Goal: Task Accomplishment & Management: Manage account settings

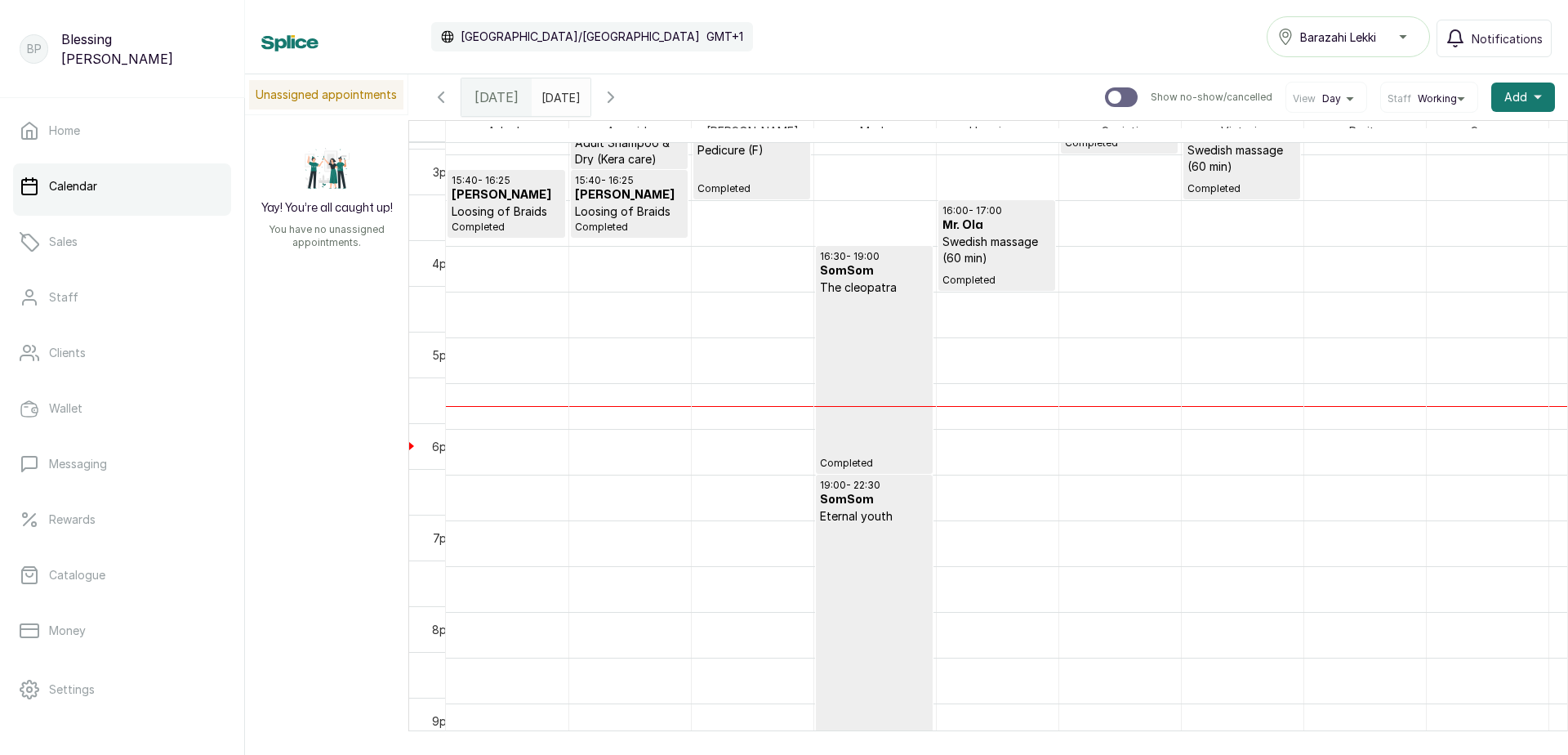
scroll to position [1367, 0]
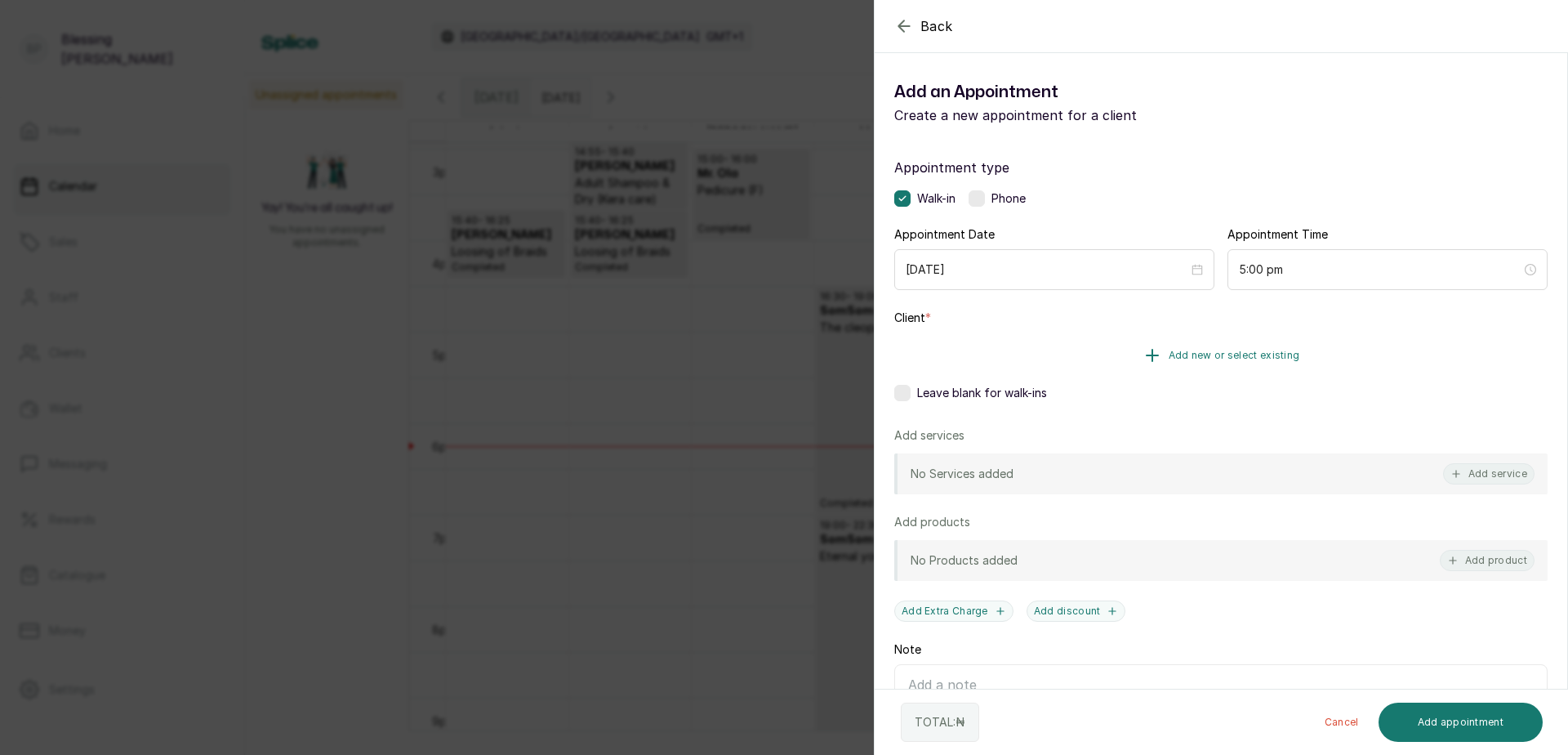
click at [1162, 360] on button "Add new or select existing" at bounding box center [1221, 356] width 653 height 46
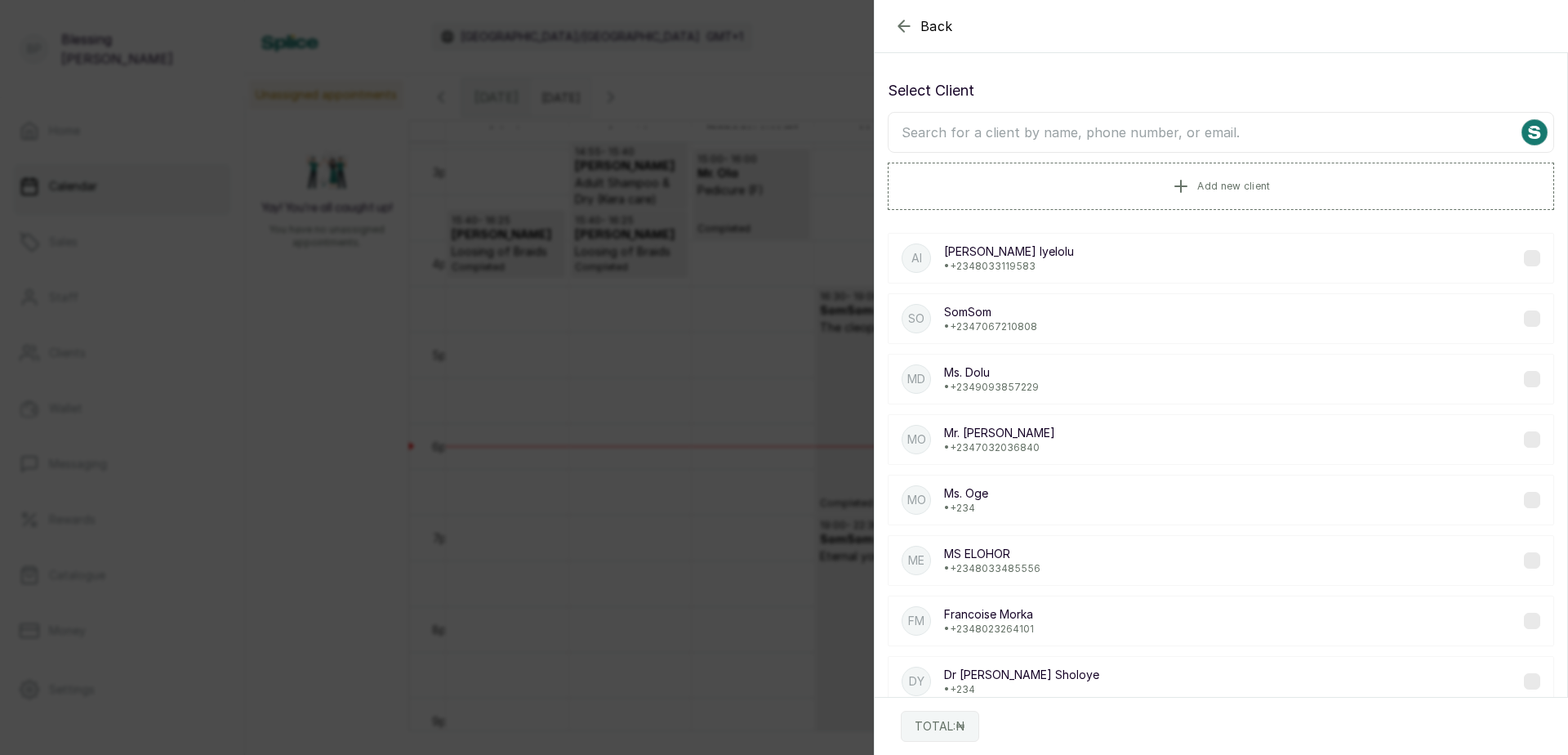
click at [1043, 141] on input "text" at bounding box center [1222, 132] width 667 height 40
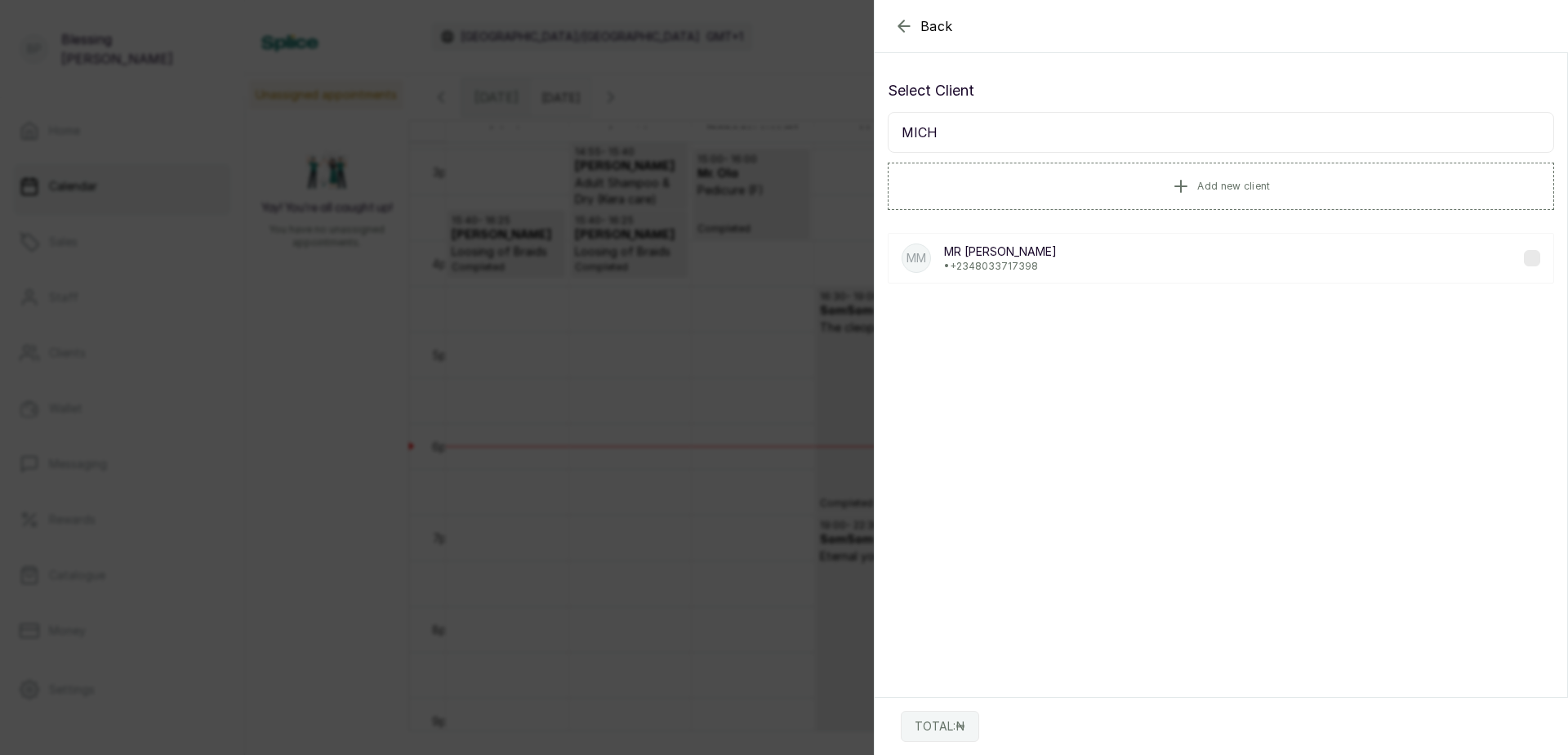
type input "MICH"
click at [1010, 270] on p "• [PHONE_NUMBER]" at bounding box center [1001, 266] width 113 height 13
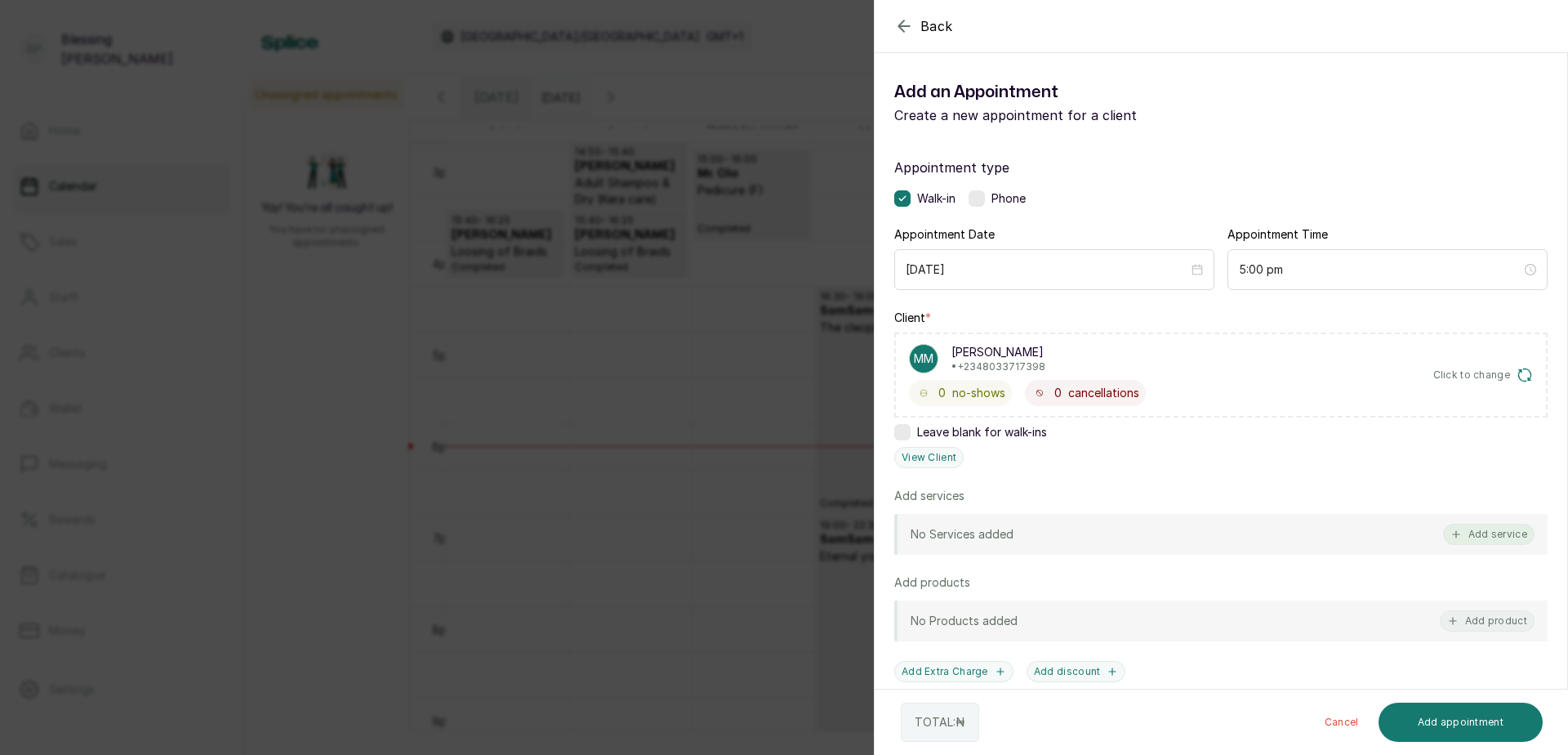
click at [1473, 532] on button "Add service" at bounding box center [1489, 534] width 91 height 21
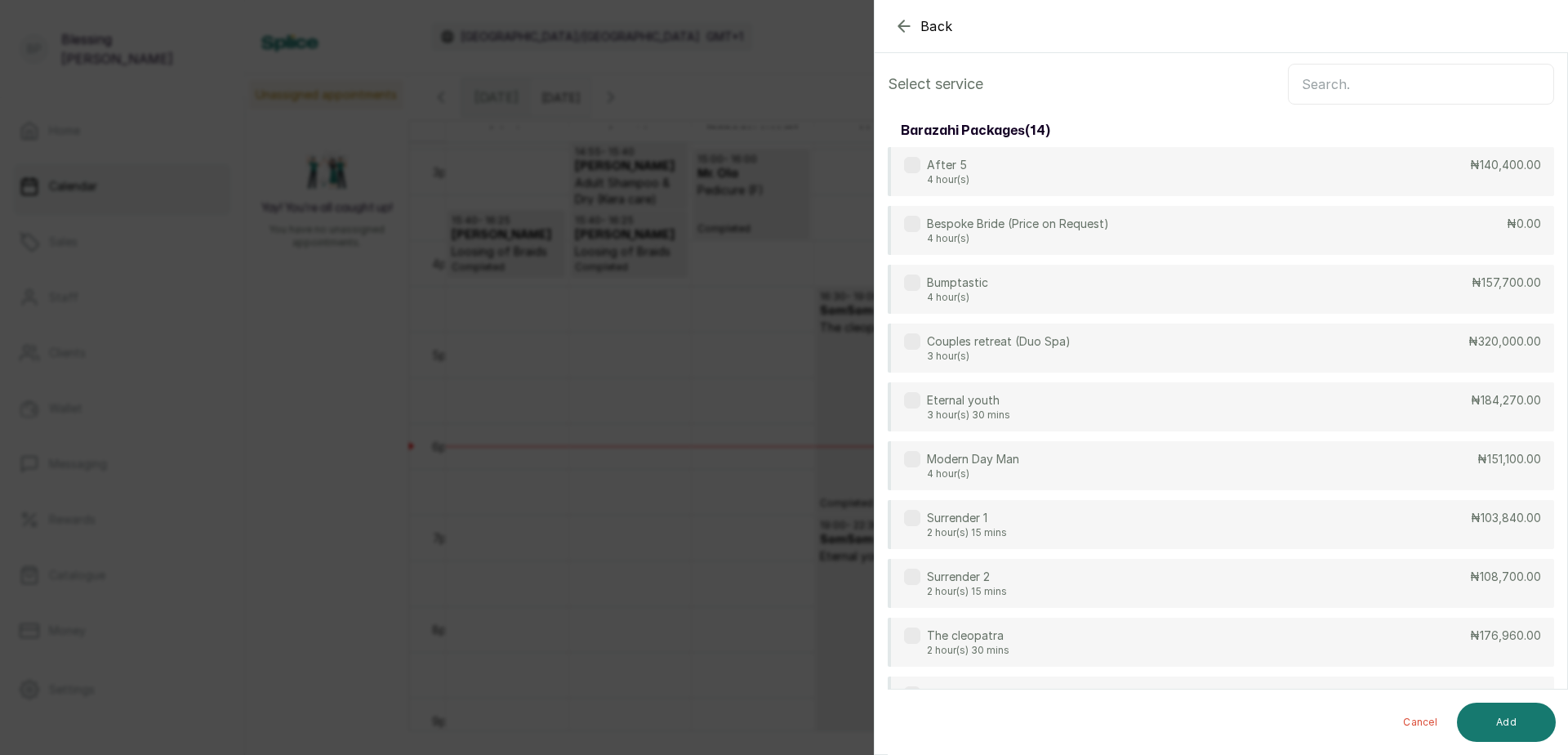
scroll to position [0, 0]
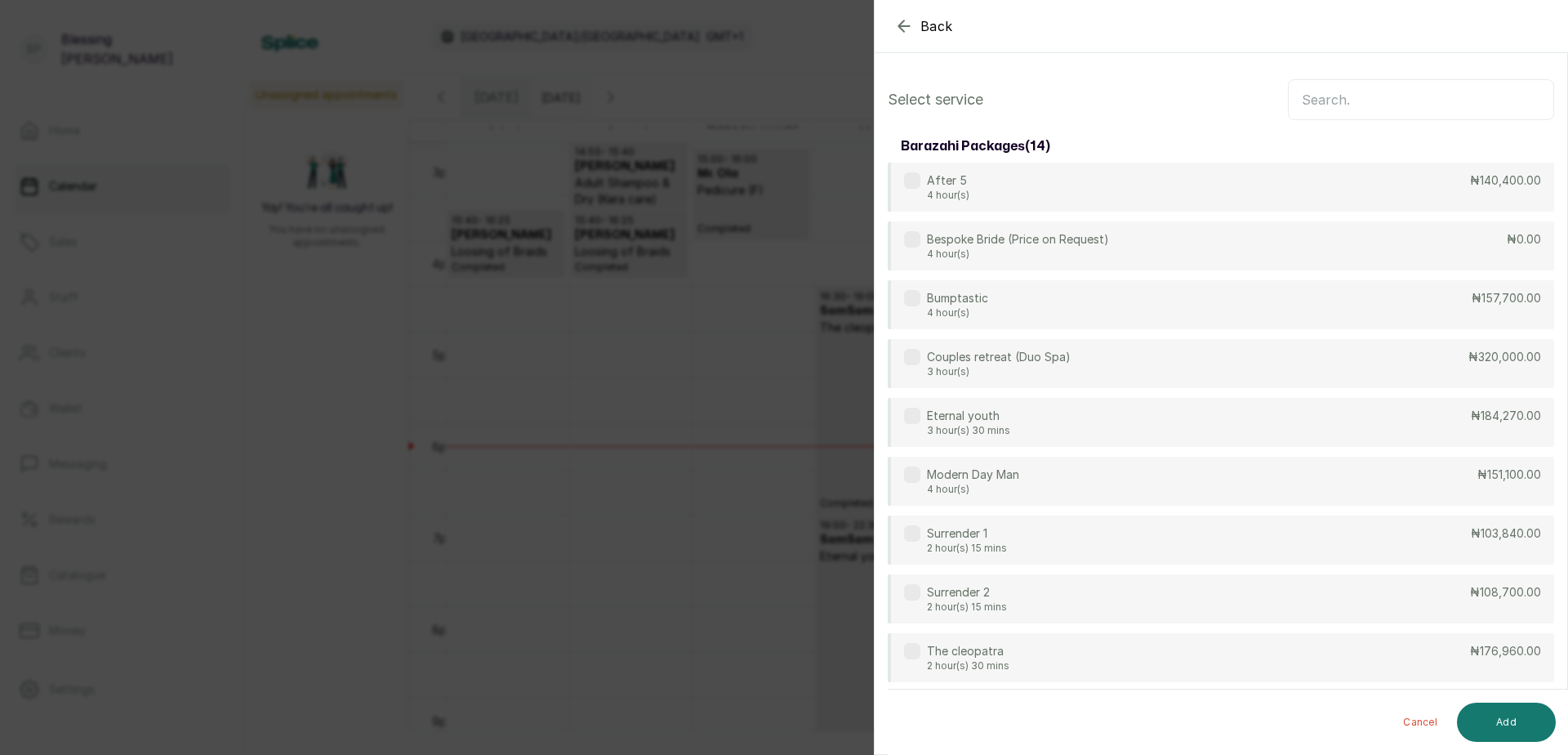
click at [1288, 101] on input "text" at bounding box center [1421, 99] width 266 height 40
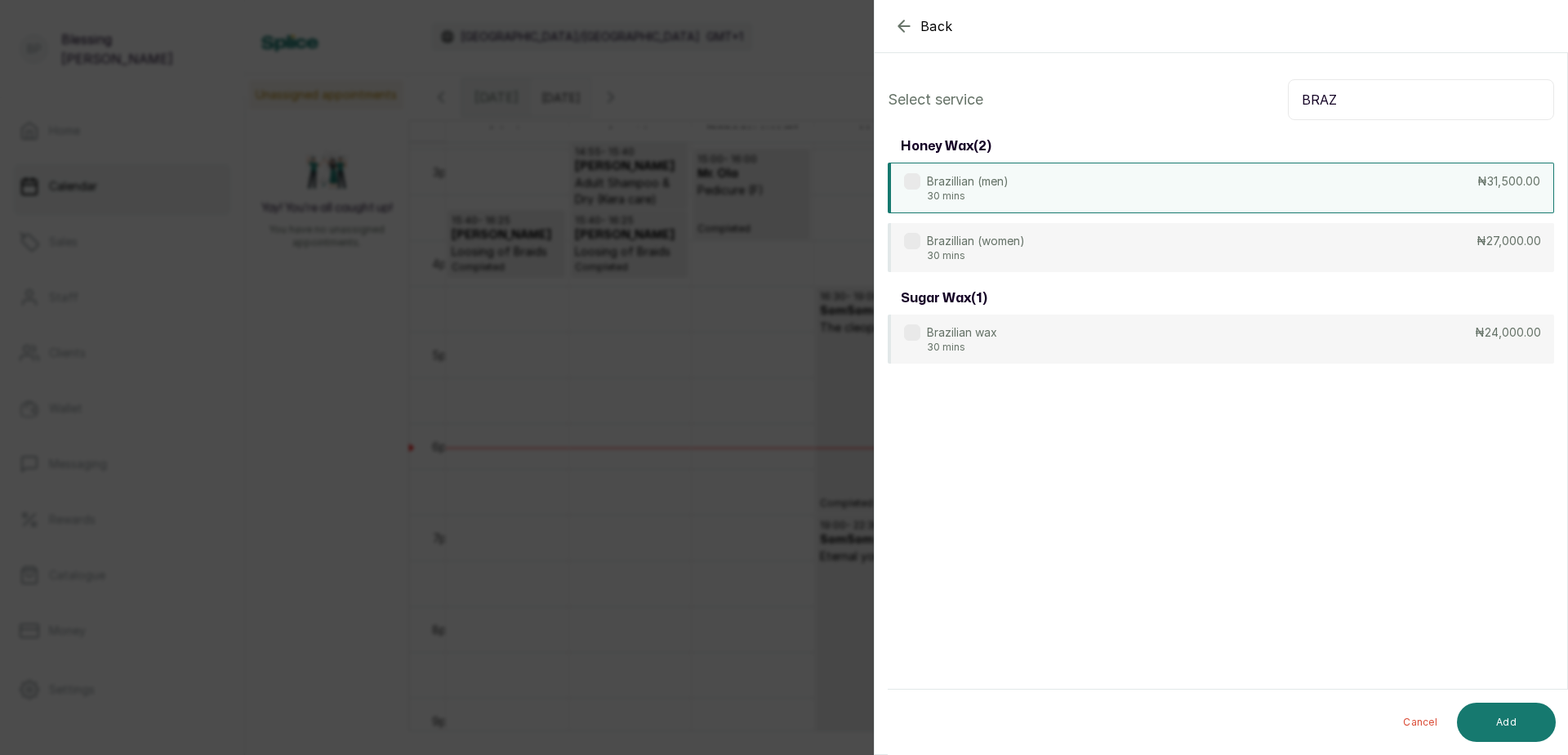
click at [1439, 190] on div "Brazillian (men) 30 mins ₦31,500.00" at bounding box center [1222, 188] width 667 height 51
click at [1358, 95] on input "BRAZ" at bounding box center [1421, 99] width 266 height 40
type input "B"
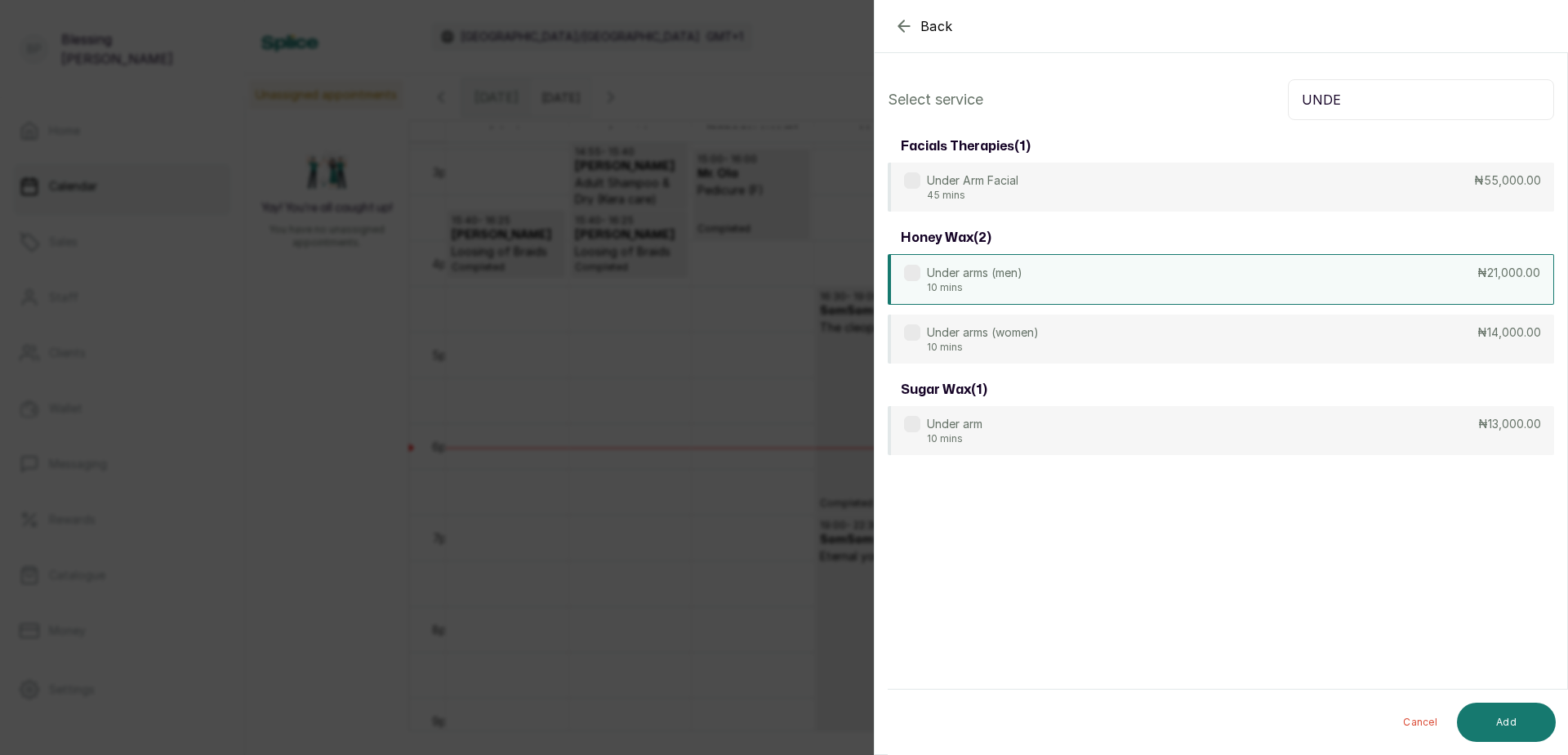
type input "UNDE"
click at [1484, 278] on p "₦21,000.00" at bounding box center [1509, 273] width 63 height 17
click at [1531, 723] on button "Add" at bounding box center [1506, 722] width 98 height 40
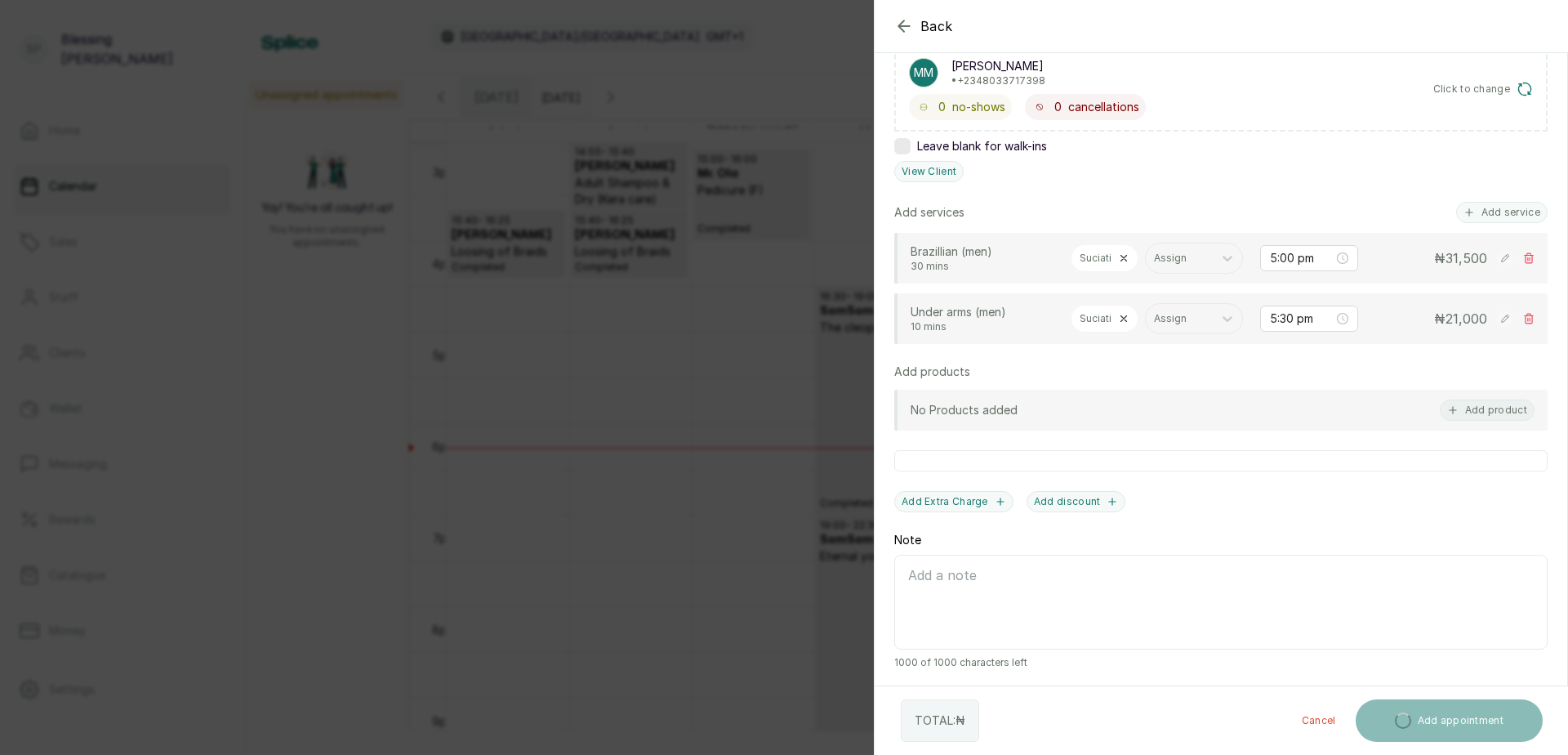
scroll to position [327, 0]
click at [1488, 202] on button "Add service" at bounding box center [1502, 212] width 91 height 21
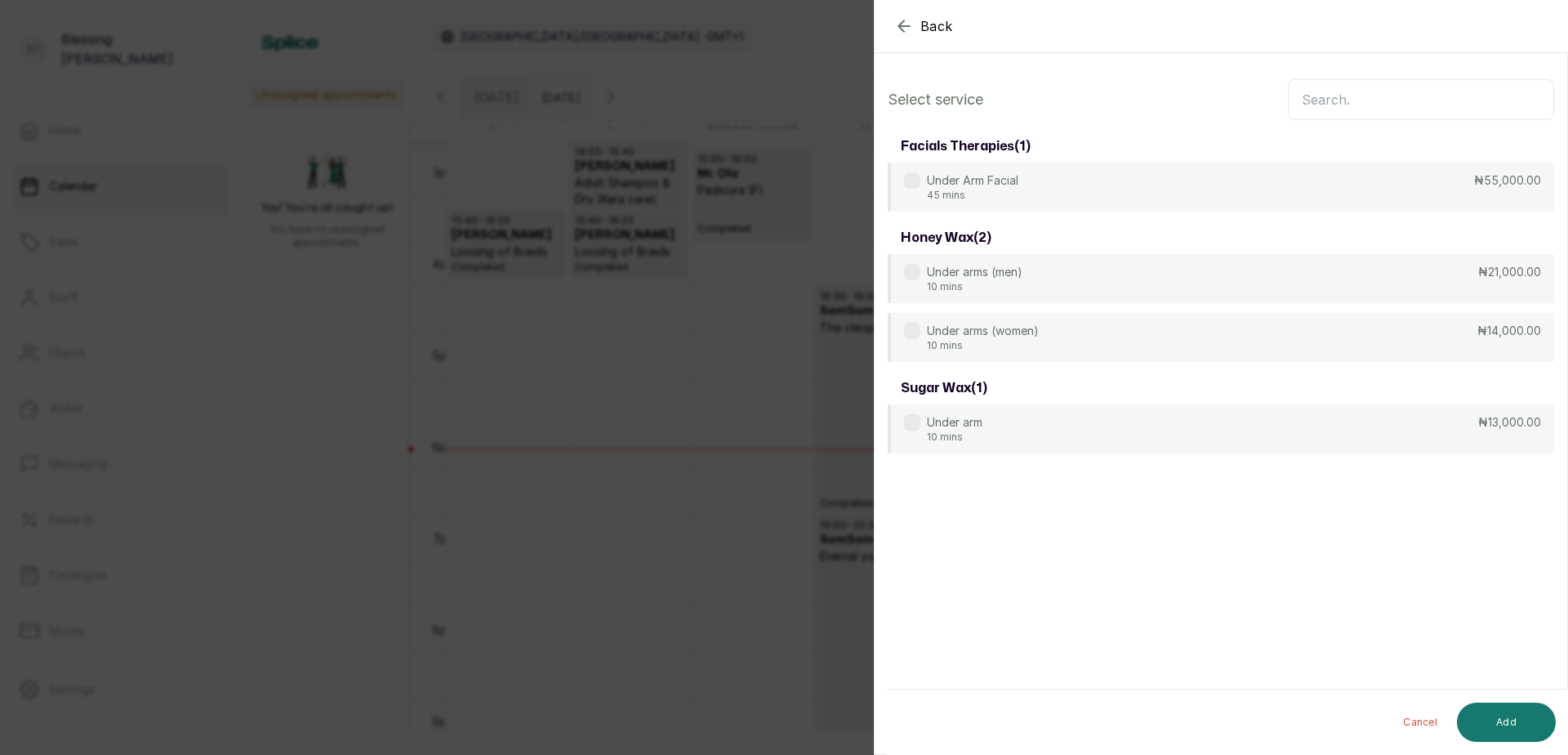
scroll to position [0, 0]
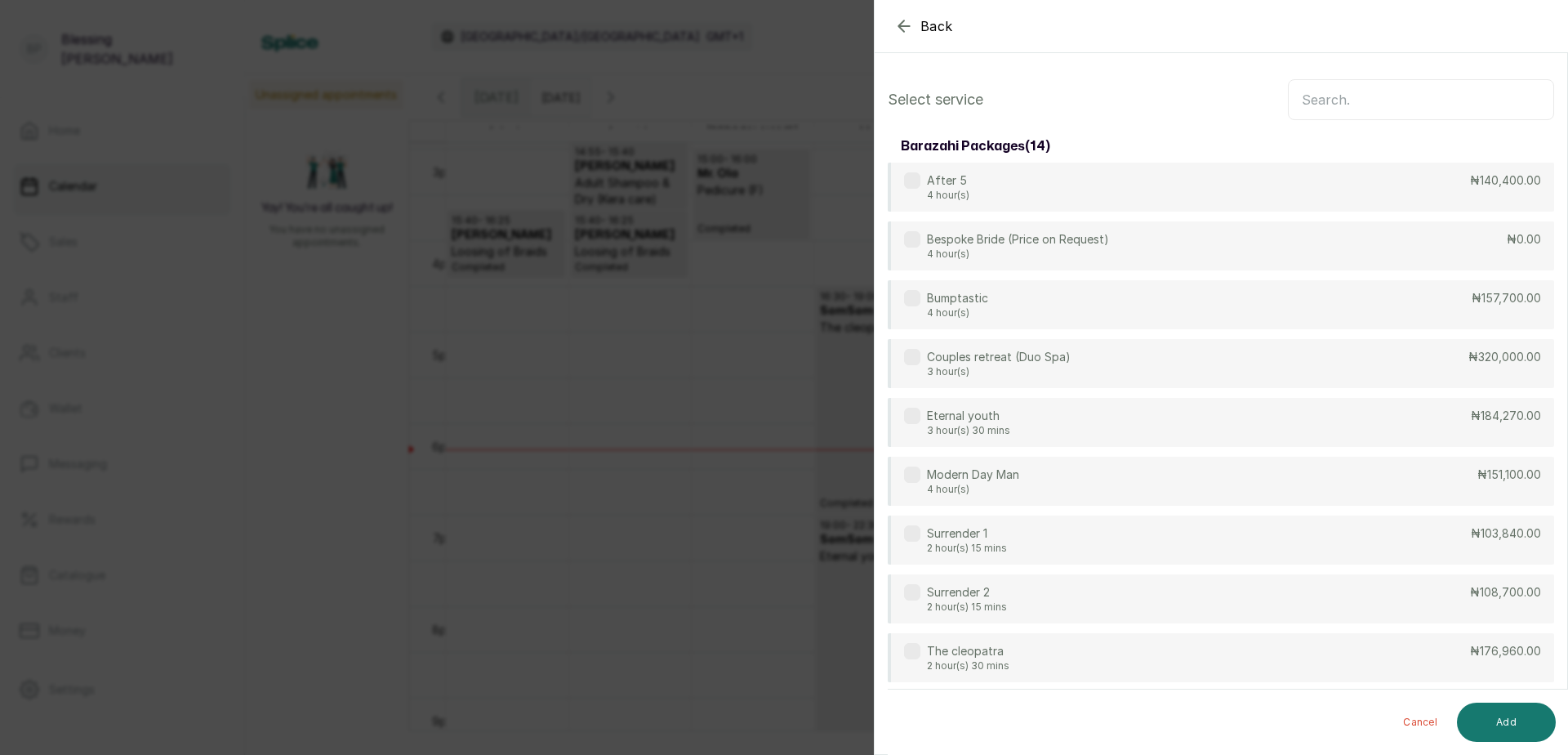
click at [1309, 92] on input "text" at bounding box center [1421, 99] width 266 height 40
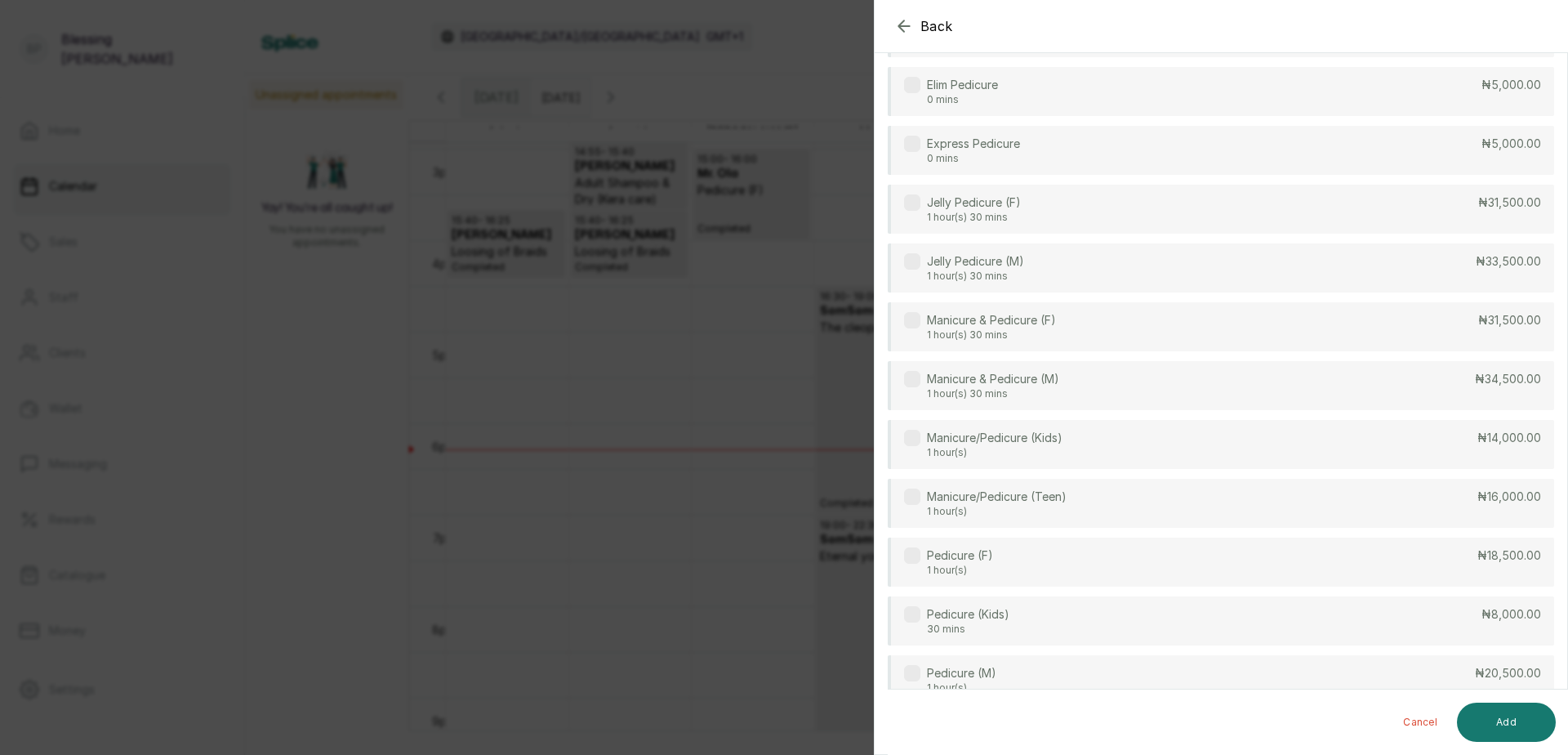
scroll to position [164, 0]
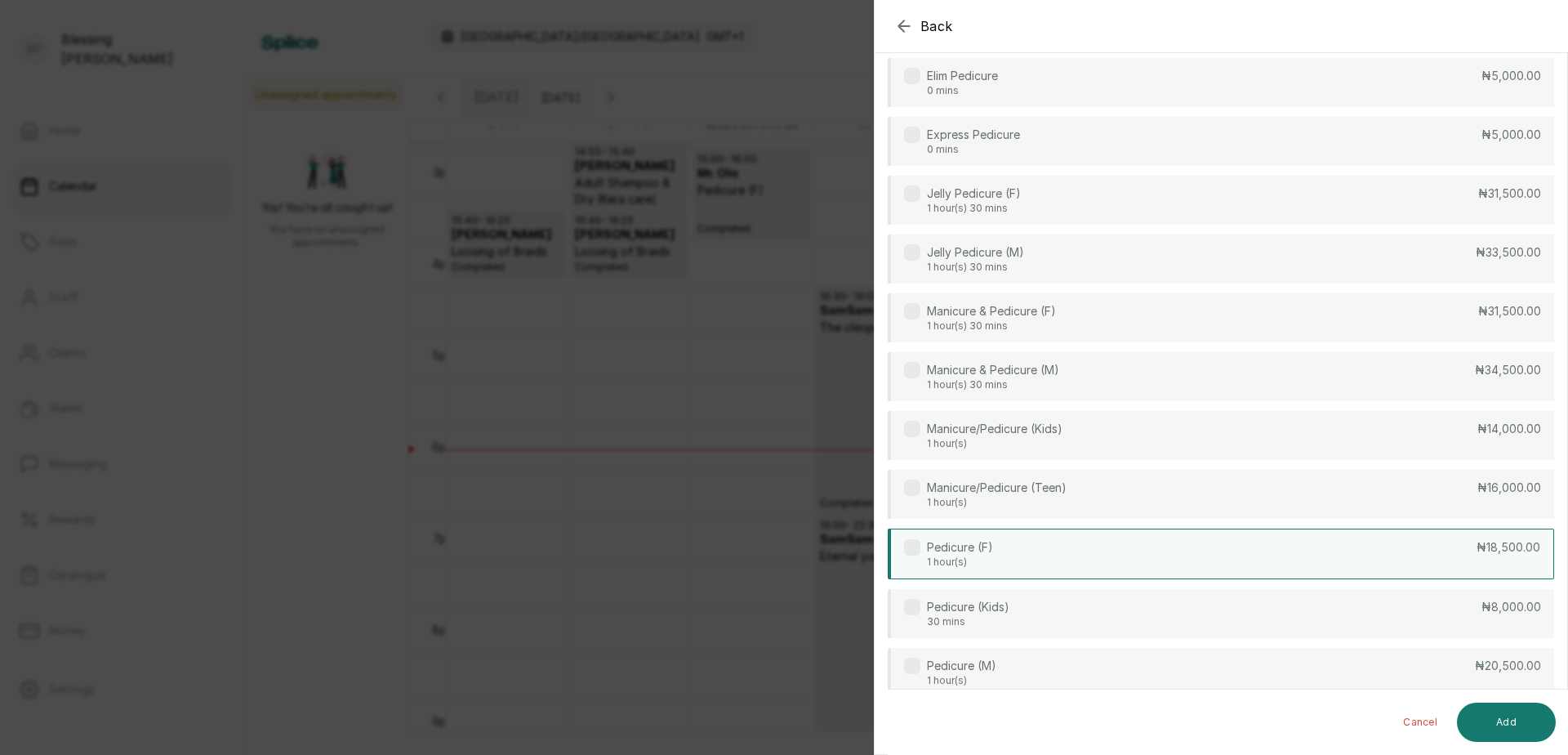
click at [1462, 559] on div "Pedicure (F) 1 hour(s) ₦18,500.00" at bounding box center [1222, 554] width 667 height 51
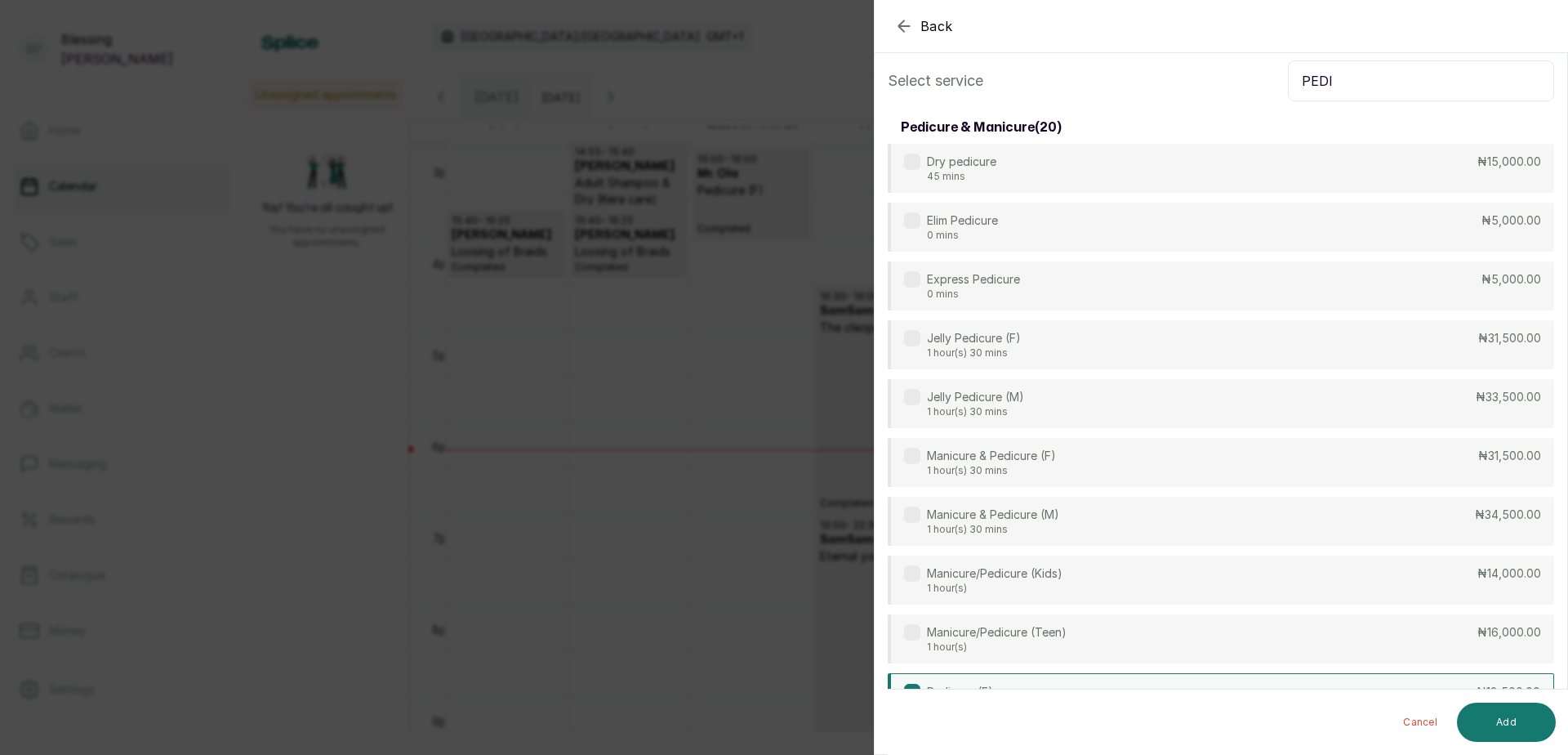
scroll to position [0, 0]
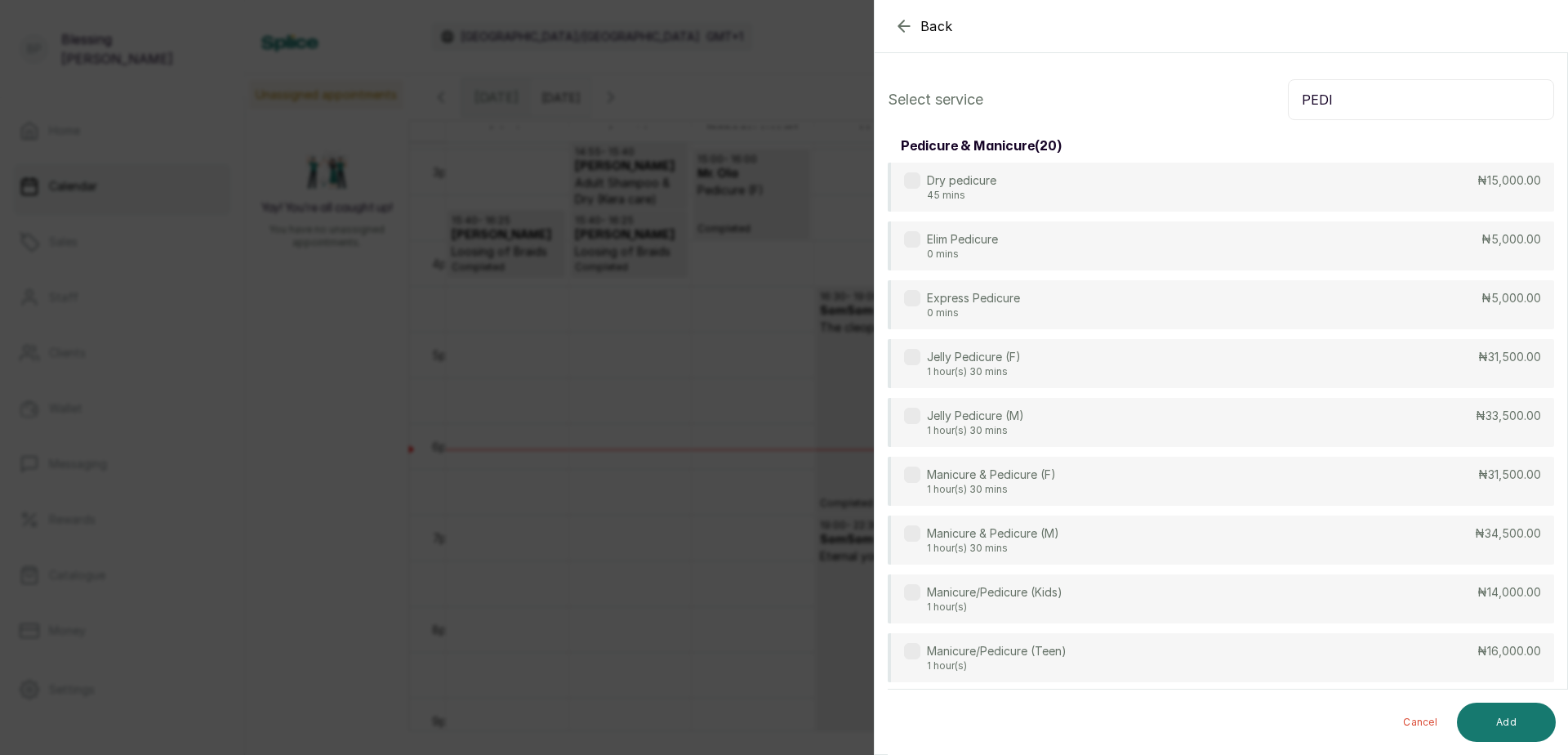
click at [1363, 106] on input "PEDI" at bounding box center [1421, 99] width 266 height 40
type input "P"
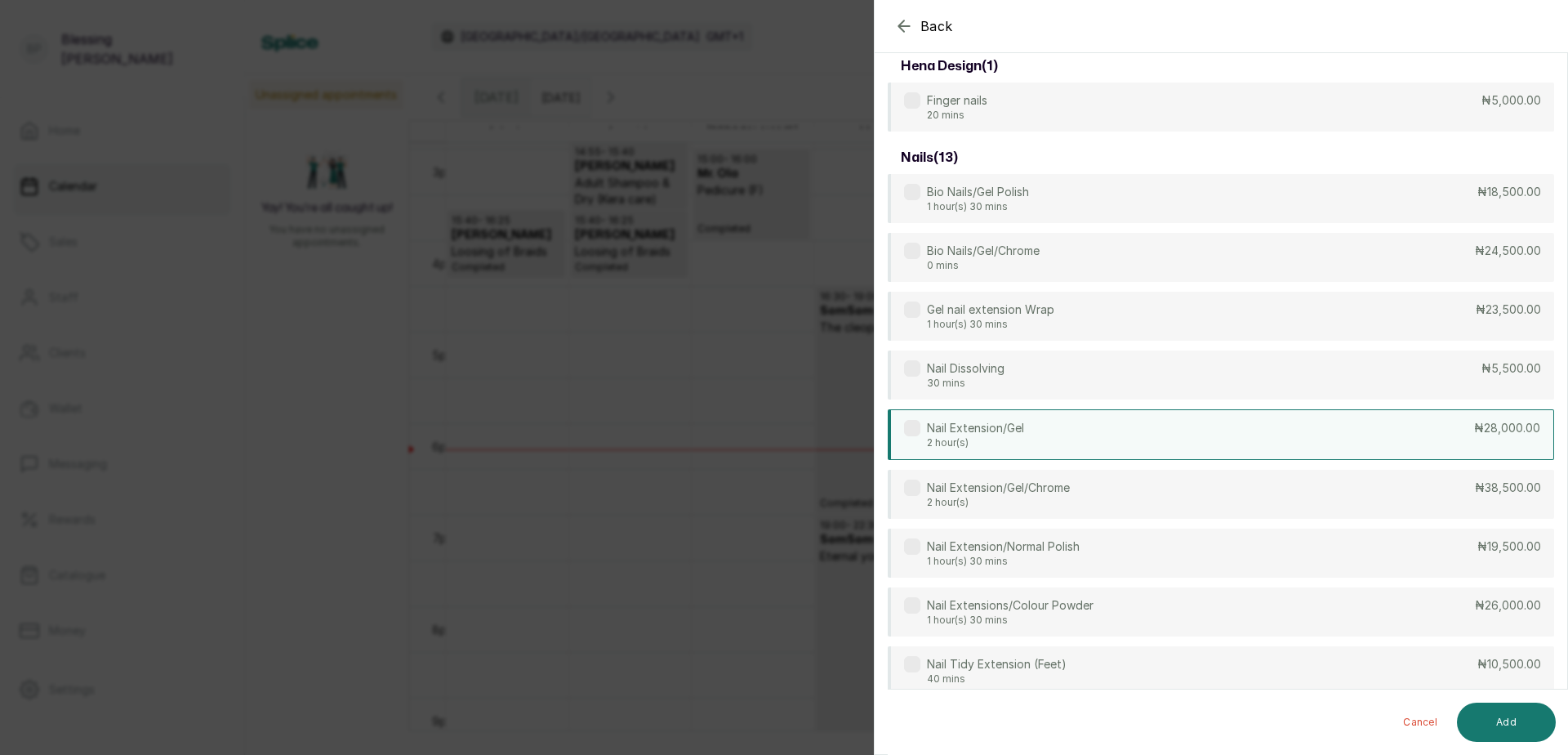
scroll to position [82, 0]
type input "NAIL"
click at [1481, 372] on p "₦5,500.00" at bounding box center [1511, 368] width 60 height 17
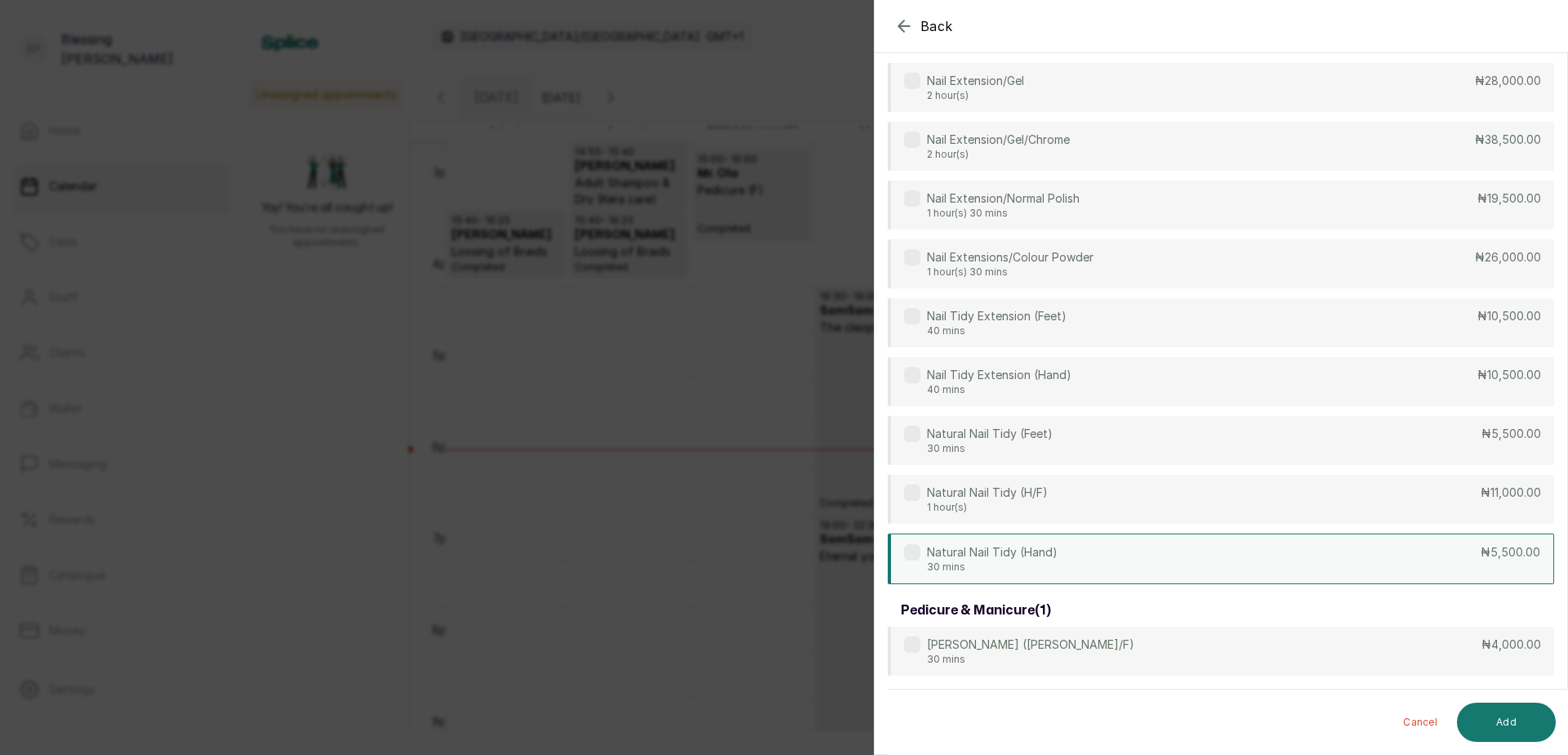
scroll to position [429, 0]
click at [1443, 552] on div "Natural Nail Tidy (Hand) 30 mins ₦5,500.00" at bounding box center [1222, 559] width 667 height 51
click at [1490, 717] on button "Add" at bounding box center [1506, 722] width 98 height 40
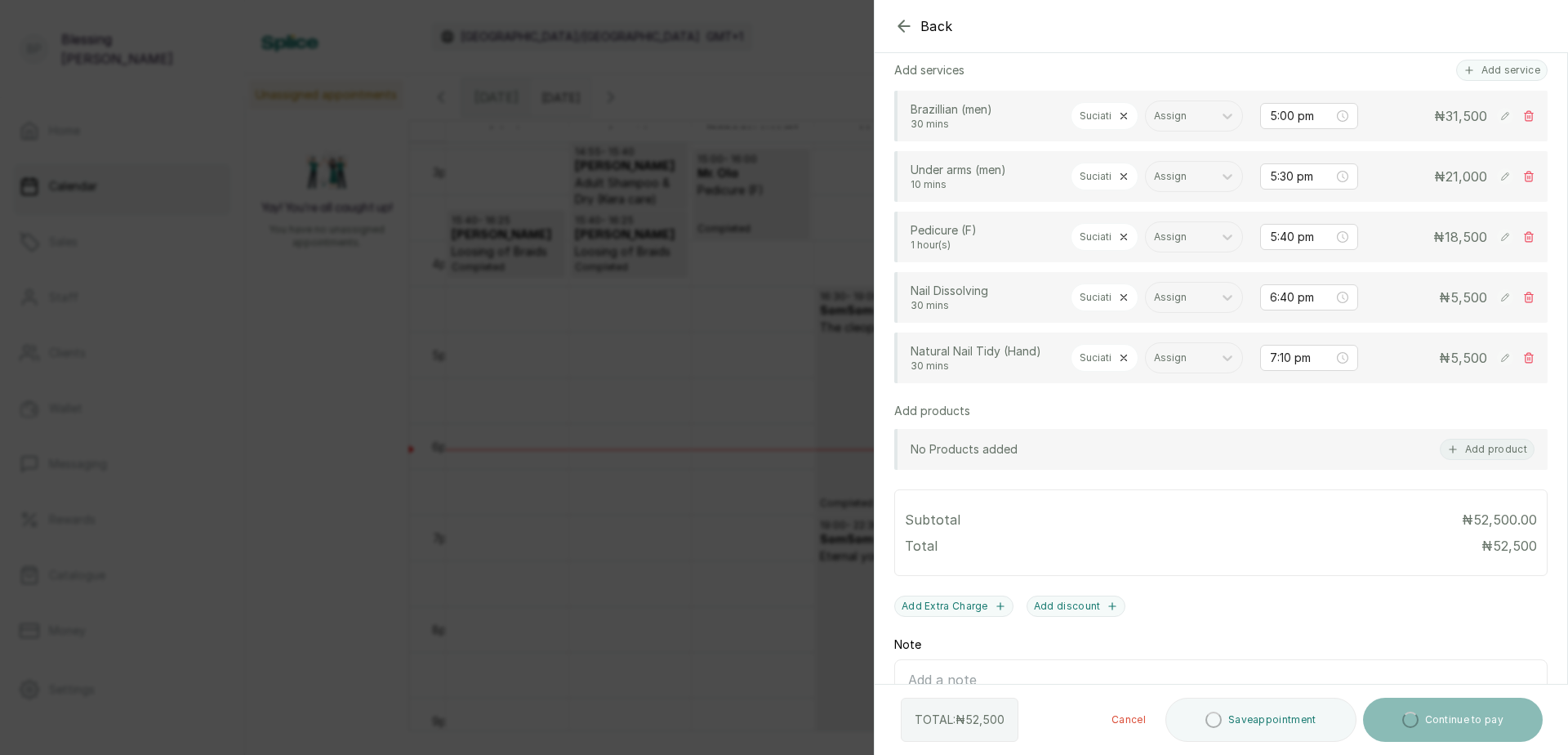
click at [1127, 243] on icon at bounding box center [1123, 237] width 11 height 11
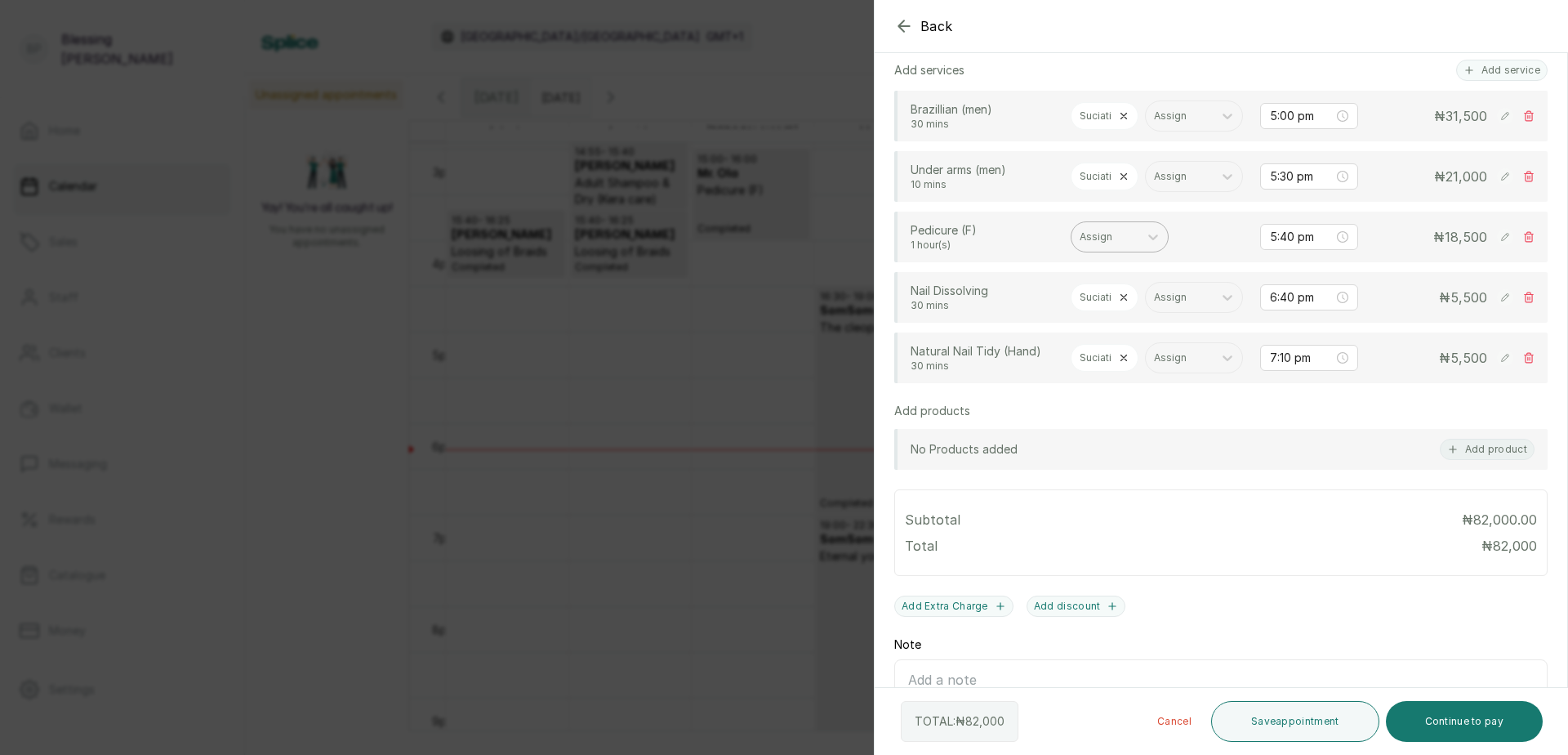
click at [1115, 245] on div at bounding box center [1105, 237] width 51 height 15
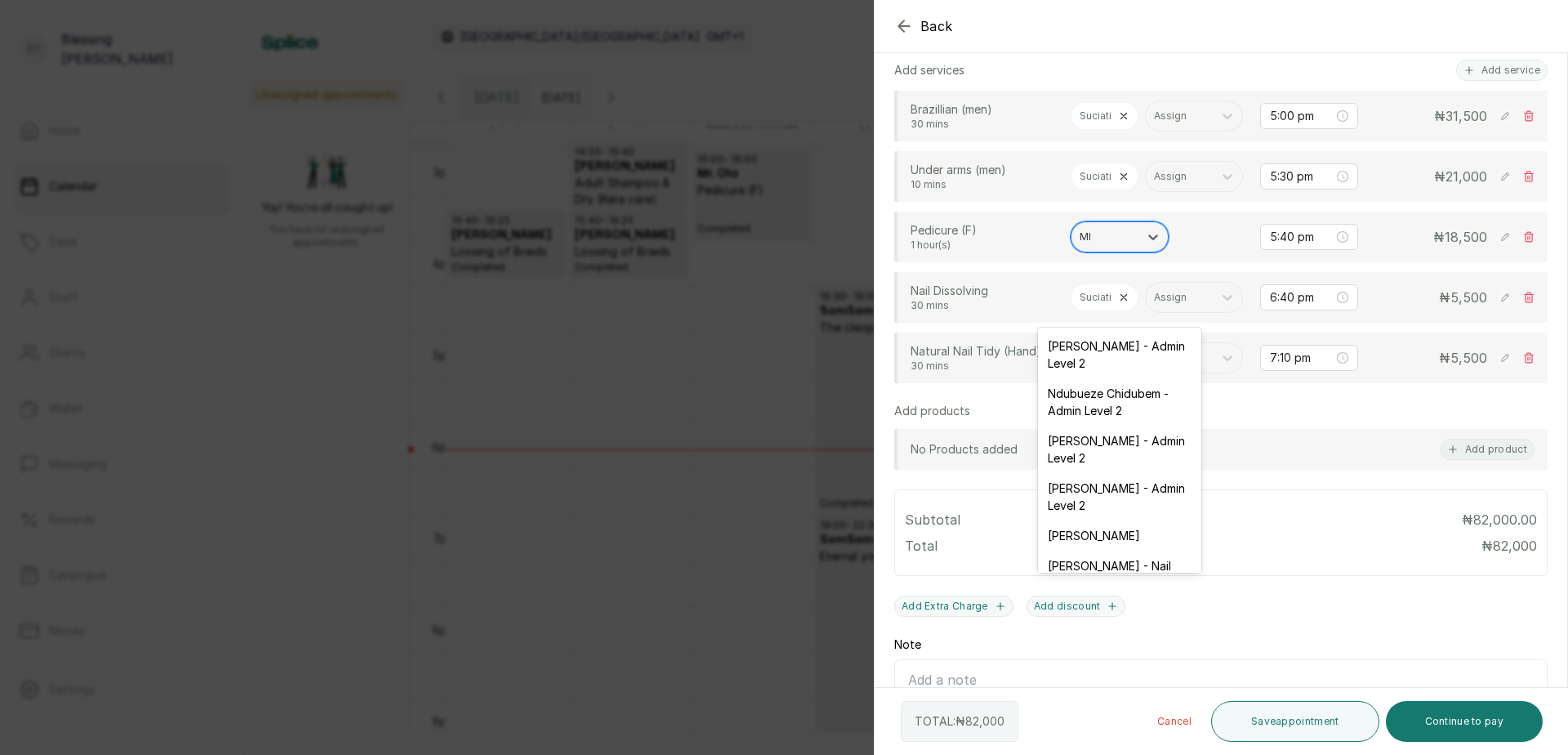
type input "MIC"
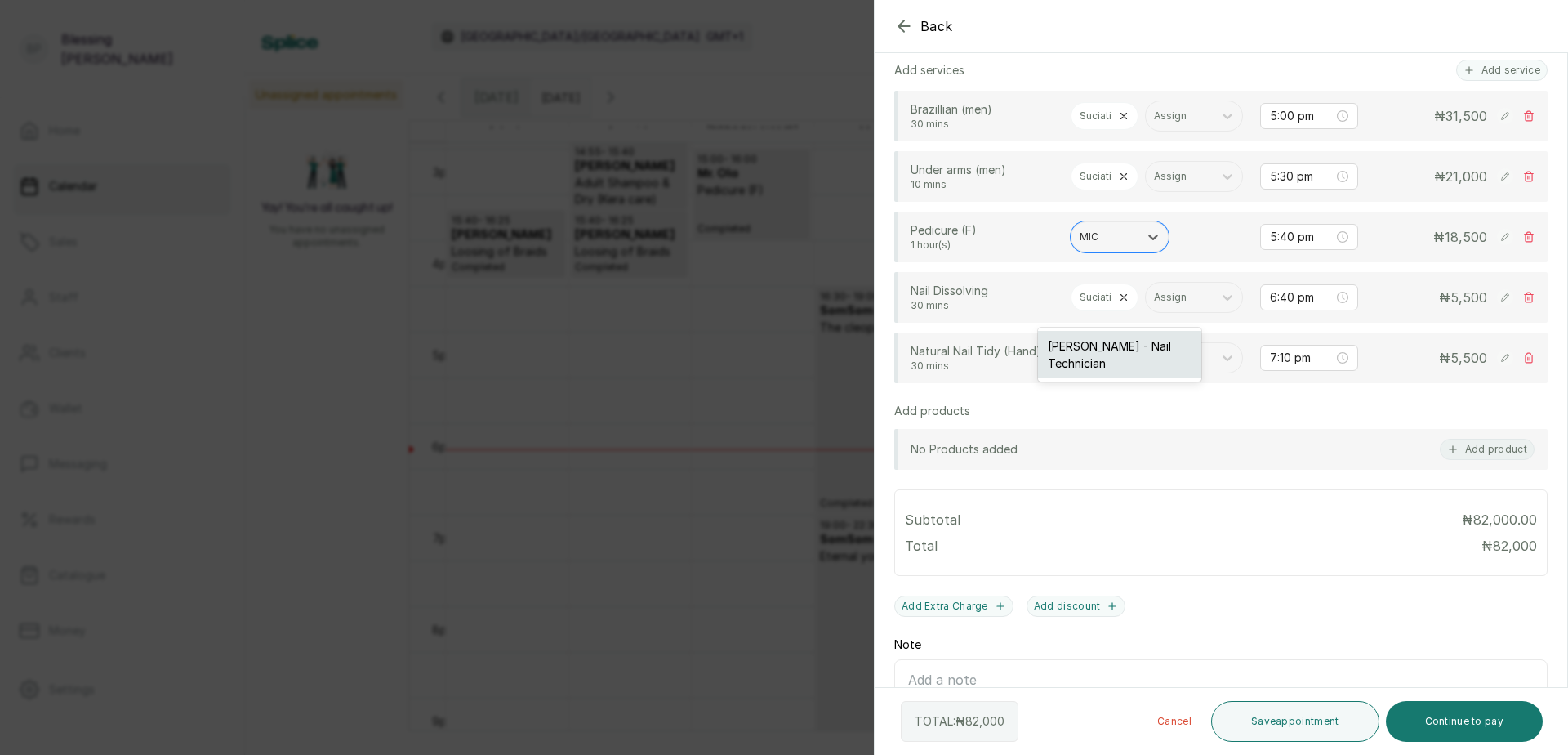
click at [1134, 357] on div "[PERSON_NAME] - Nail Technician" at bounding box center [1119, 355] width 164 height 48
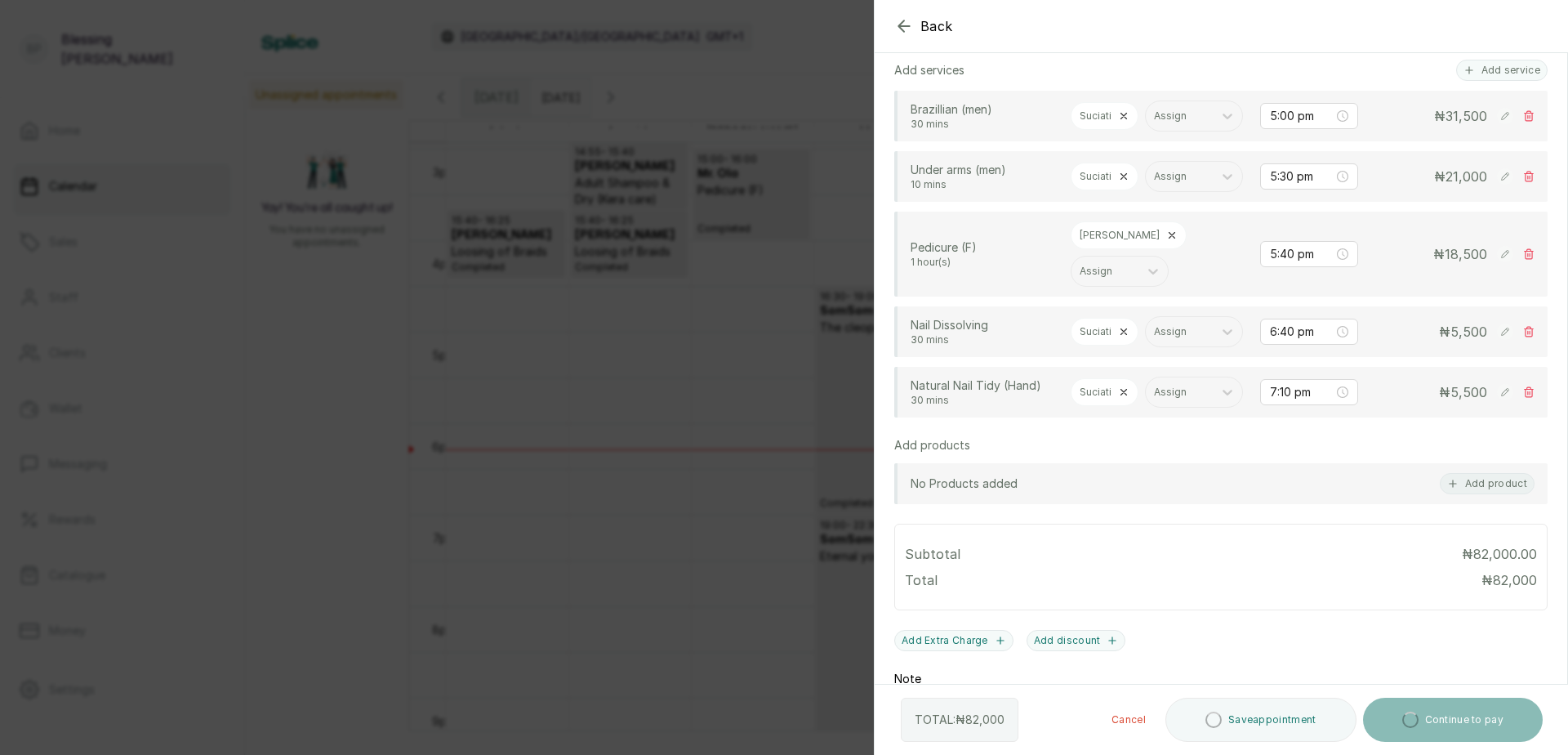
click at [1121, 338] on icon at bounding box center [1123, 332] width 11 height 11
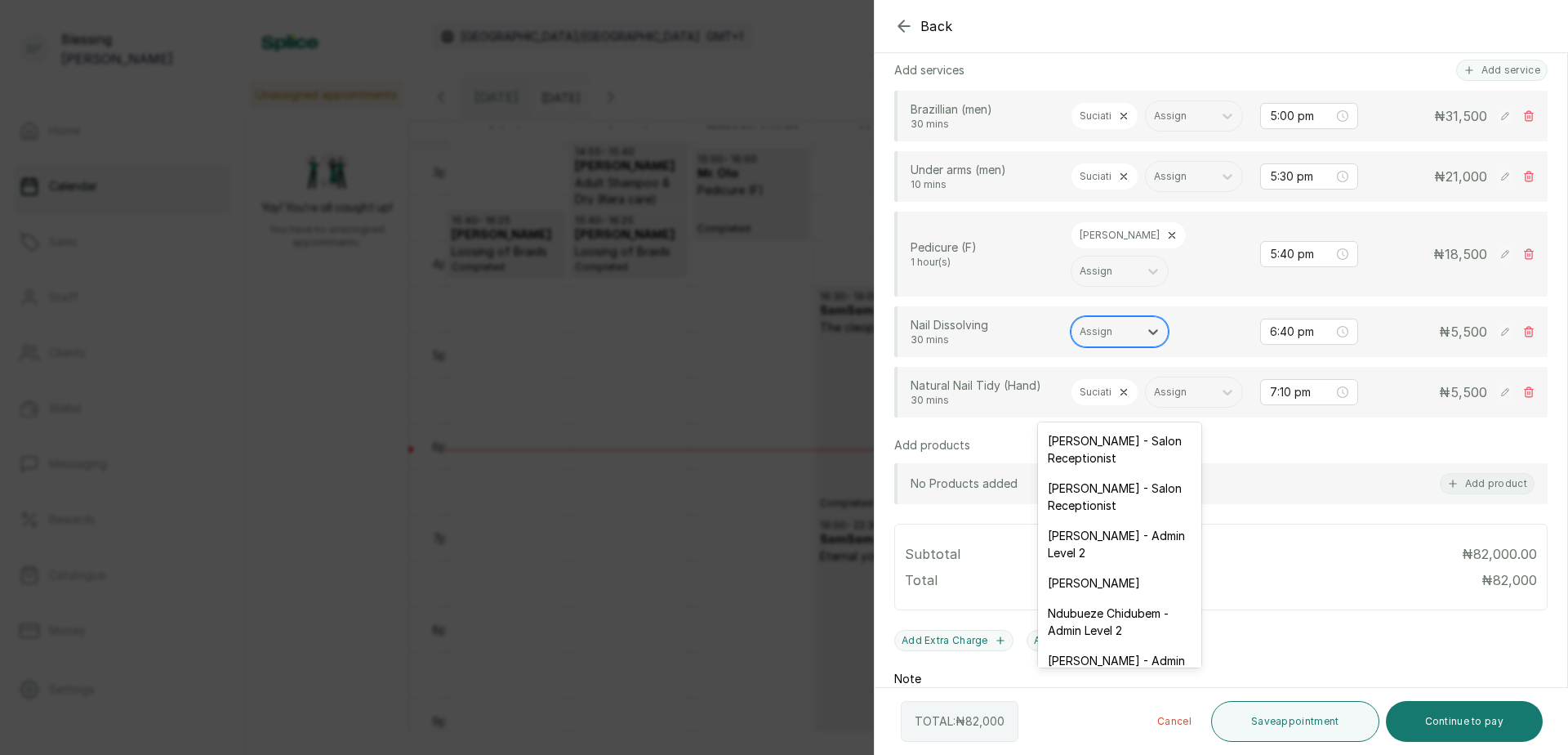
click at [1101, 342] on div "Assign" at bounding box center [1105, 332] width 67 height 21
type input "MIC"
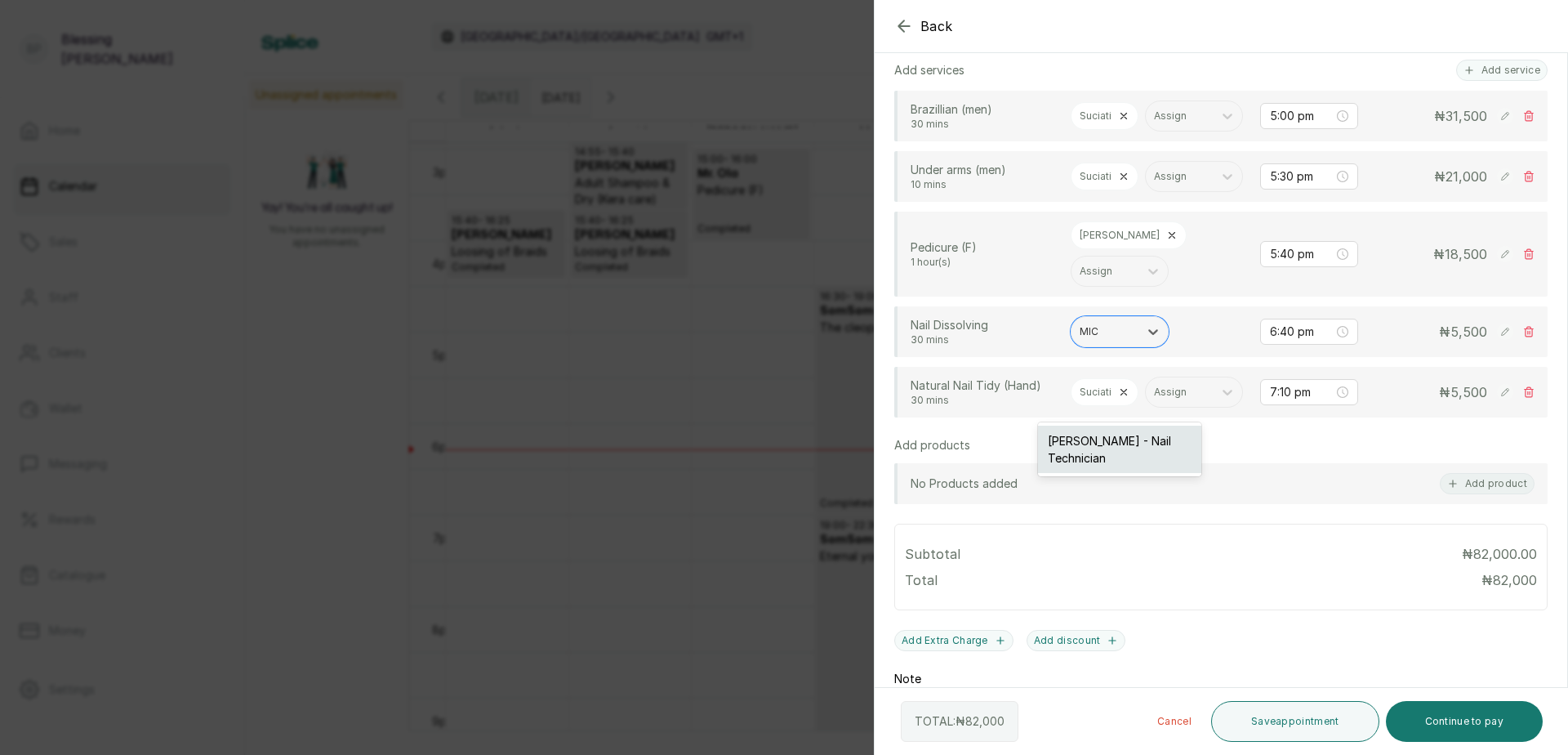
click at [1129, 442] on div "[PERSON_NAME] - Nail Technician" at bounding box center [1119, 450] width 164 height 48
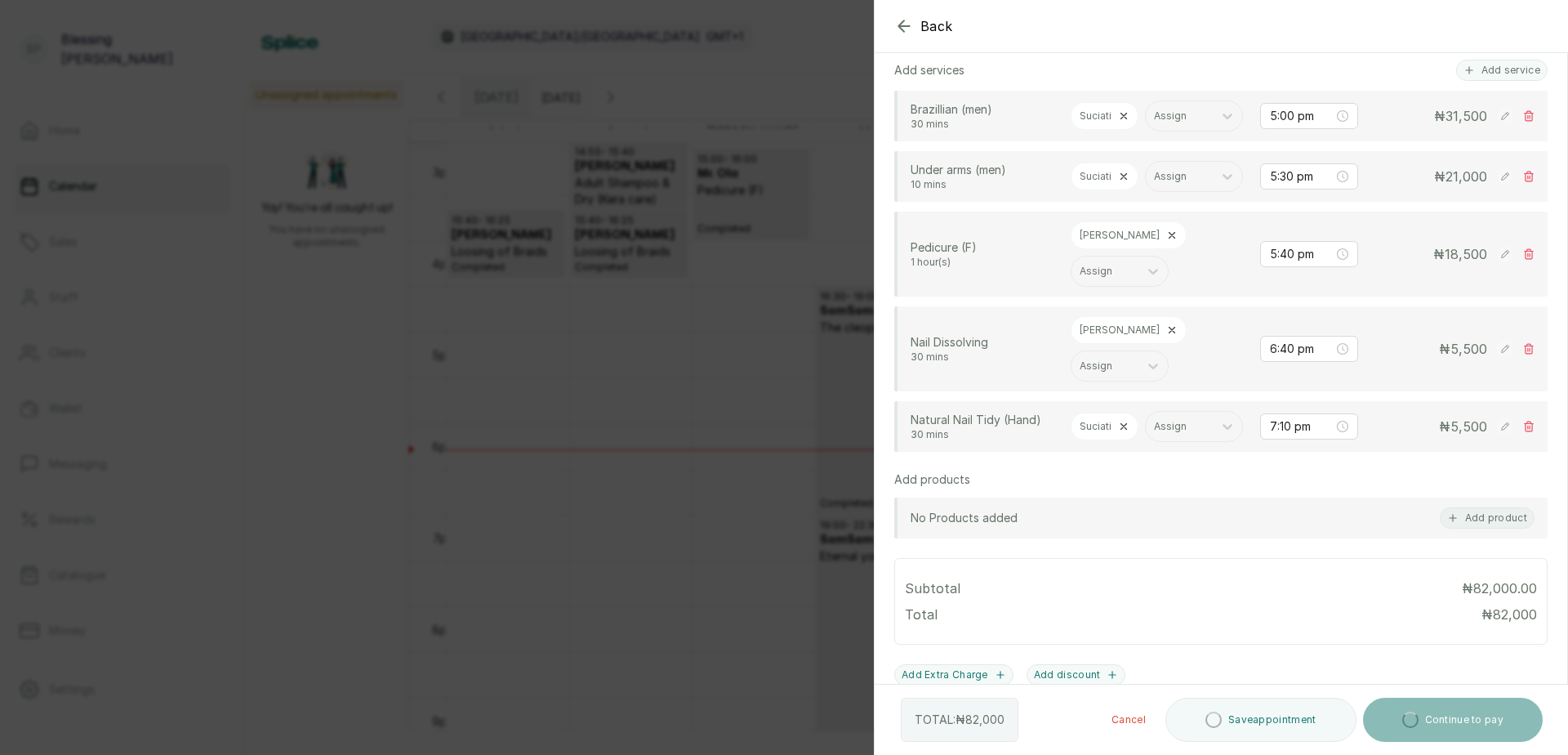
click at [1123, 432] on icon at bounding box center [1123, 426] width 11 height 11
click at [1122, 434] on div at bounding box center [1105, 426] width 51 height 15
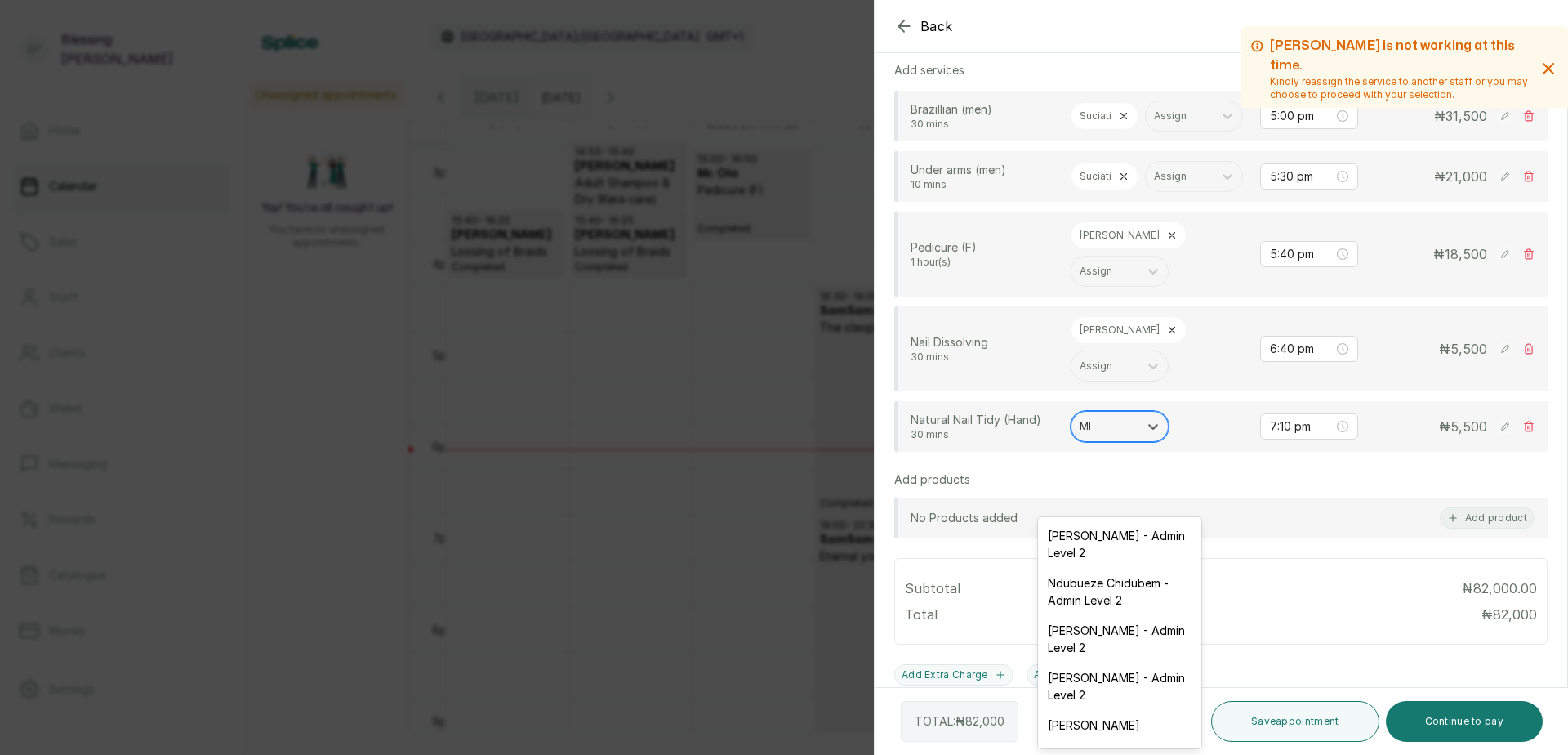
type input "MIC"
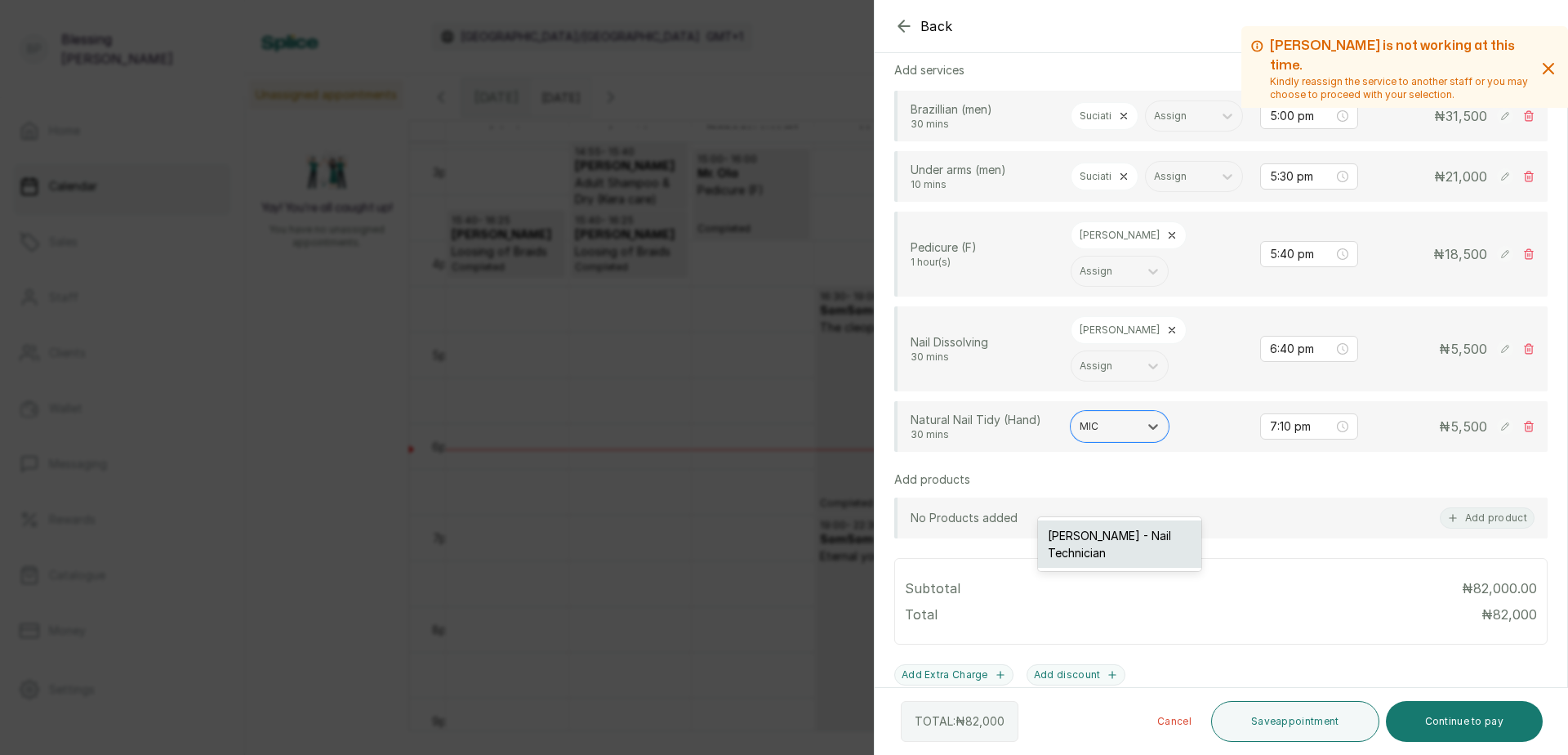
click at [1122, 539] on div "[PERSON_NAME] - Nail Technician" at bounding box center [1119, 545] width 164 height 48
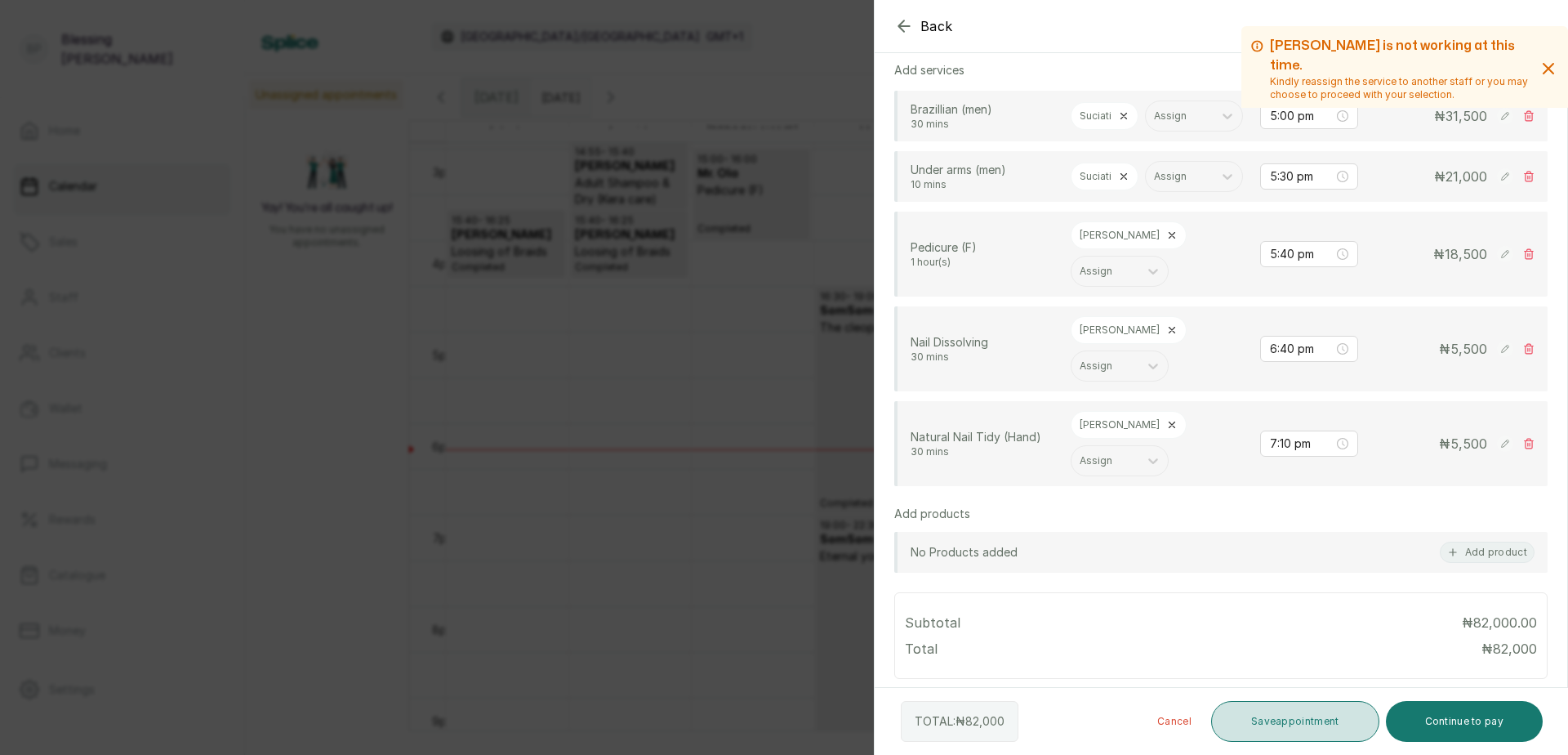
click at [1259, 722] on button "Save appointment" at bounding box center [1295, 722] width 168 height 40
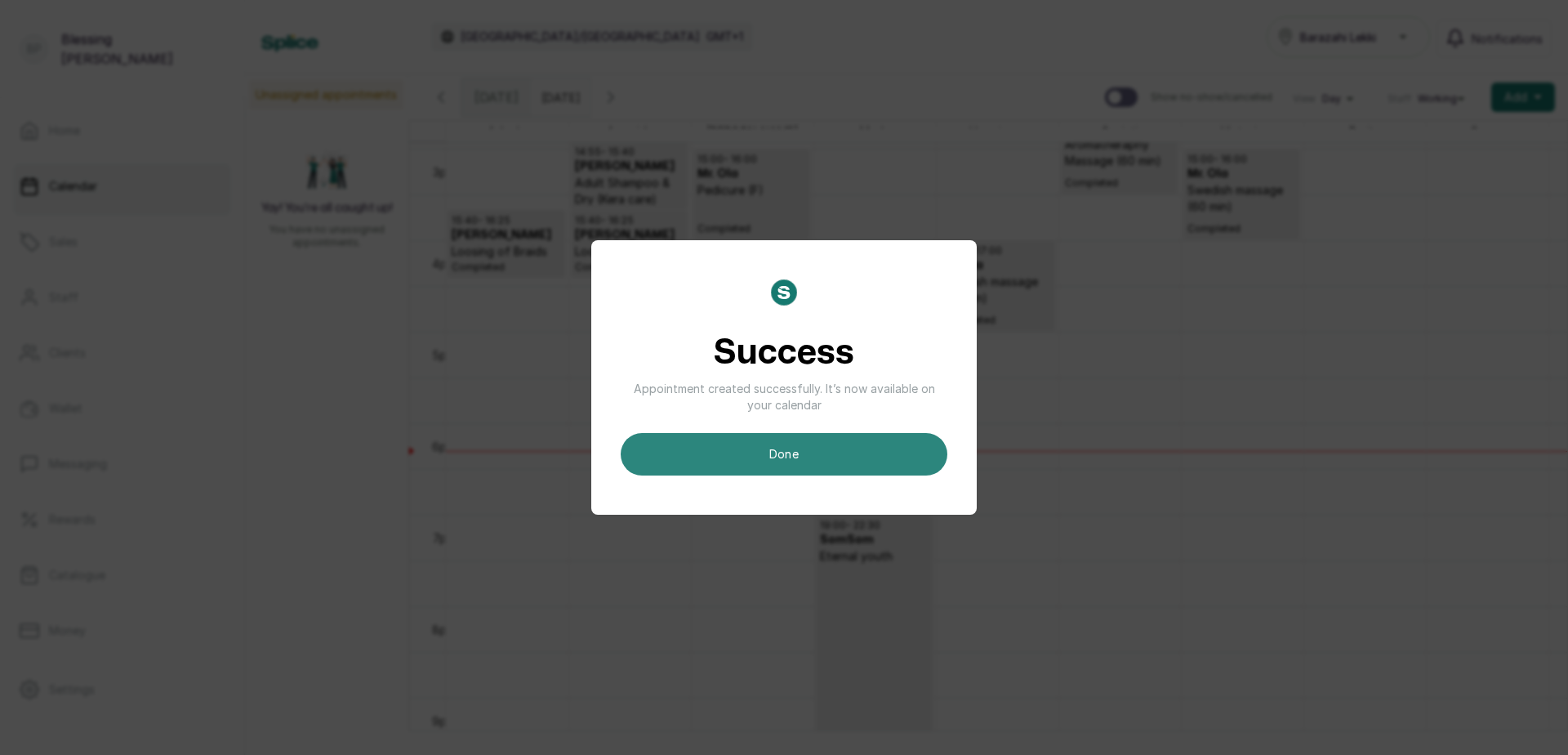
click at [831, 464] on button "done" at bounding box center [784, 454] width 327 height 42
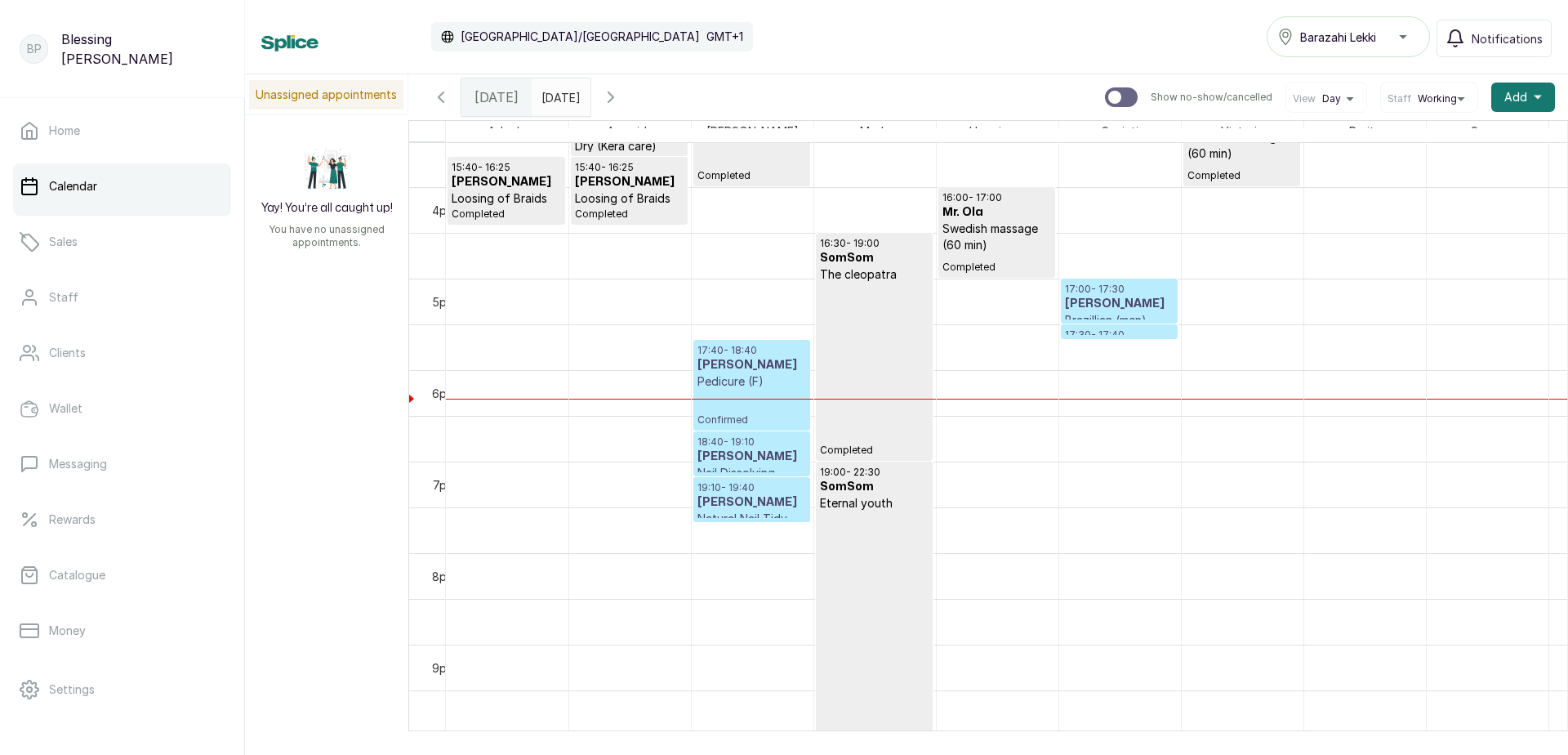
scroll to position [1449, 0]
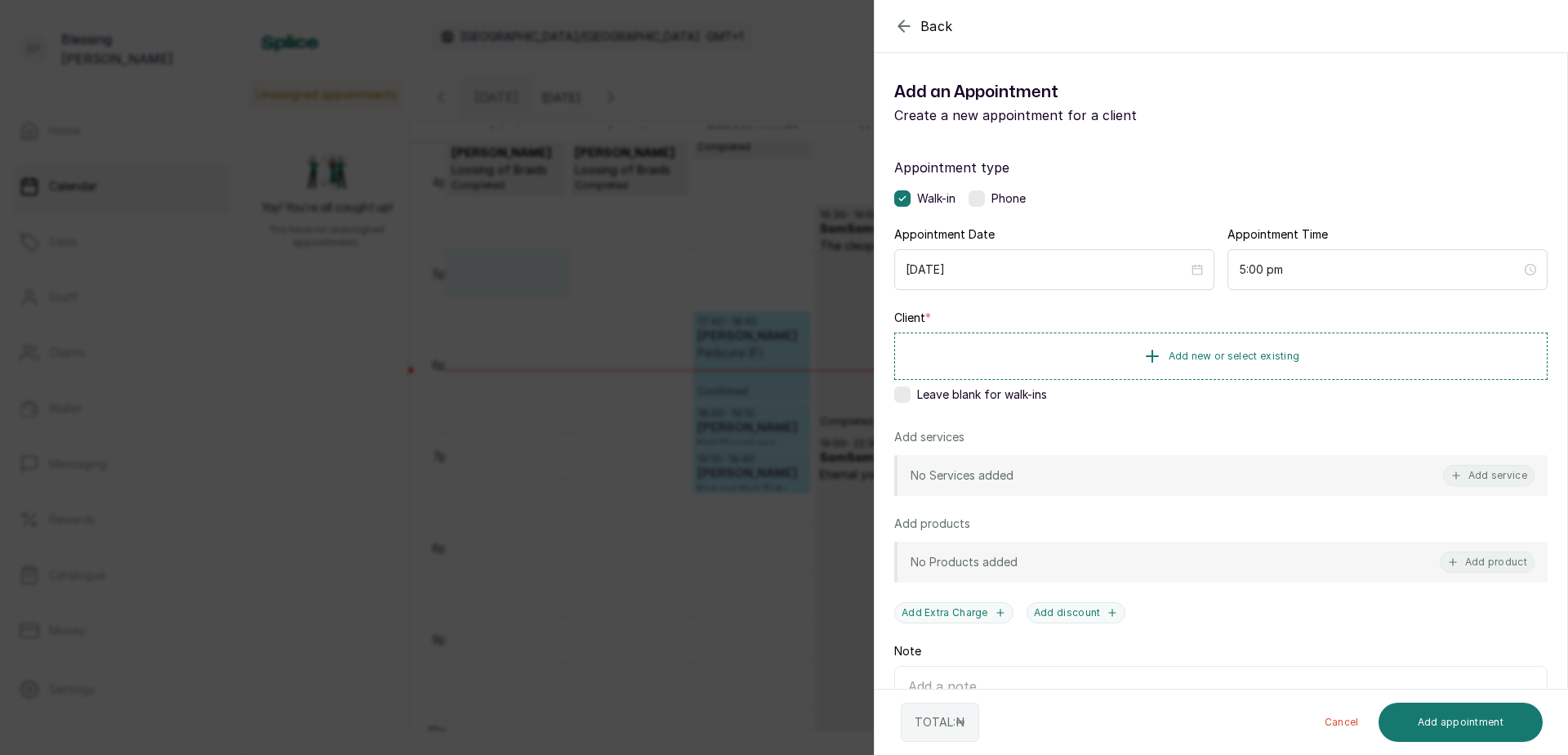
click at [901, 397] on label at bounding box center [902, 394] width 17 height 17
click at [1480, 478] on button "Add service" at bounding box center [1489, 475] width 91 height 21
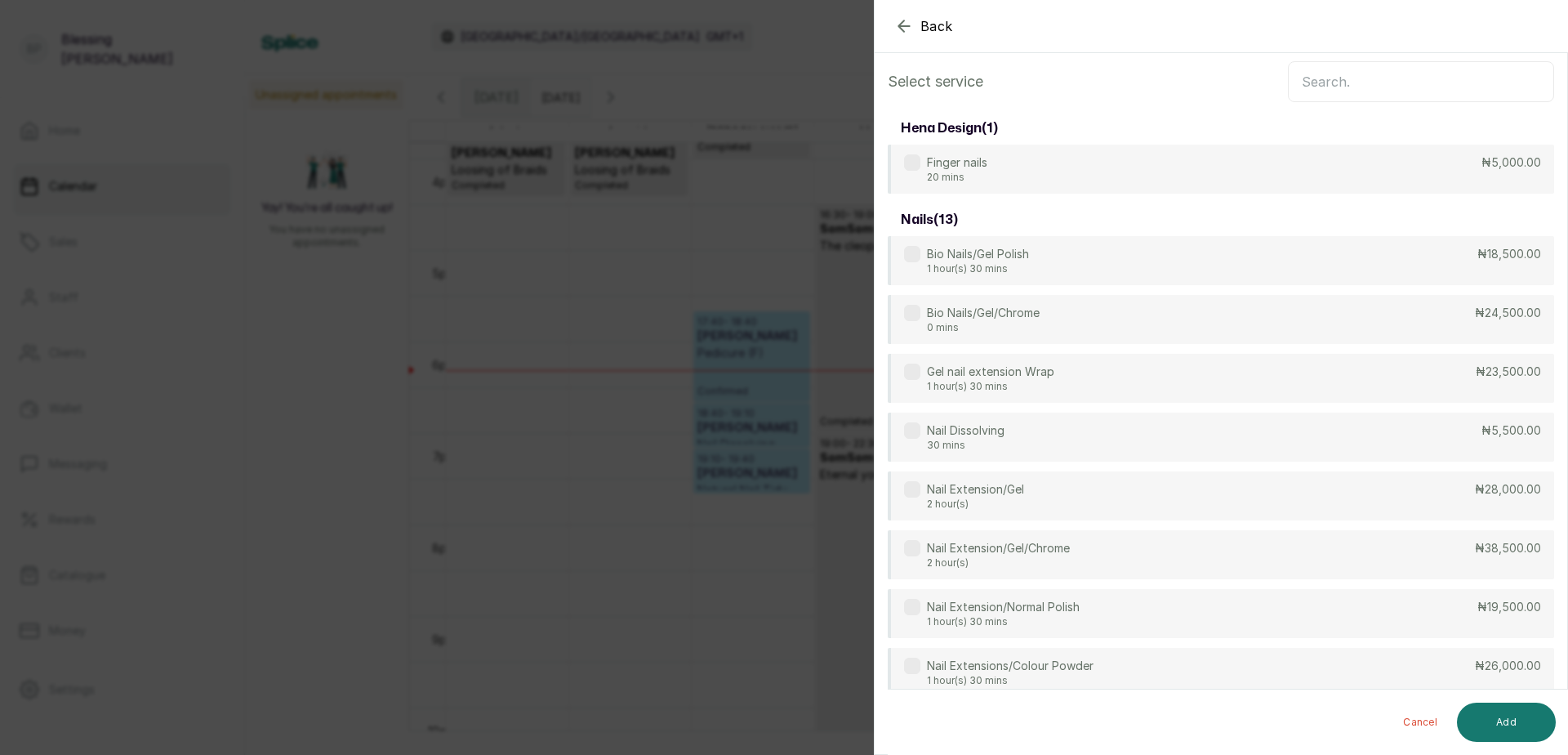
scroll to position [0, 0]
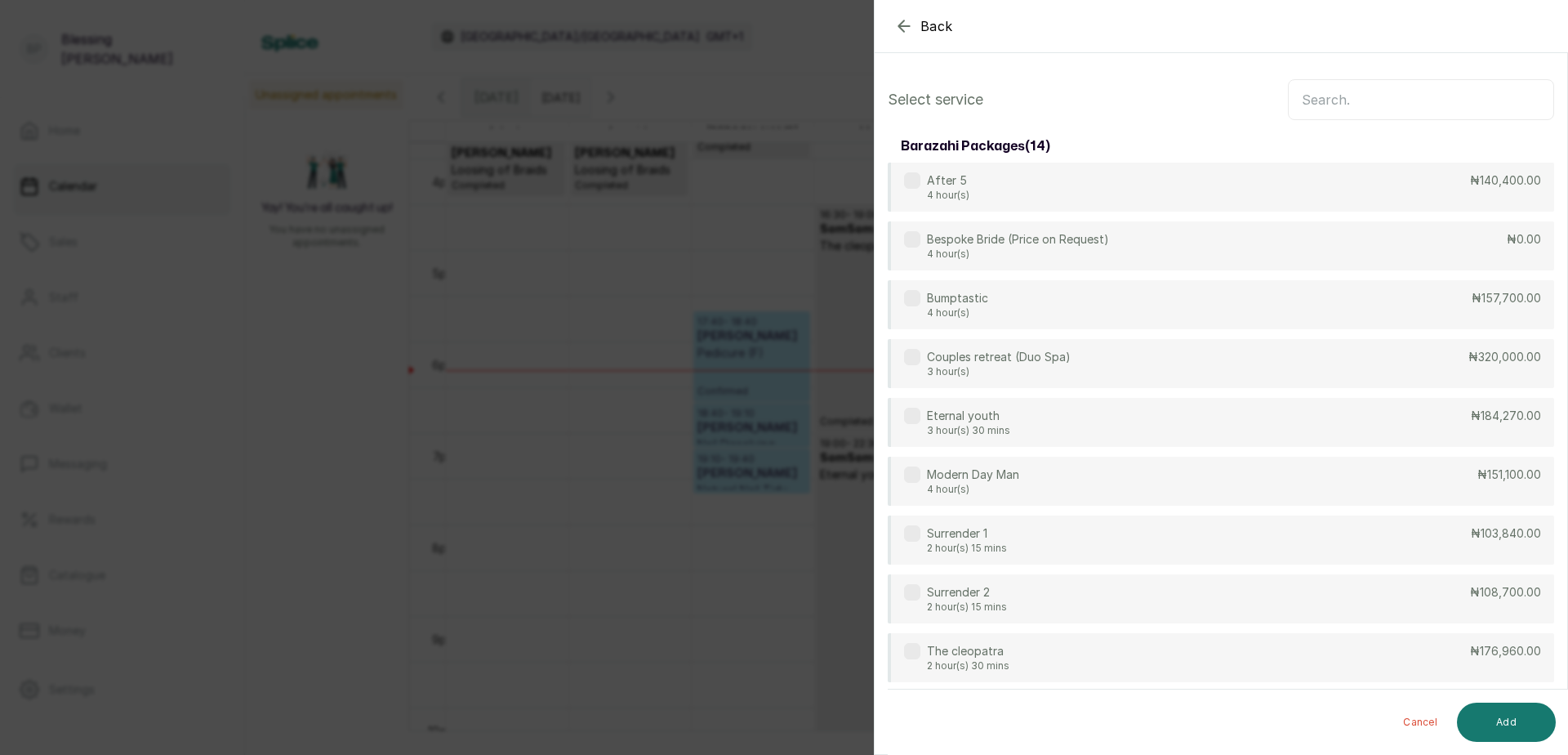
click at [1307, 103] on input "text" at bounding box center [1421, 99] width 266 height 40
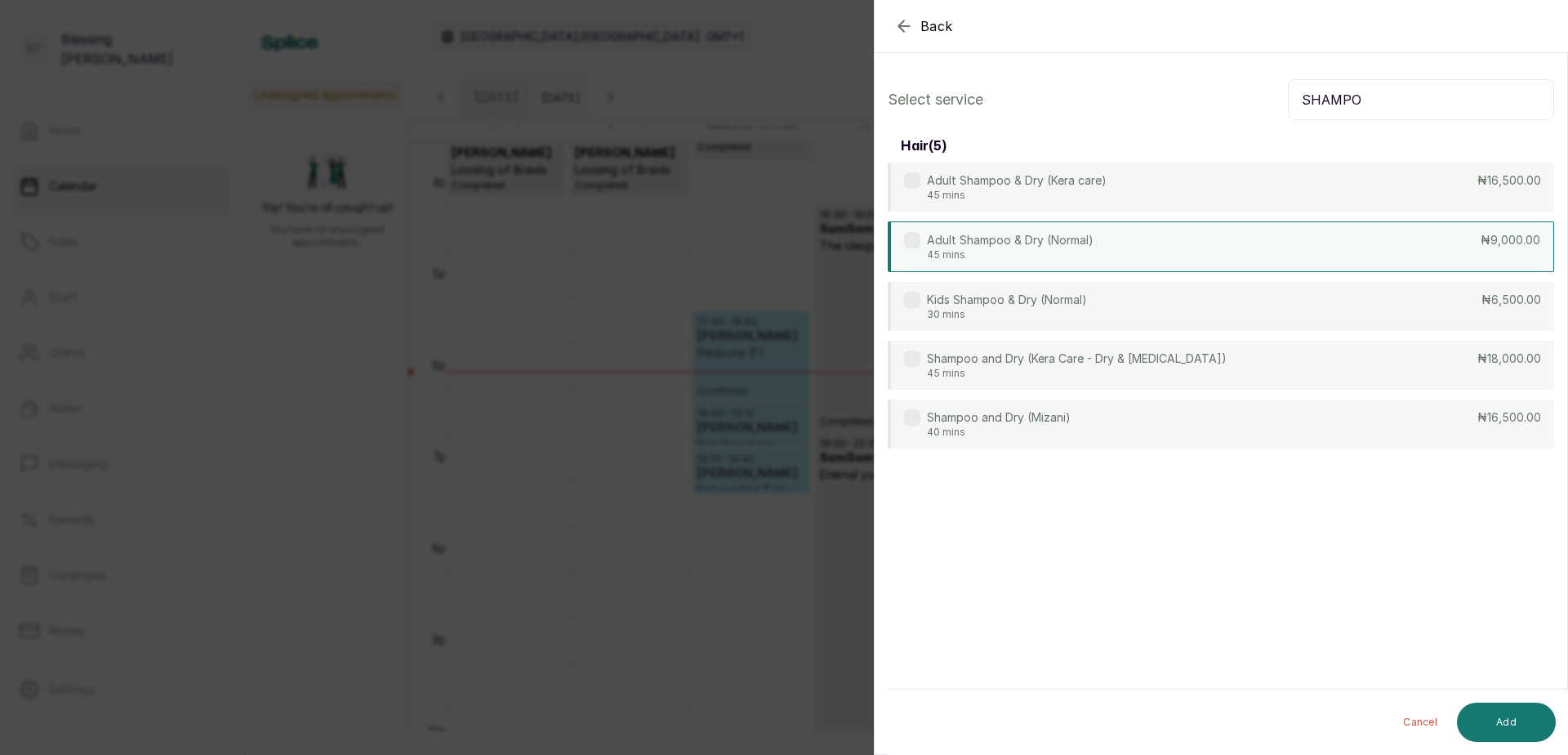
click at [1456, 247] on div "Adult Shampoo & Dry (Normal) 45 mins ₦9,000.00" at bounding box center [1222, 247] width 667 height 51
click at [1360, 97] on input "SHAMPO" at bounding box center [1421, 99] width 266 height 40
type input "S"
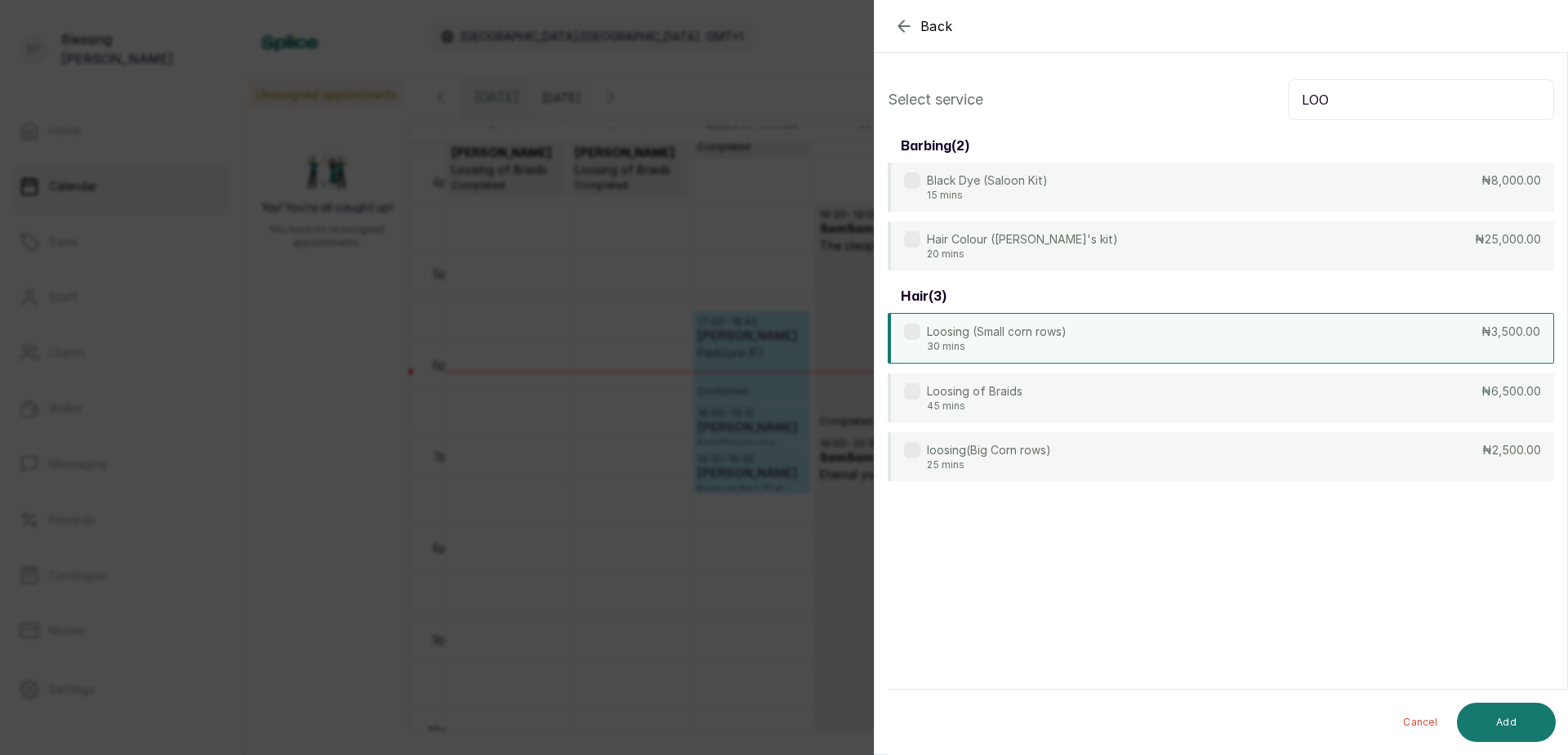
click at [1471, 354] on div "Loosing (Small corn rows) 30 mins ₦3,500.00" at bounding box center [1222, 339] width 667 height 51
click at [1370, 102] on input "LOO" at bounding box center [1421, 99] width 266 height 40
type input "L"
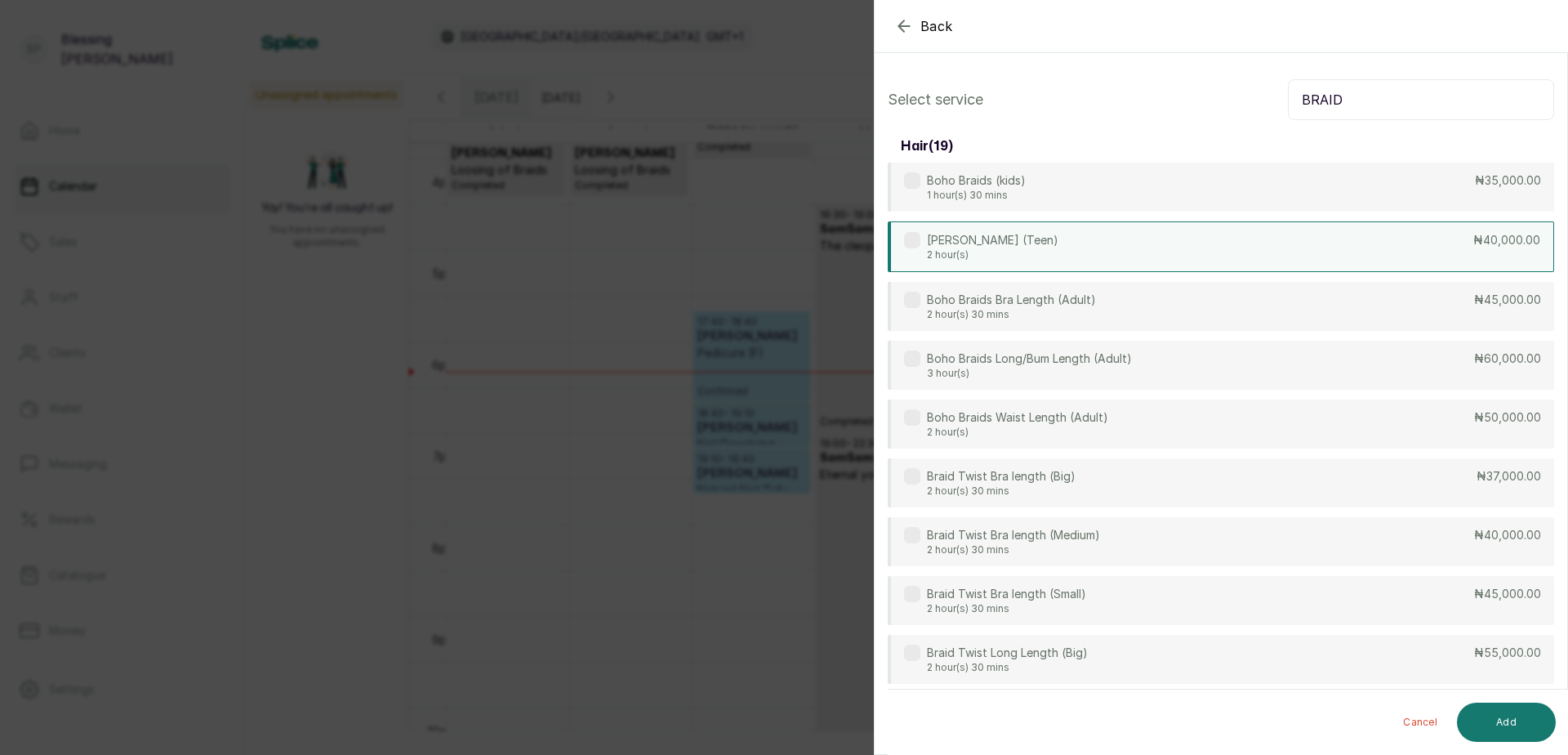
type input "BRAID"
click at [1451, 246] on div "Boho Braids (Teen) 2 hour(s) ₦40,000.00" at bounding box center [1222, 247] width 667 height 51
click at [1443, 433] on div "Boho Braids Waist Length (Adult) 2 hour(s) ₦50,000.00" at bounding box center [1222, 425] width 667 height 51
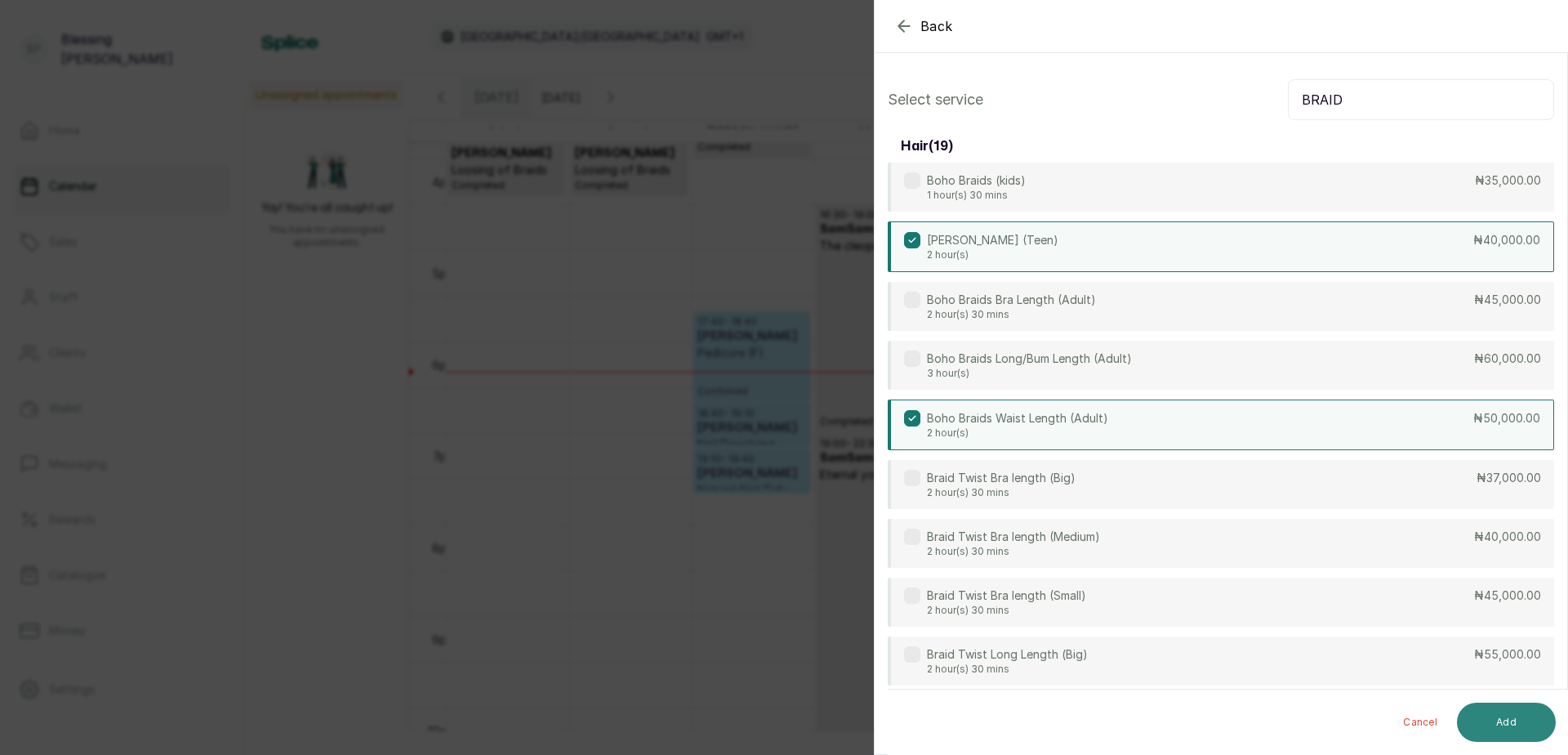
click at [1521, 719] on button "Add" at bounding box center [1506, 722] width 98 height 40
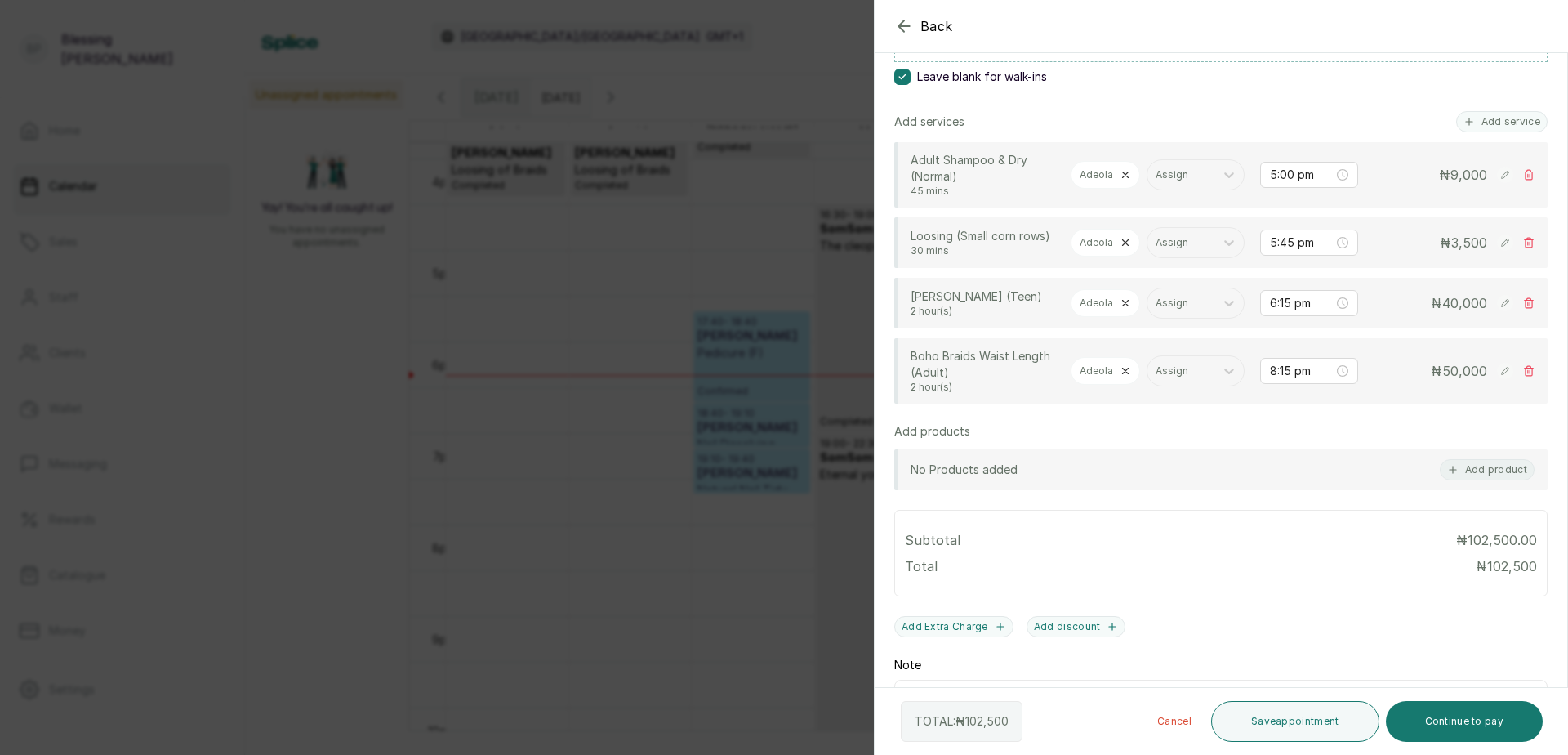
scroll to position [327, 0]
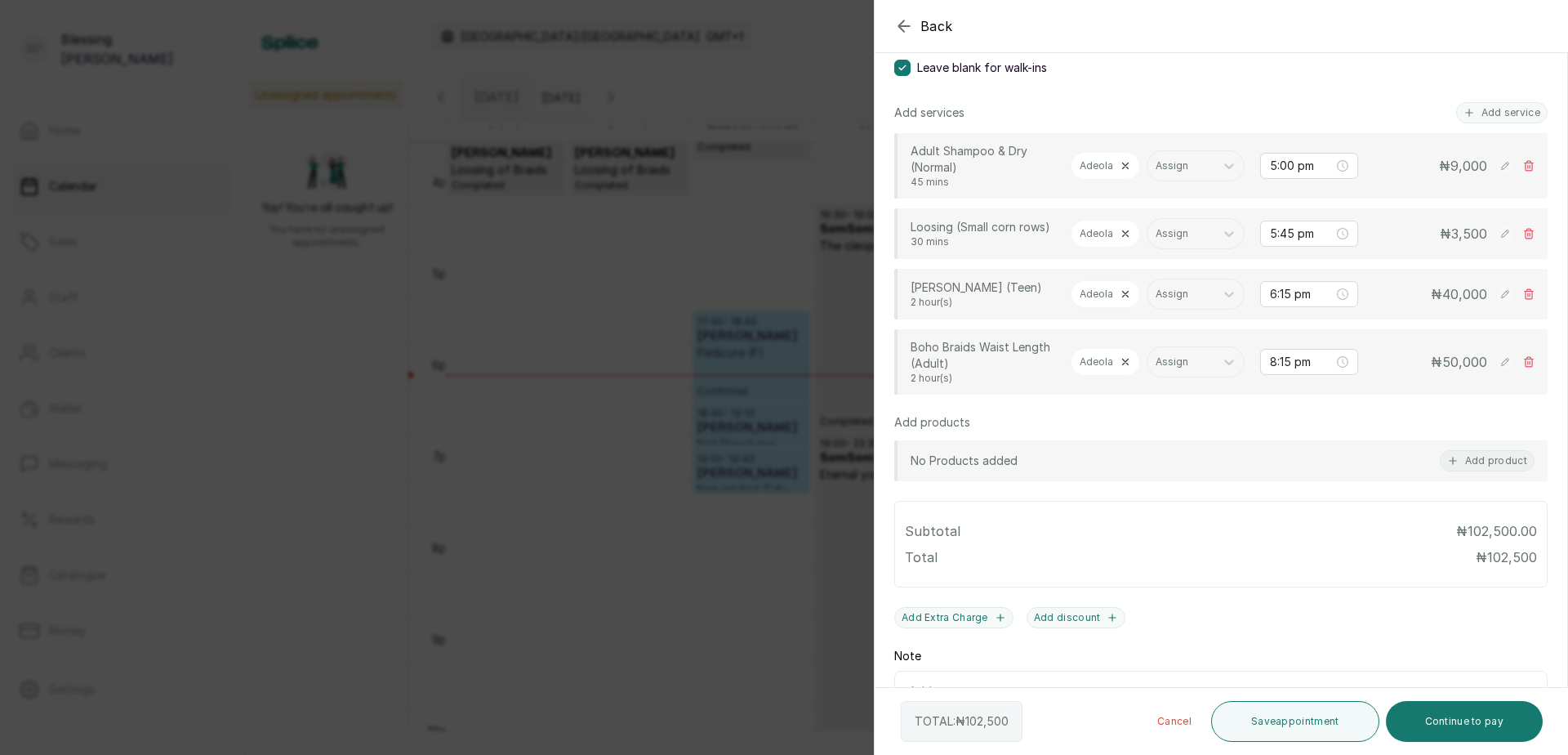
click at [1497, 242] on rect at bounding box center [1505, 233] width 17 height 17
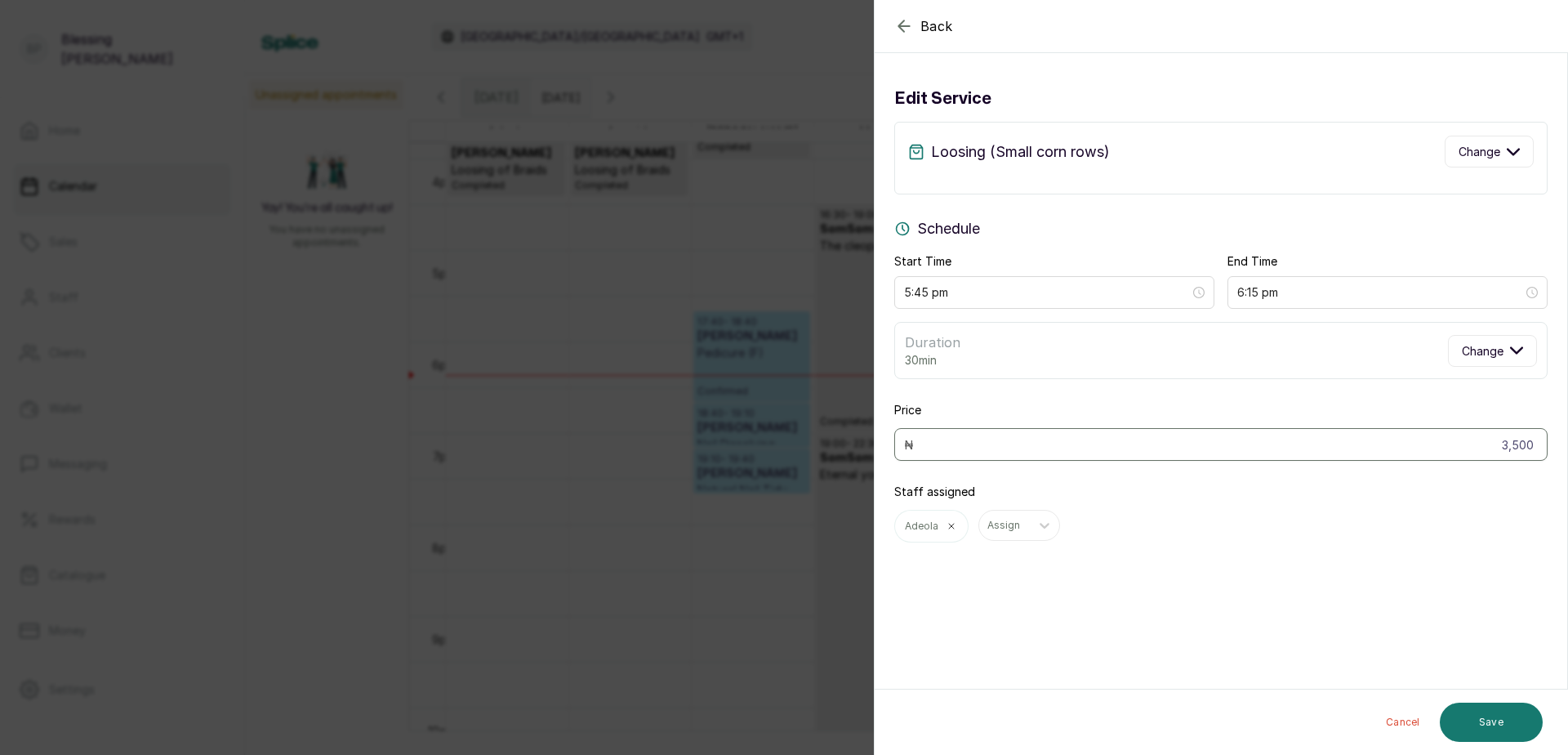
scroll to position [0, 0]
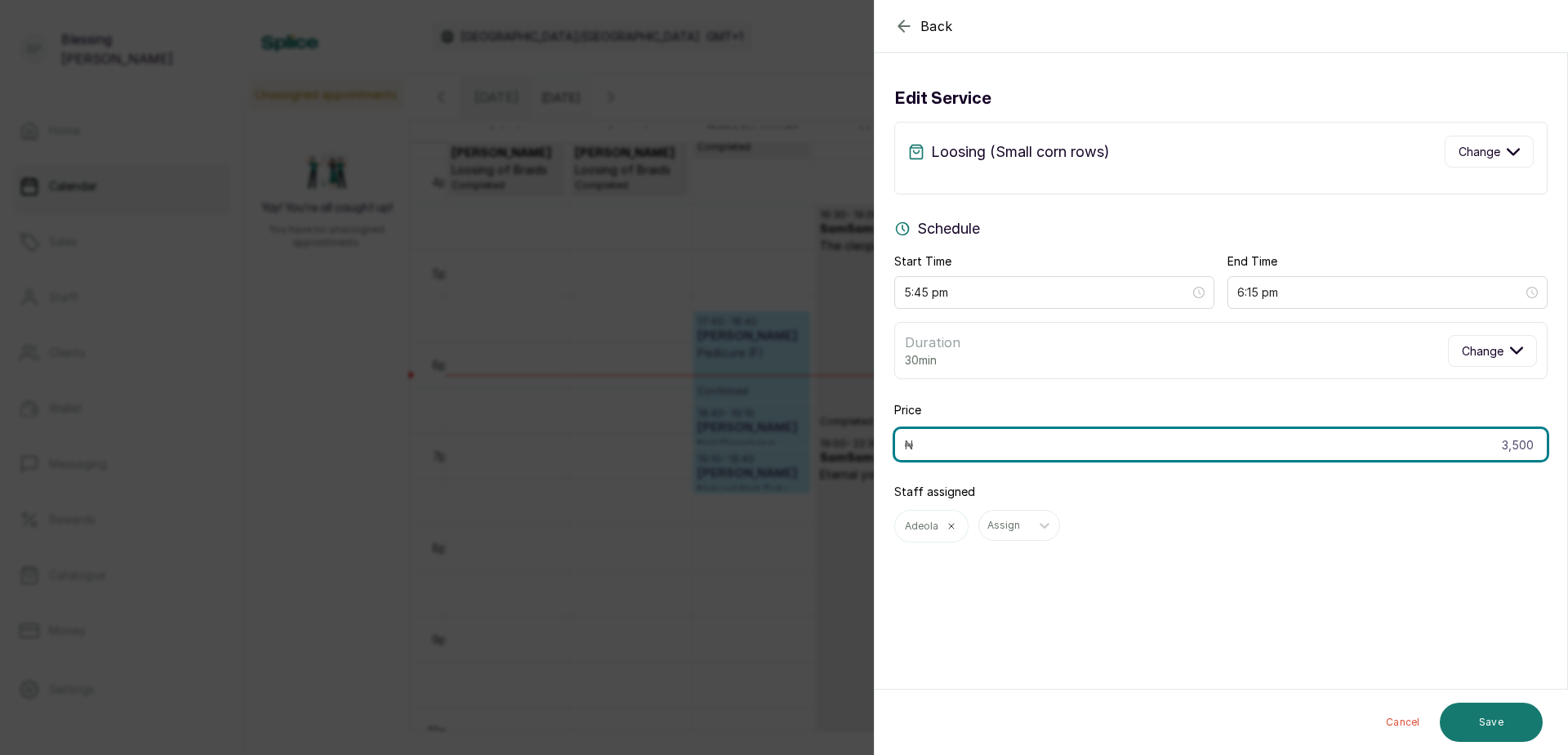
click at [1521, 451] on input "3,500" at bounding box center [1221, 444] width 653 height 33
type input "3"
type input "5,000"
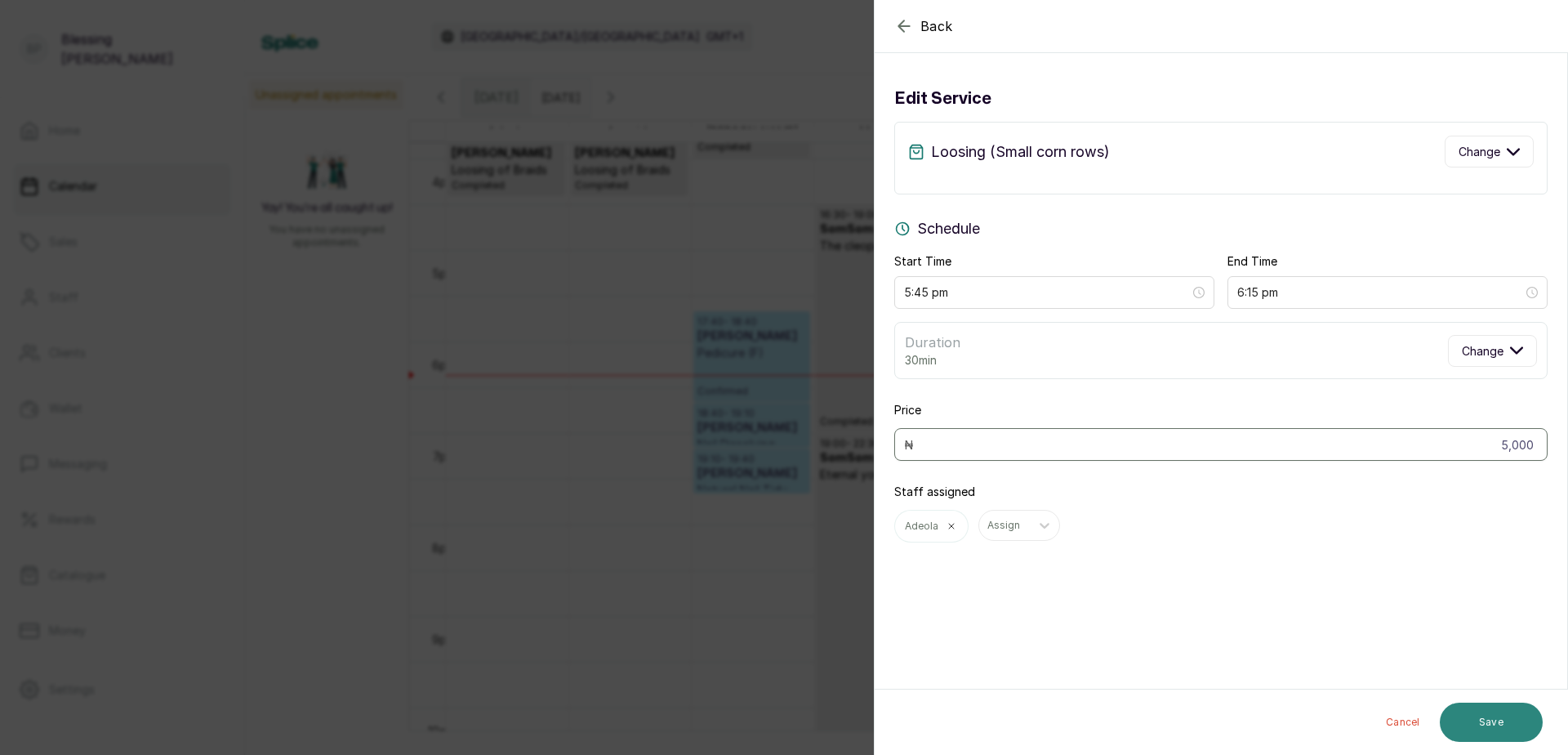
click at [1490, 719] on button "Save" at bounding box center [1491, 722] width 103 height 40
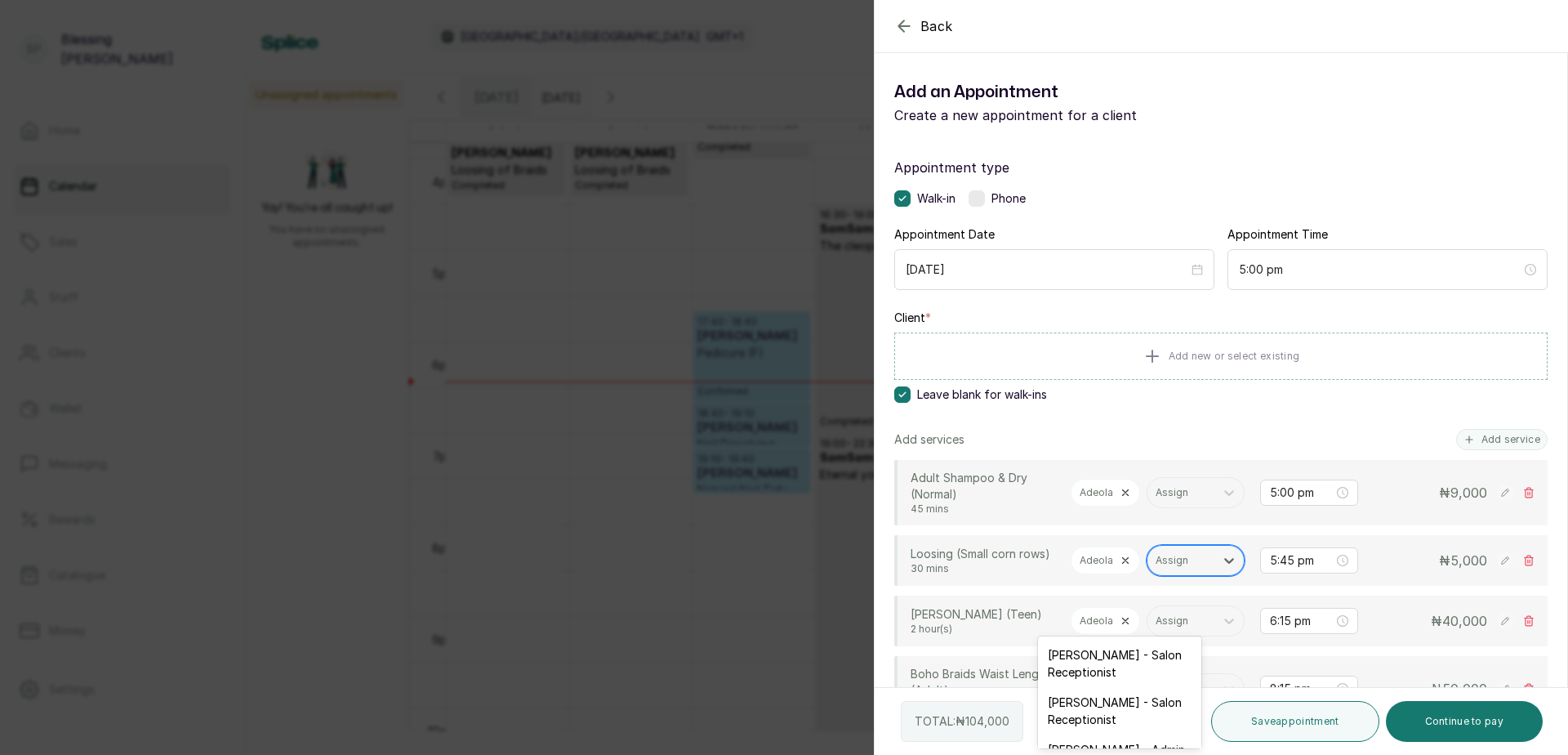
click at [1156, 568] on div at bounding box center [1181, 561] width 51 height 15
type input "ONO"
click at [1137, 648] on div "[PERSON_NAME]" at bounding box center [1119, 655] width 164 height 30
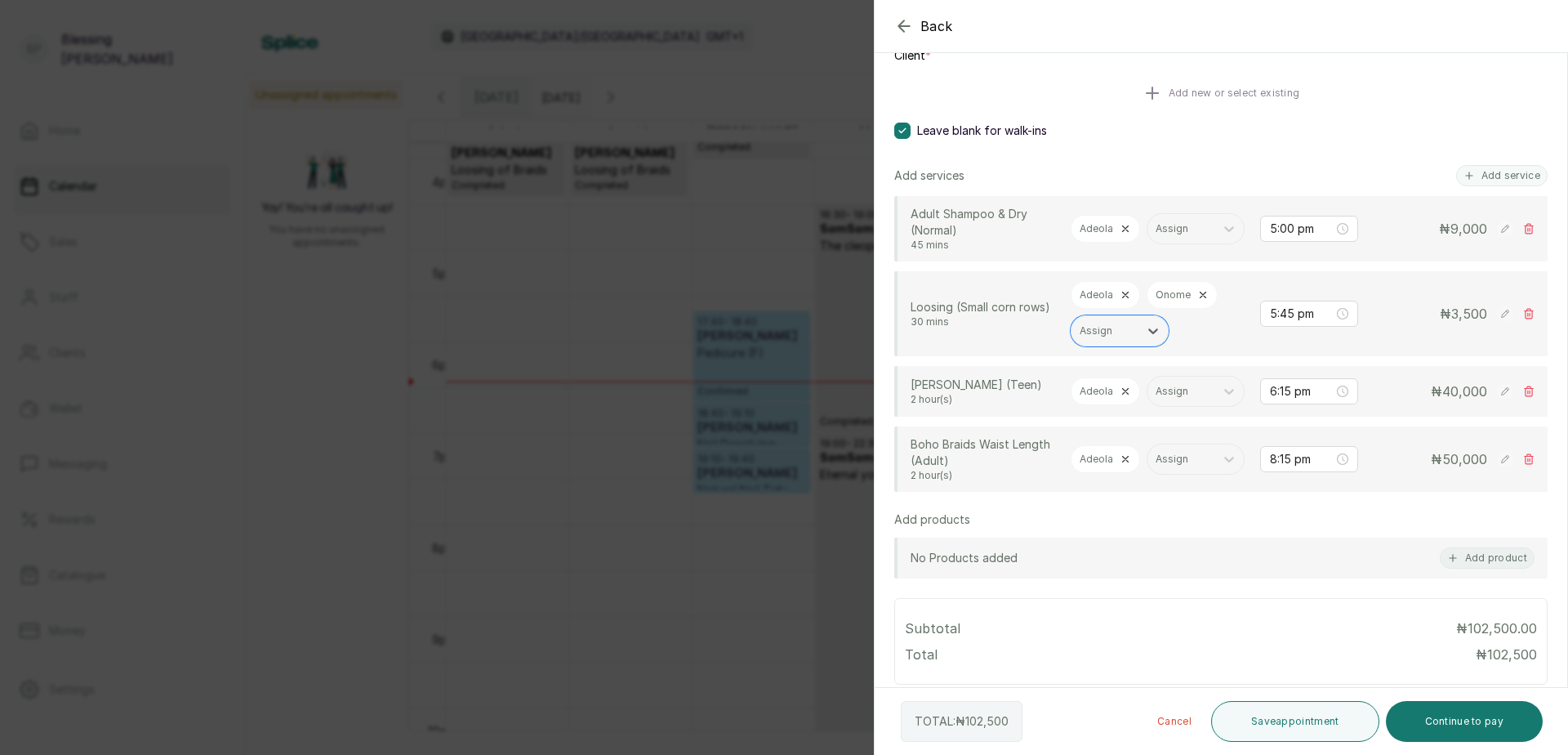
scroll to position [246, 0]
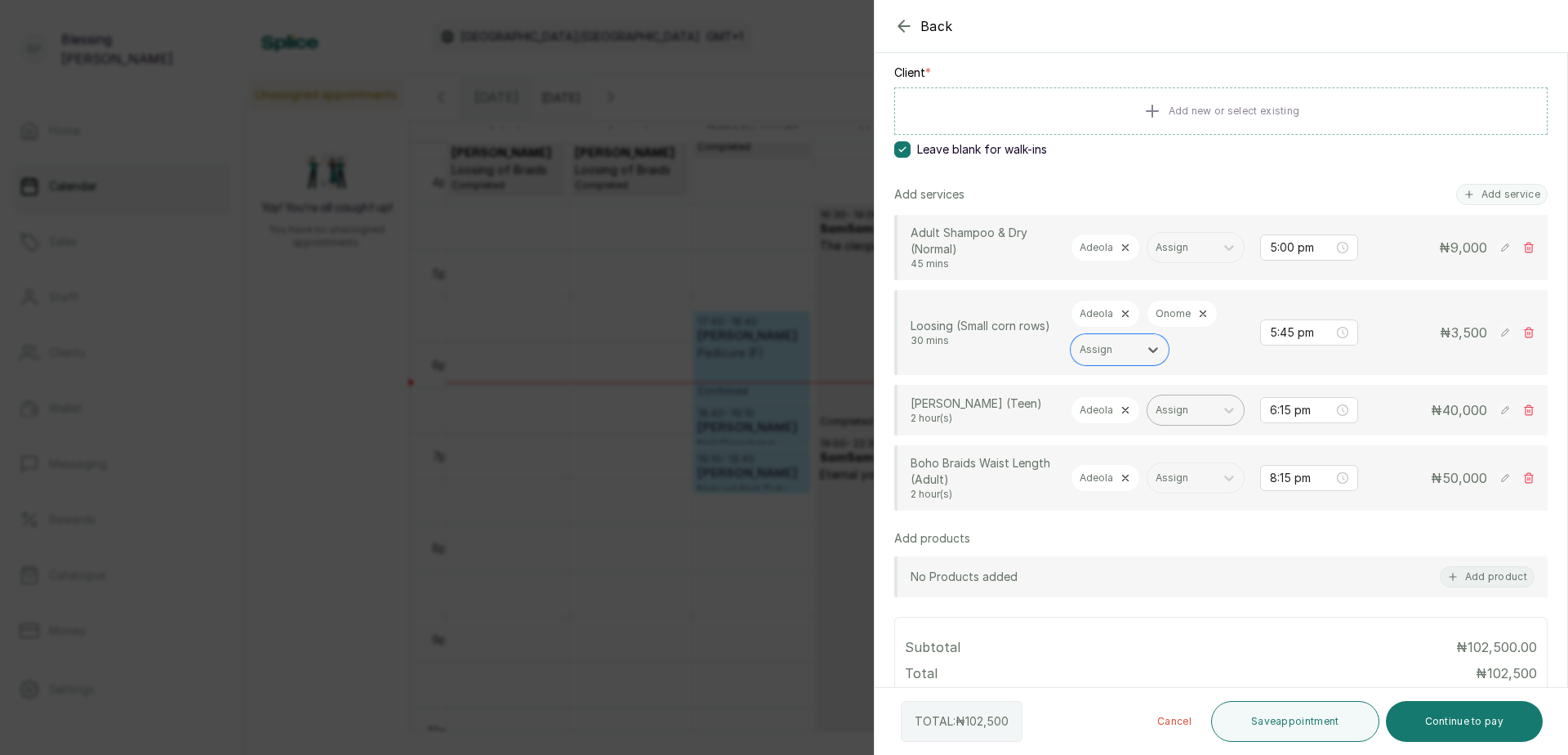
click at [1156, 418] on div at bounding box center [1181, 410] width 51 height 15
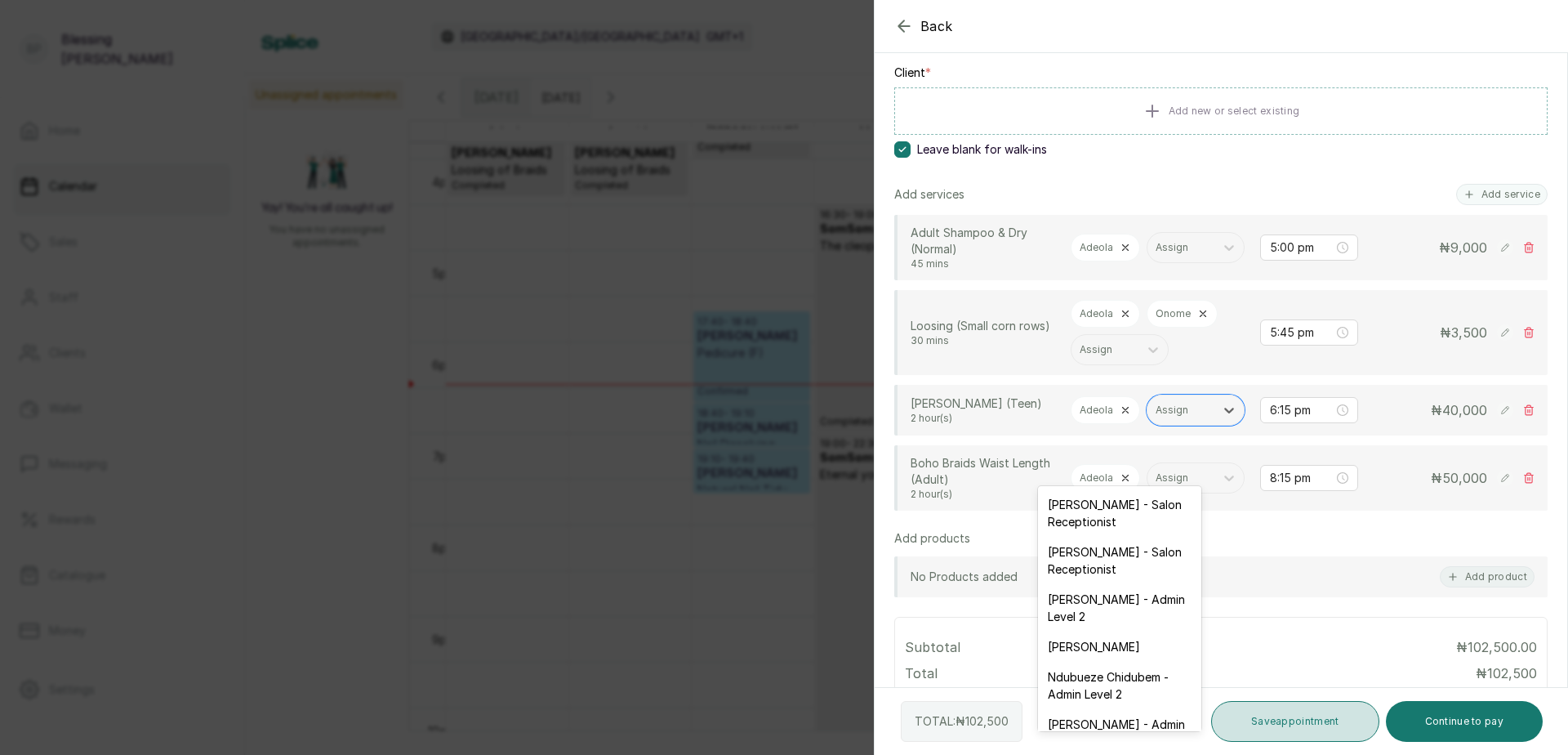
click at [1318, 726] on button "Save appointment" at bounding box center [1295, 722] width 168 height 40
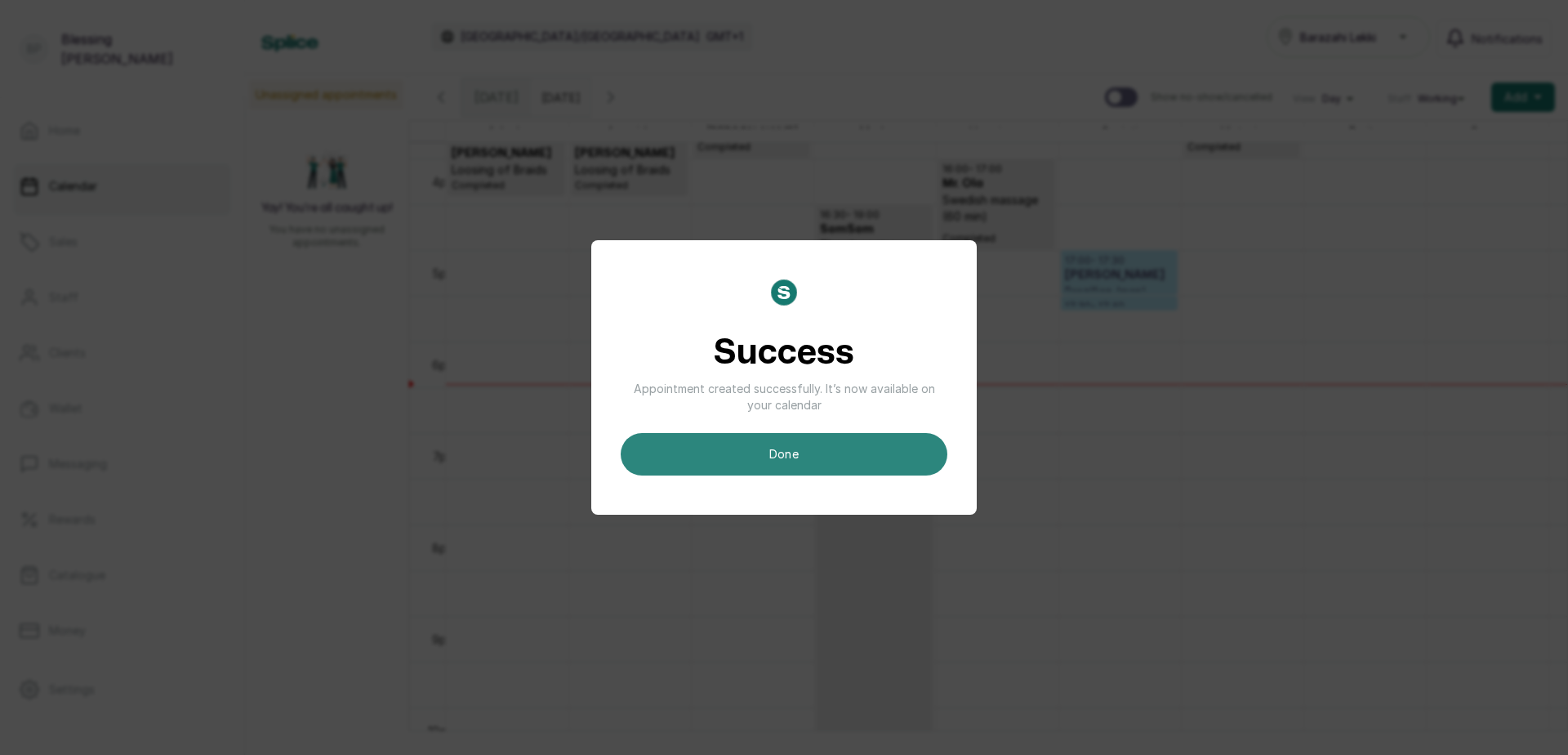
click at [875, 464] on button "done" at bounding box center [784, 454] width 327 height 42
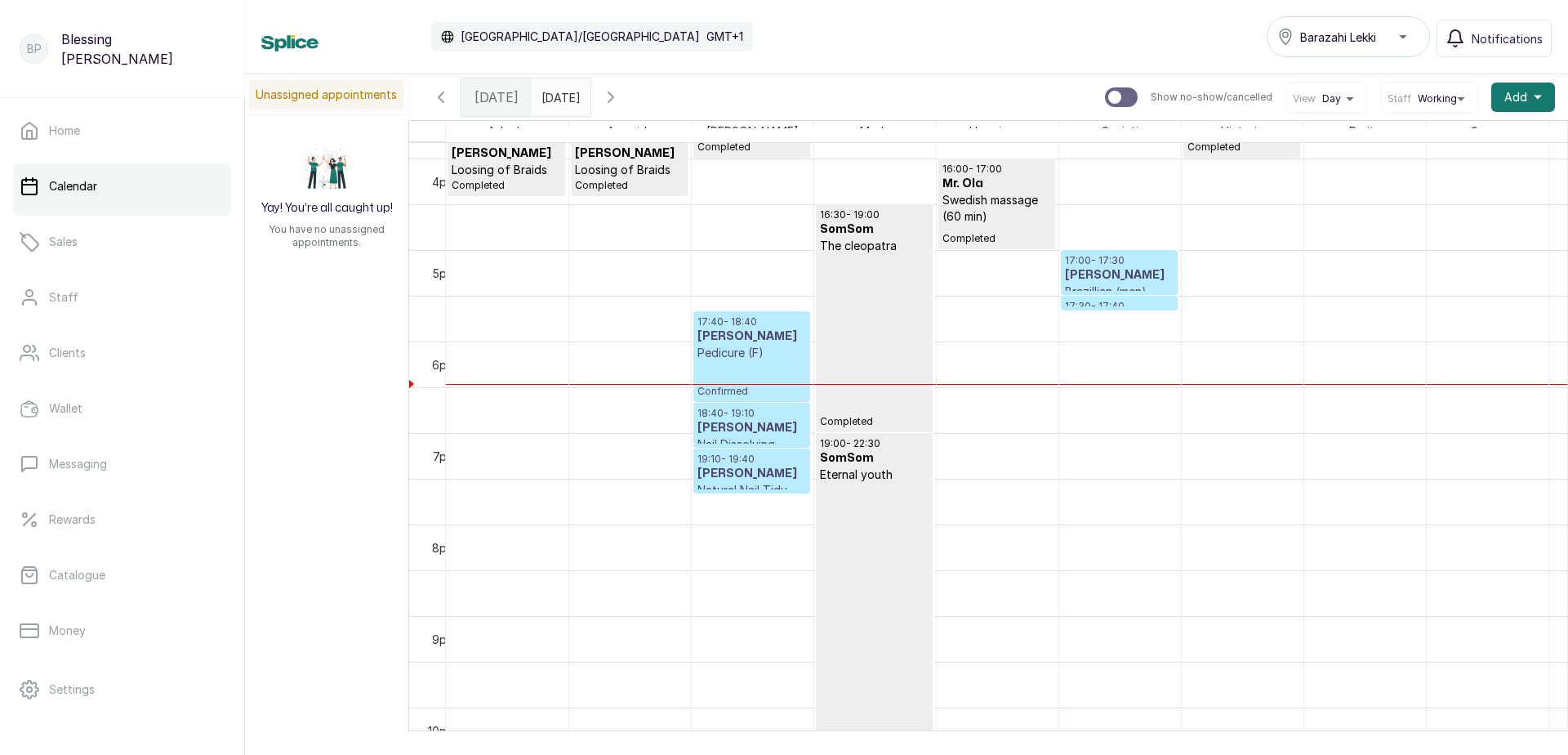
click at [756, 356] on p "Pedicure (F)" at bounding box center [752, 353] width 109 height 17
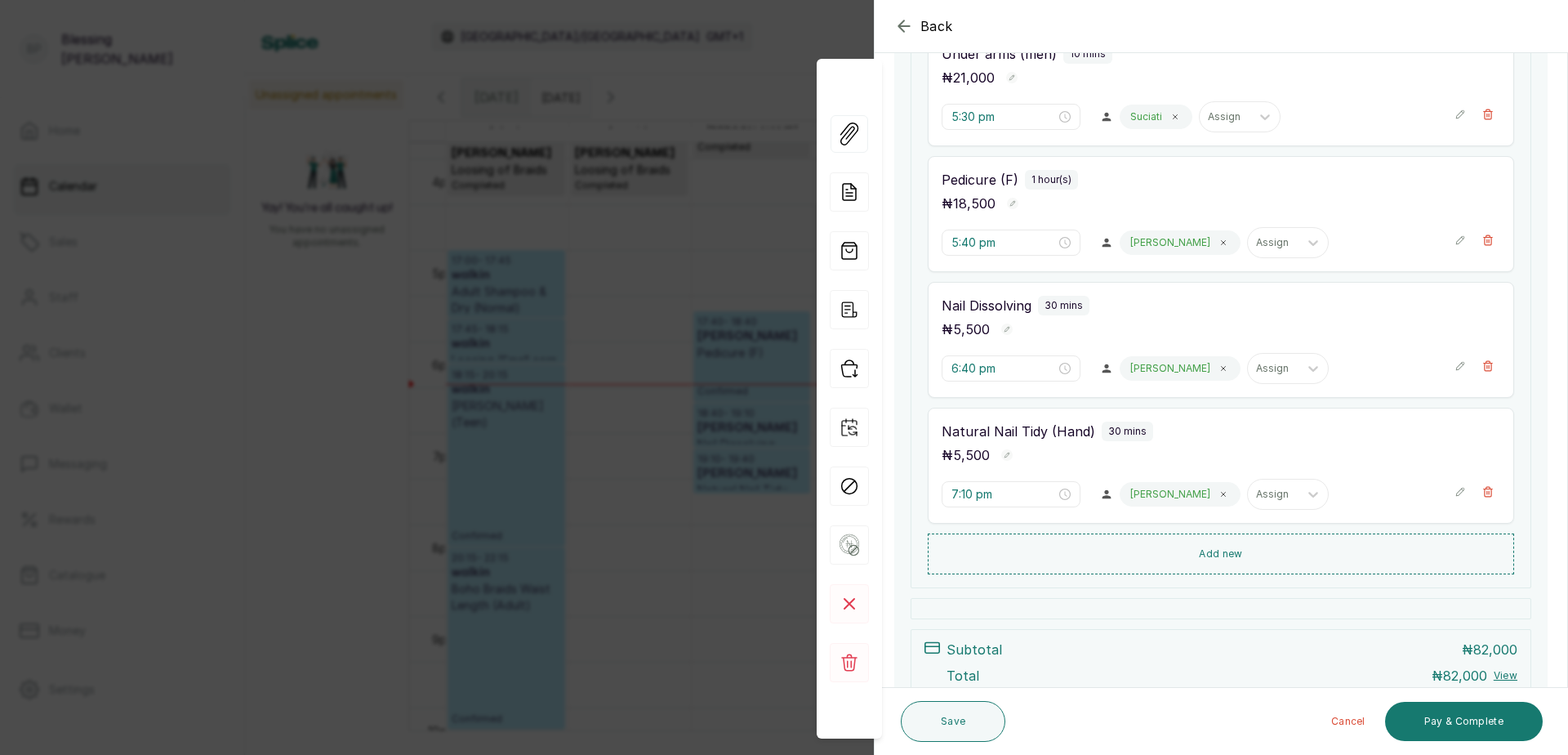
scroll to position [490, 0]
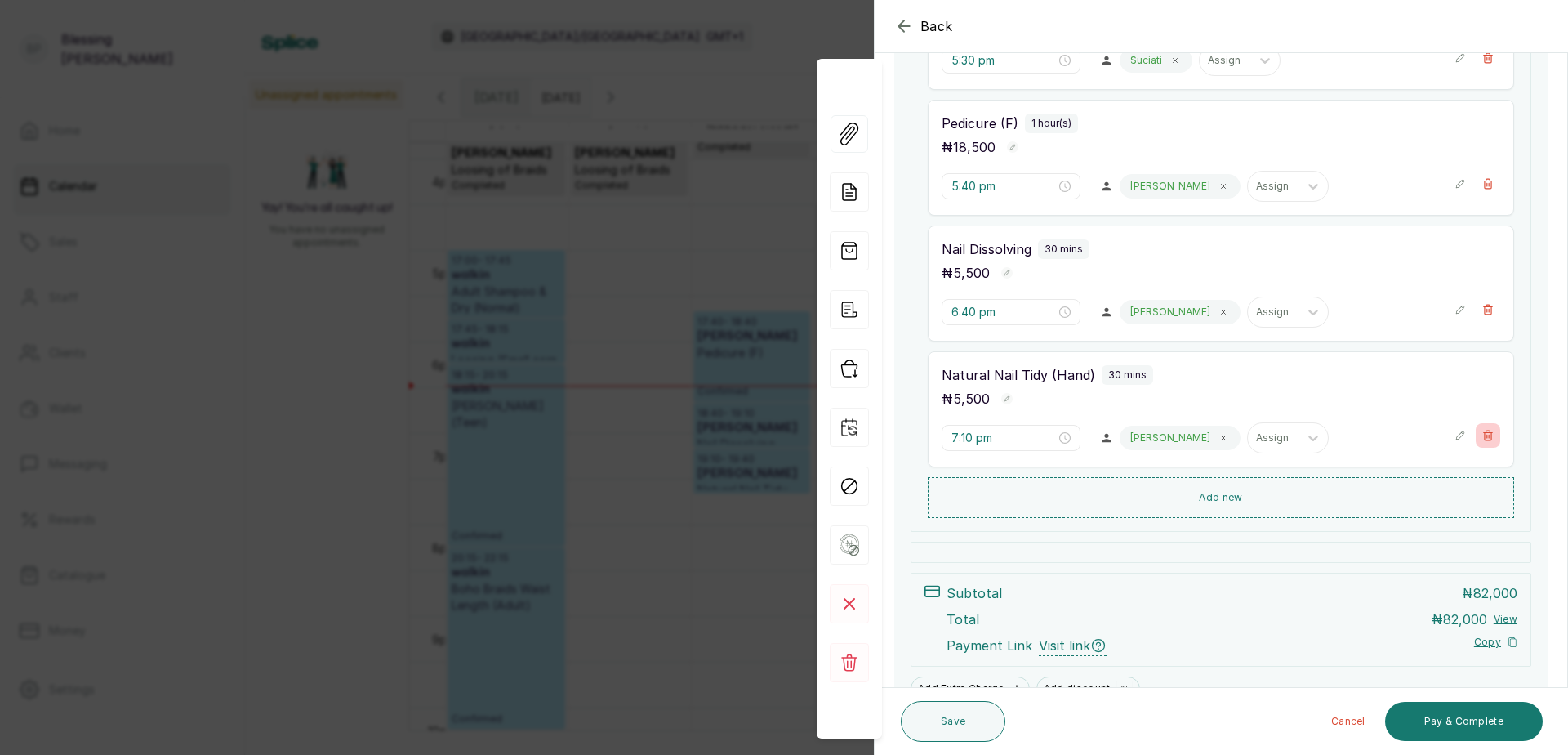
click at [1483, 439] on icon "button" at bounding box center [1488, 436] width 11 height 11
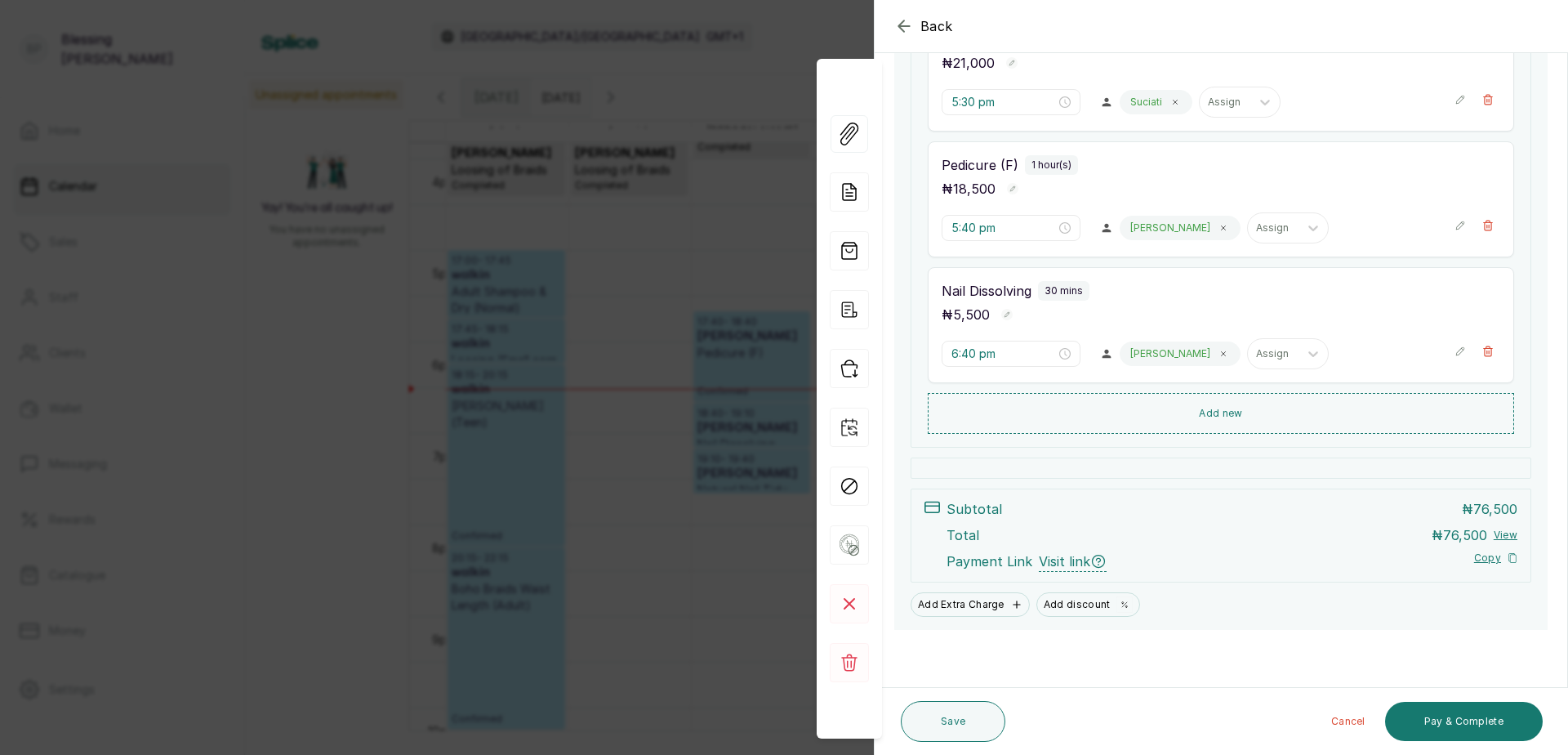
scroll to position [449, 0]
click at [1468, 720] on button "Pay & Complete" at bounding box center [1463, 722] width 157 height 40
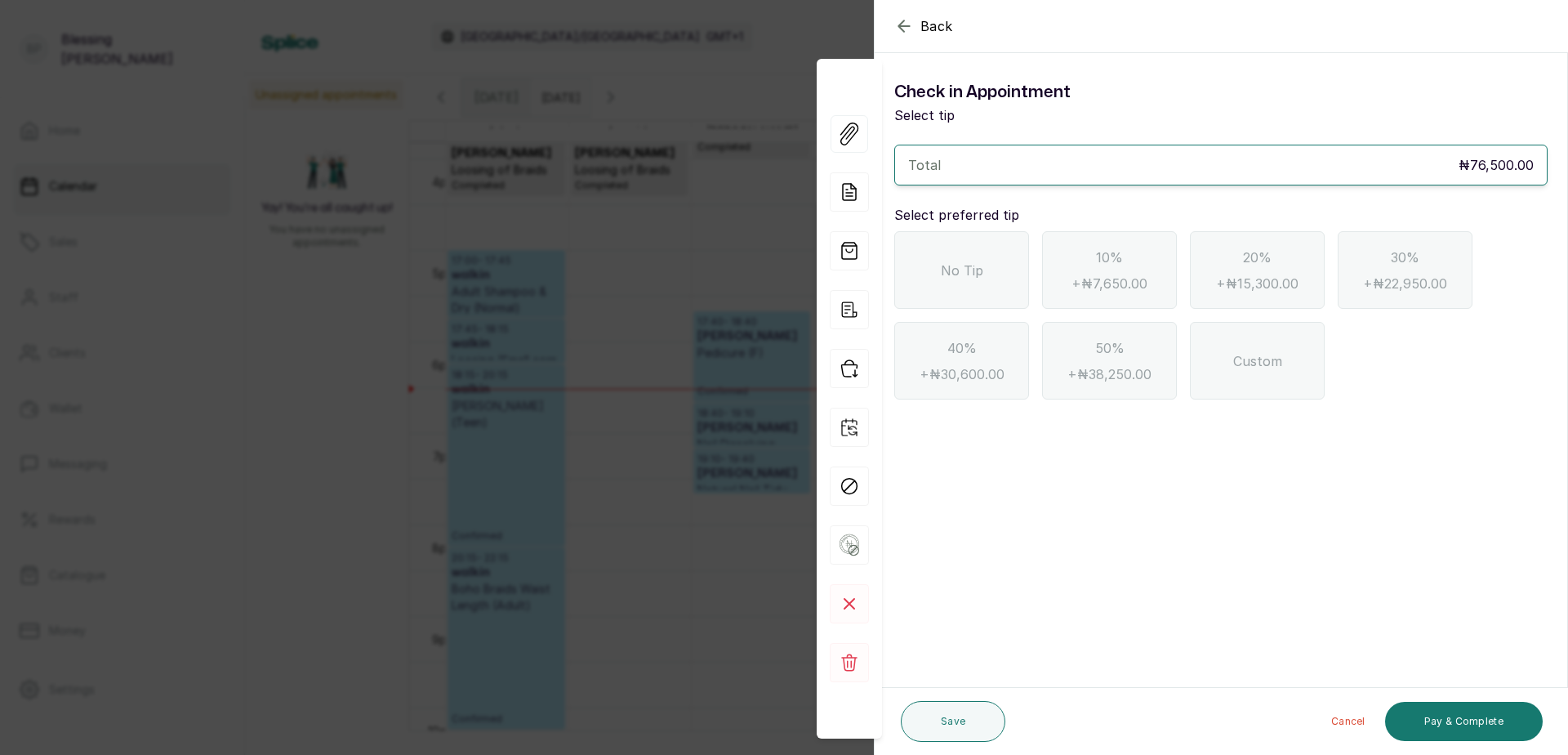
scroll to position [0, 0]
click at [958, 284] on div "No Tip" at bounding box center [961, 270] width 135 height 77
click at [1477, 721] on button "Pay & Complete" at bounding box center [1463, 722] width 157 height 40
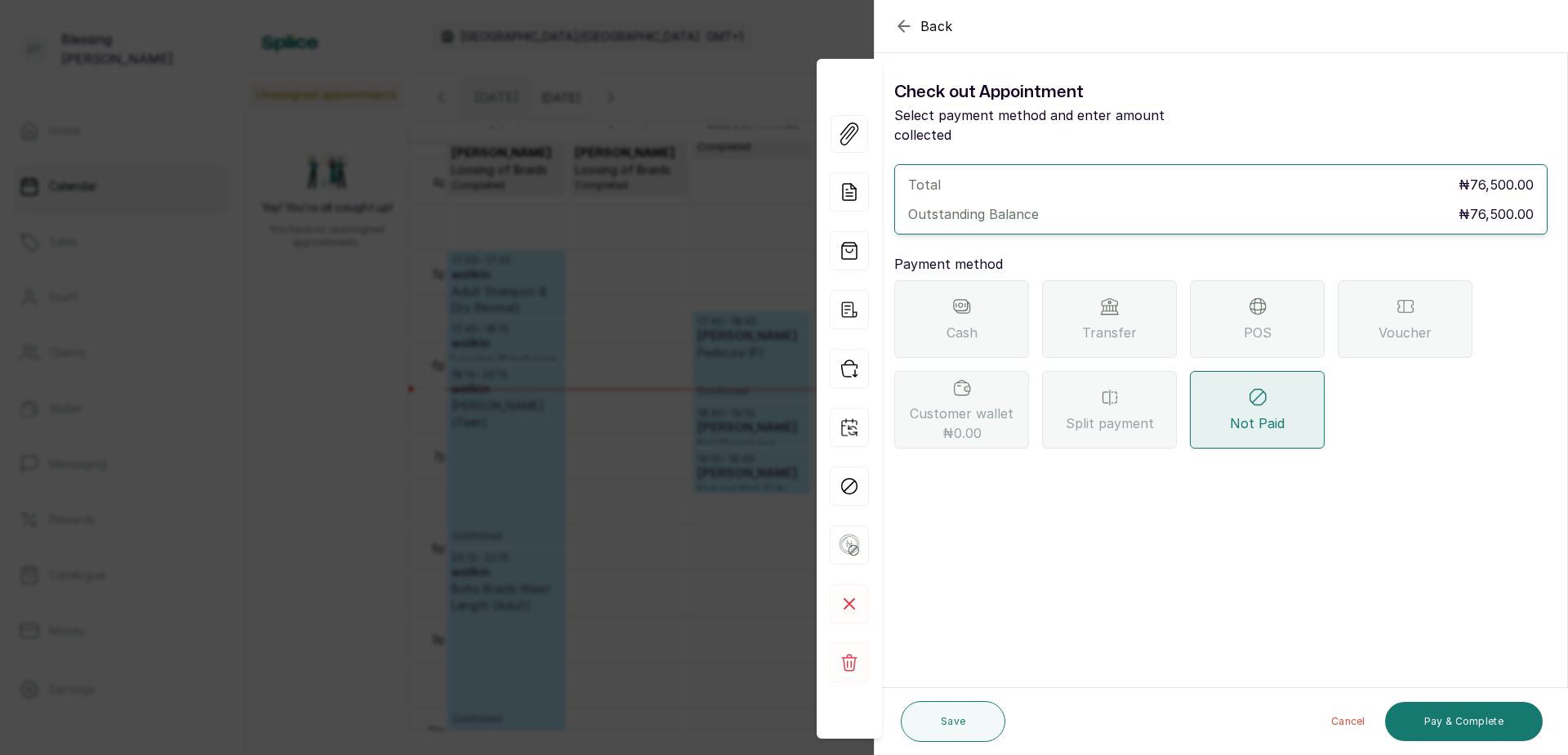
click at [1133, 323] on span "Transfer" at bounding box center [1110, 333] width 55 height 19
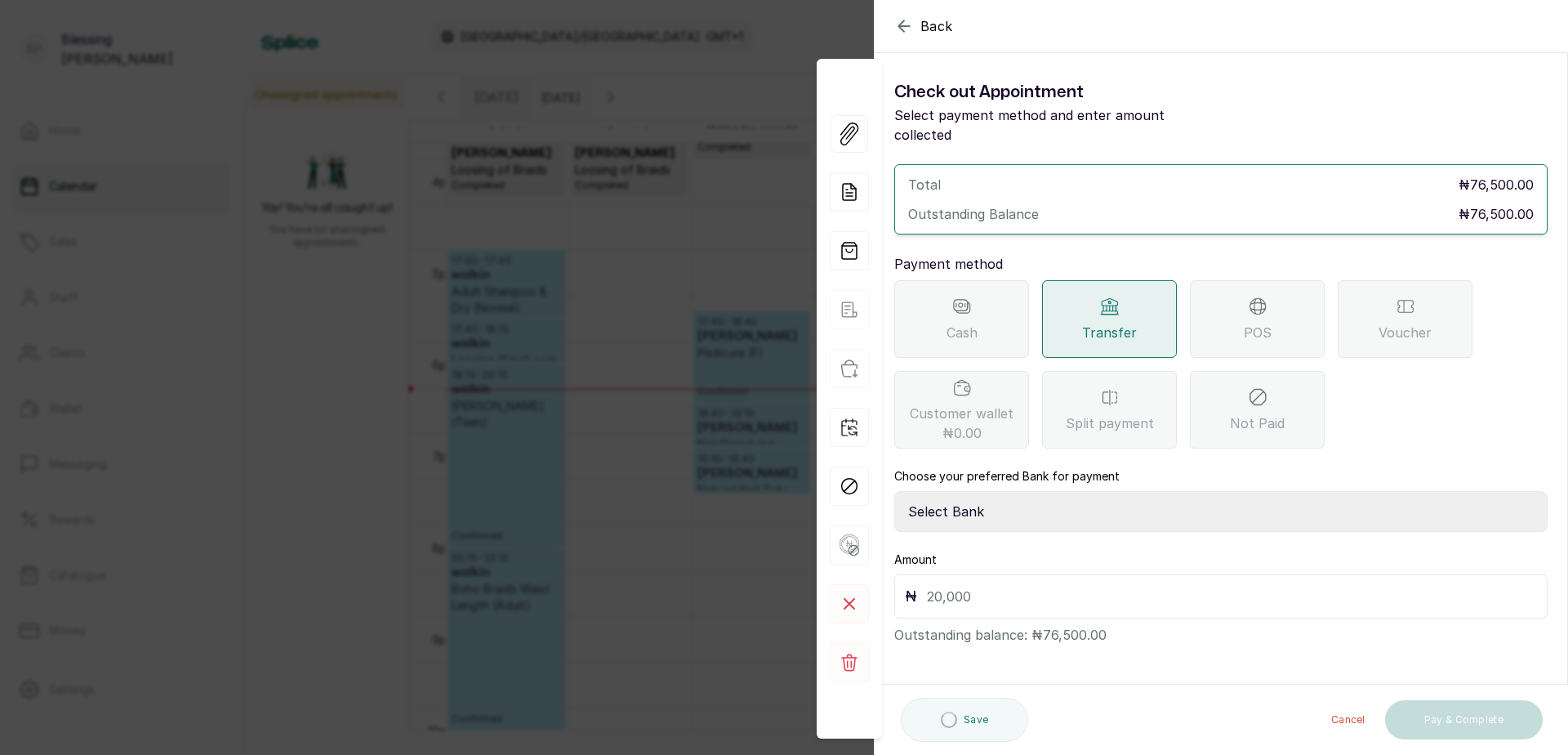
click at [958, 491] on select "Select Bank BARAZAHI LIMITED Access Bank TRACTION/TR BARAZAHI Paystack-Titan Ba…" at bounding box center [1221, 511] width 653 height 40
select select "3da602f6-cb5f-407a-81f6-dc86d0307638"
click at [894, 491] on select "Select Bank BARAZAHI LIMITED Access Bank TRACTION/TR BARAZAHI Paystack-Titan Ba…" at bounding box center [1221, 511] width 653 height 40
click at [946, 585] on input "text" at bounding box center [1232, 597] width 610 height 23
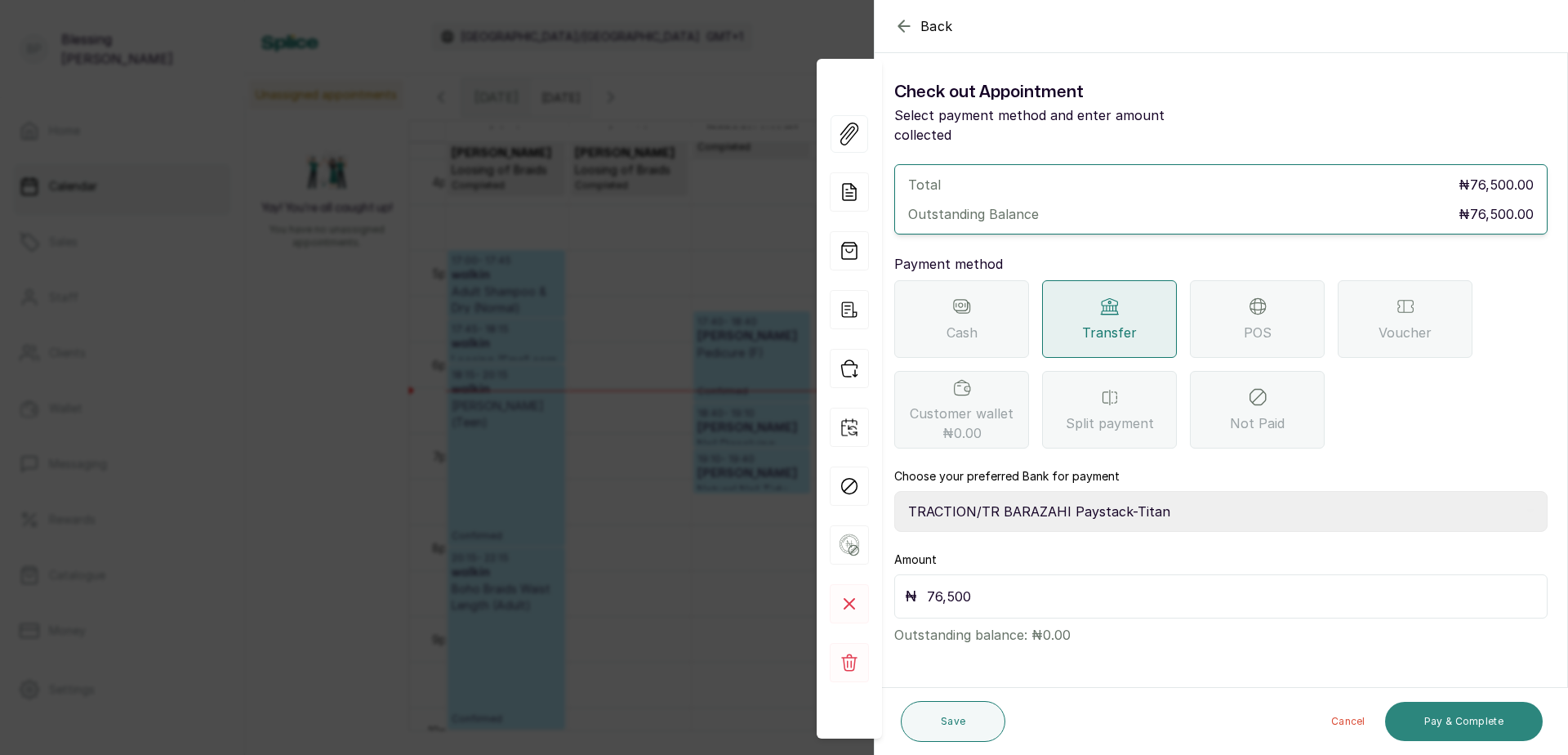
type input "76,500"
click at [1418, 722] on button "Pay & Complete" at bounding box center [1463, 722] width 157 height 40
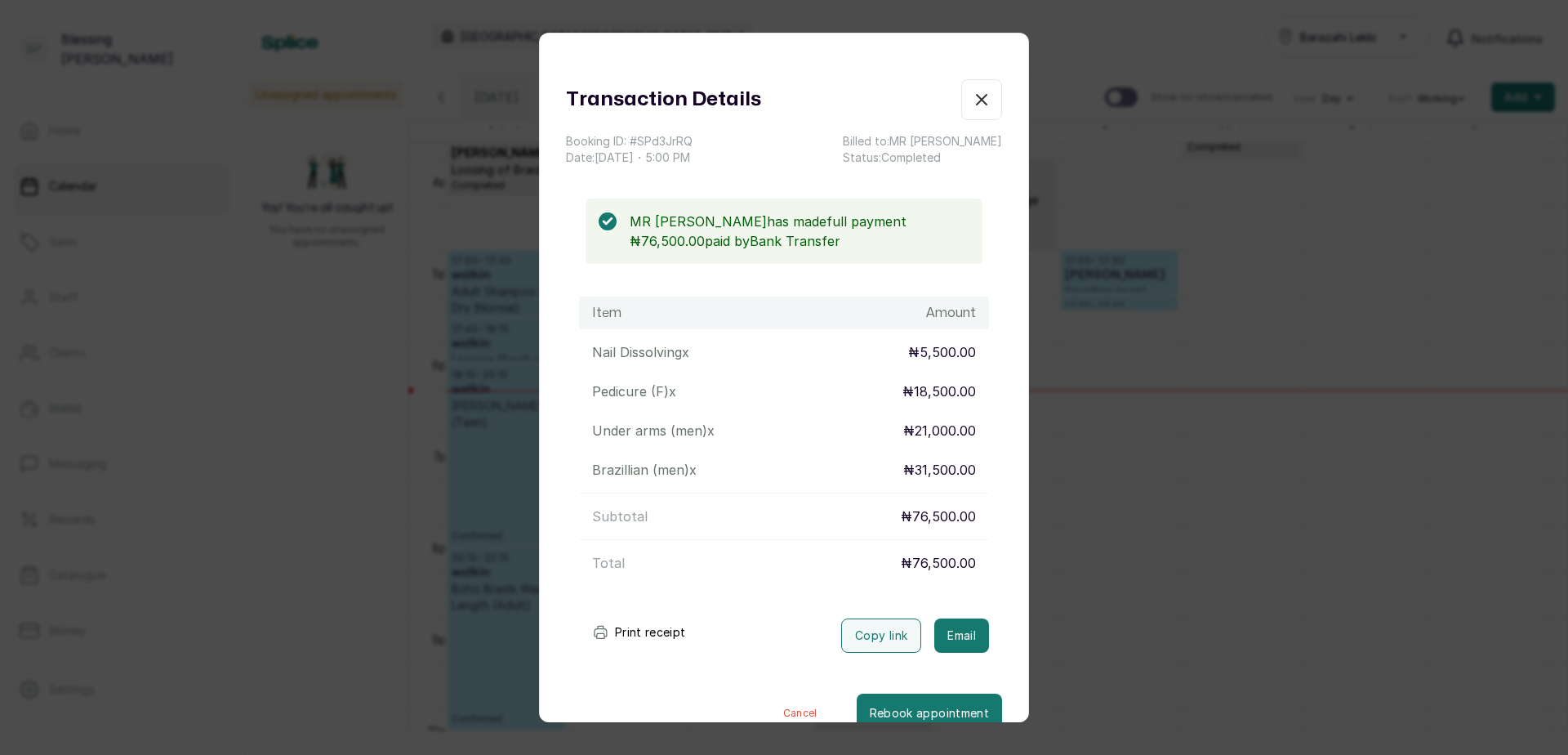
click at [658, 632] on button "Print receipt" at bounding box center [638, 632] width 120 height 33
click at [972, 92] on icon "button" at bounding box center [981, 99] width 19 height 19
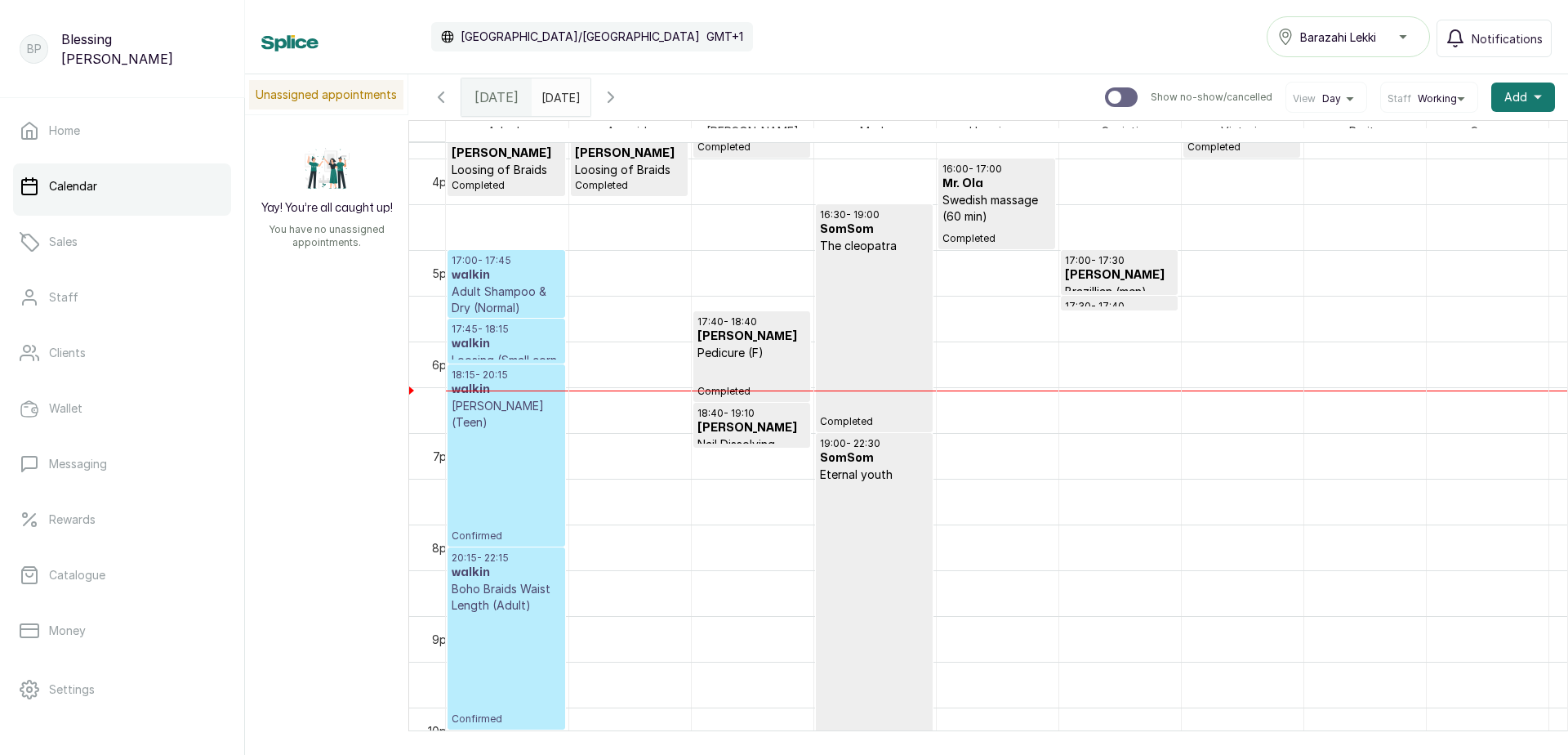
click at [496, 295] on p "Adult Shampoo & Dry (Normal)" at bounding box center [507, 299] width 109 height 33
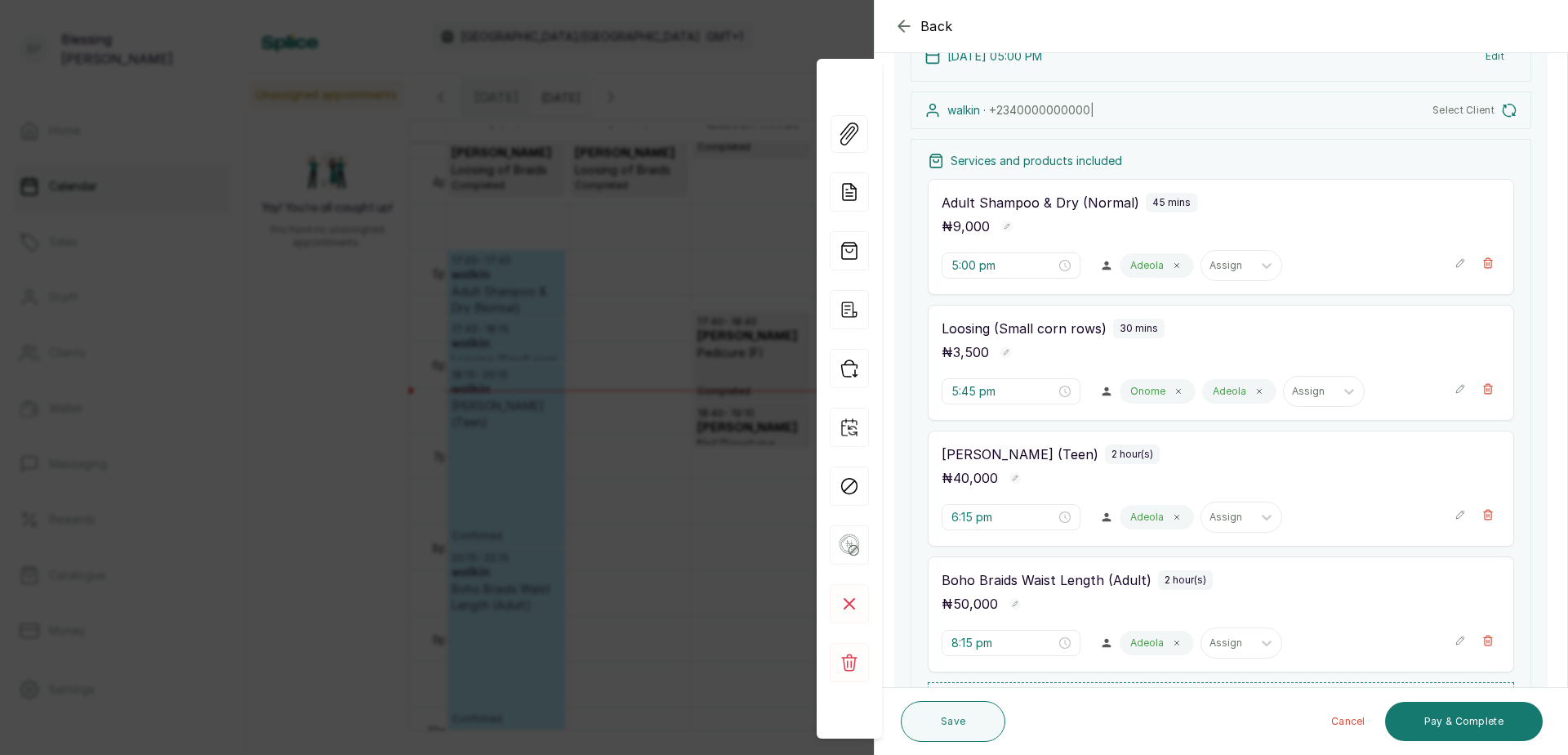
scroll to position [164, 0]
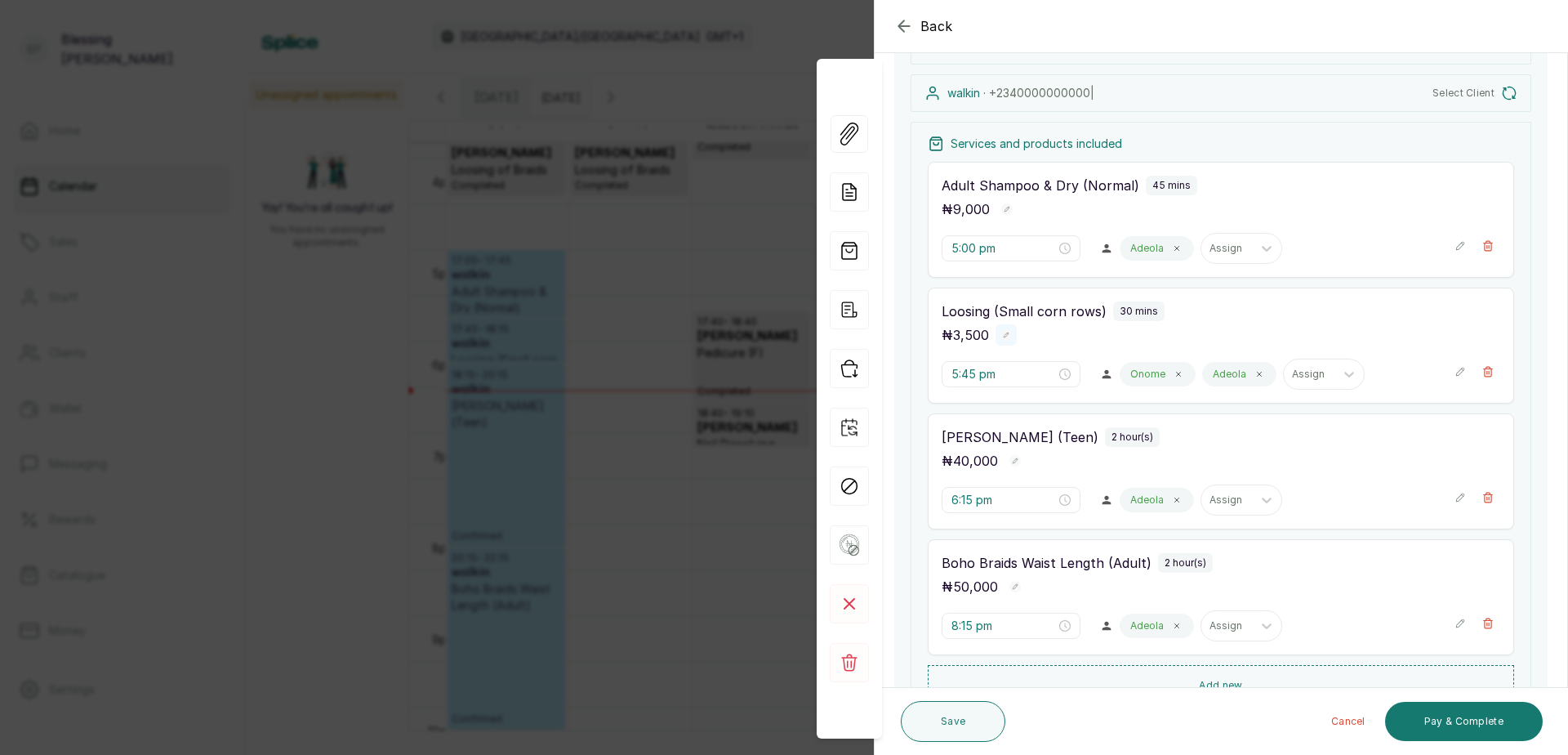
click at [1001, 339] on icon "button" at bounding box center [1006, 334] width 11 height 11
type input "3"
type input "1"
type input "5,000"
click at [1033, 334] on rect "button" at bounding box center [1037, 337] width 14 height 14
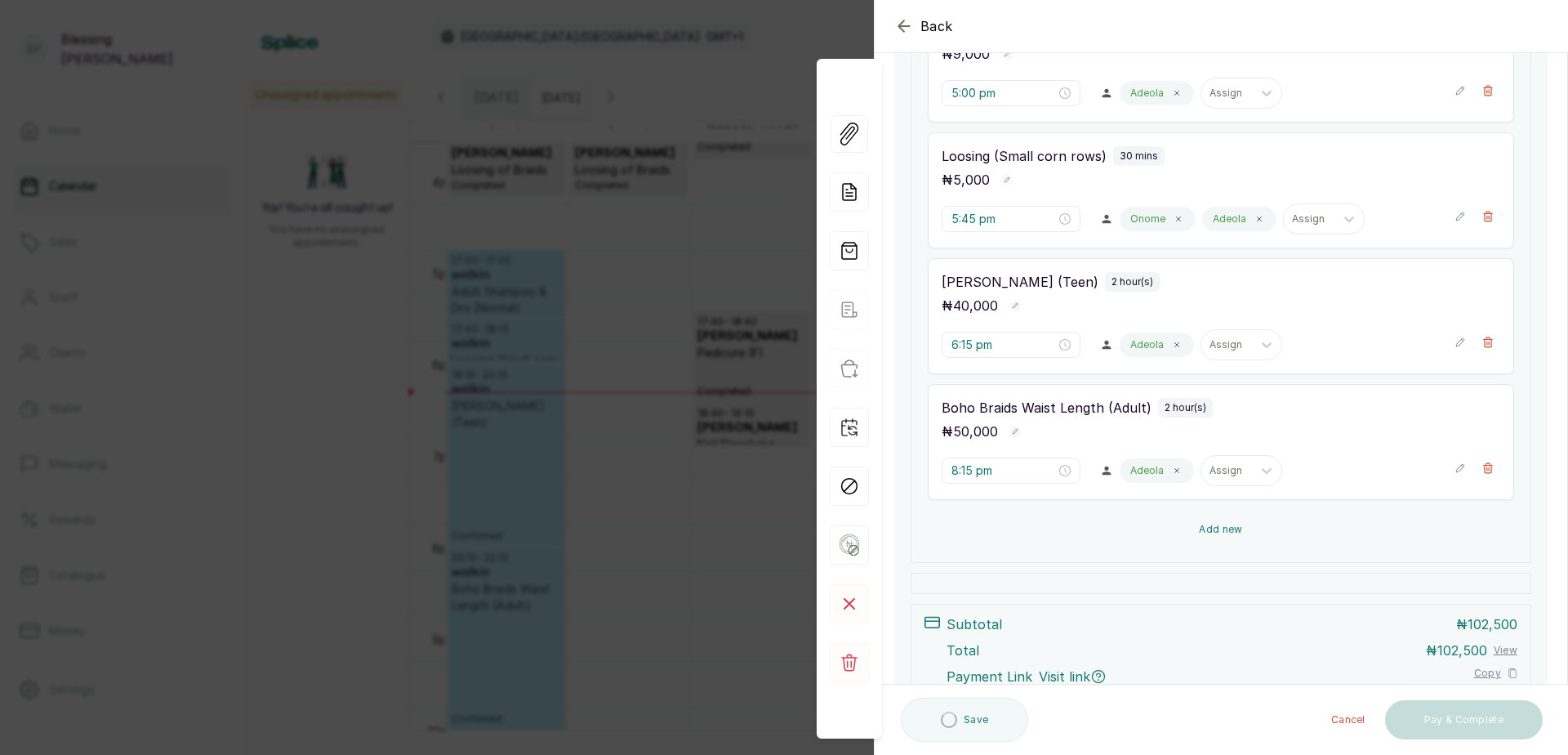
scroll to position [408, 0]
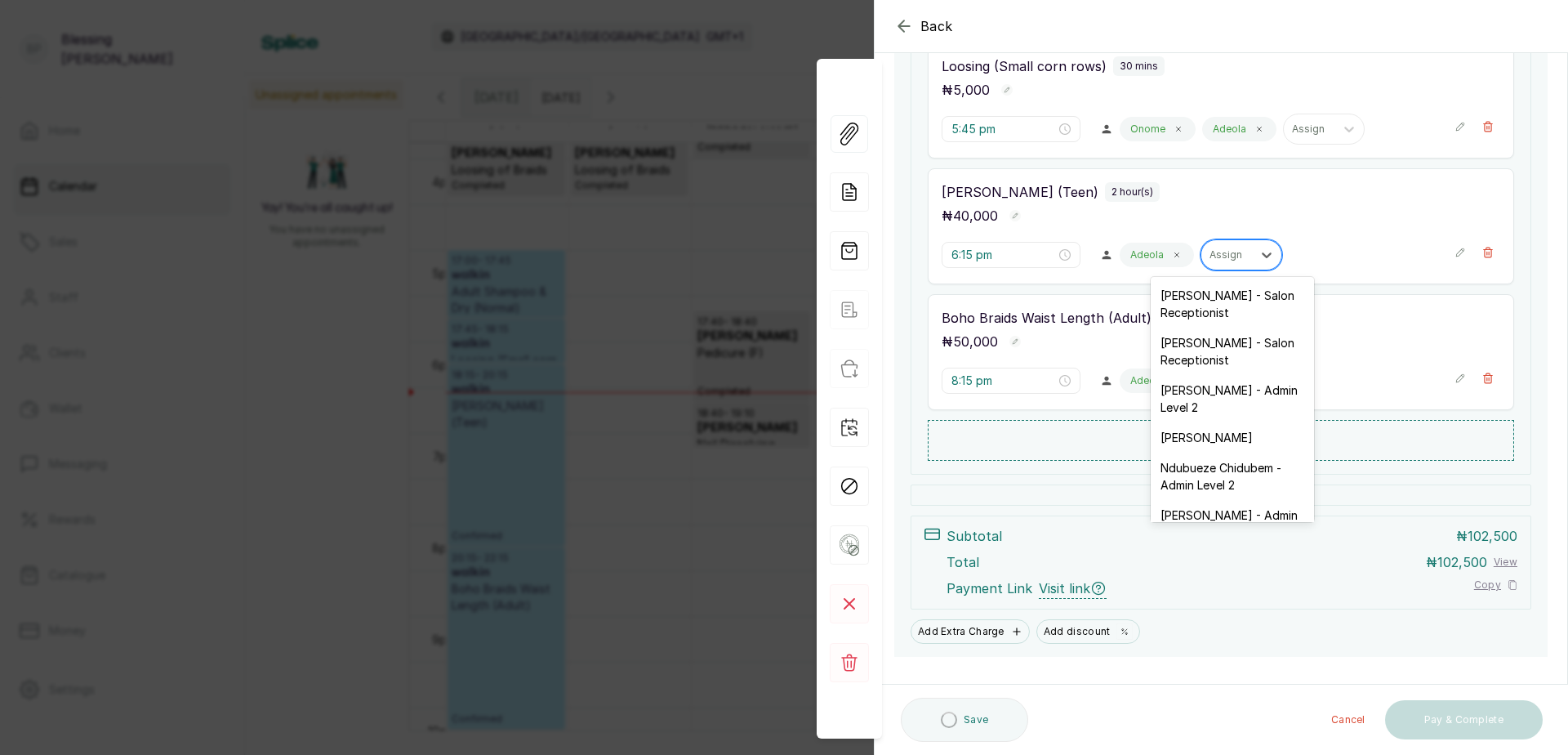
click at [1211, 253] on div at bounding box center [1227, 254] width 34 height 15
click at [1175, 229] on div "Boho Braids (Teen) 2 hour(s) ₦ 40,000 6:15 pm Adeola 25 results available. Use …" at bounding box center [1221, 226] width 587 height 116
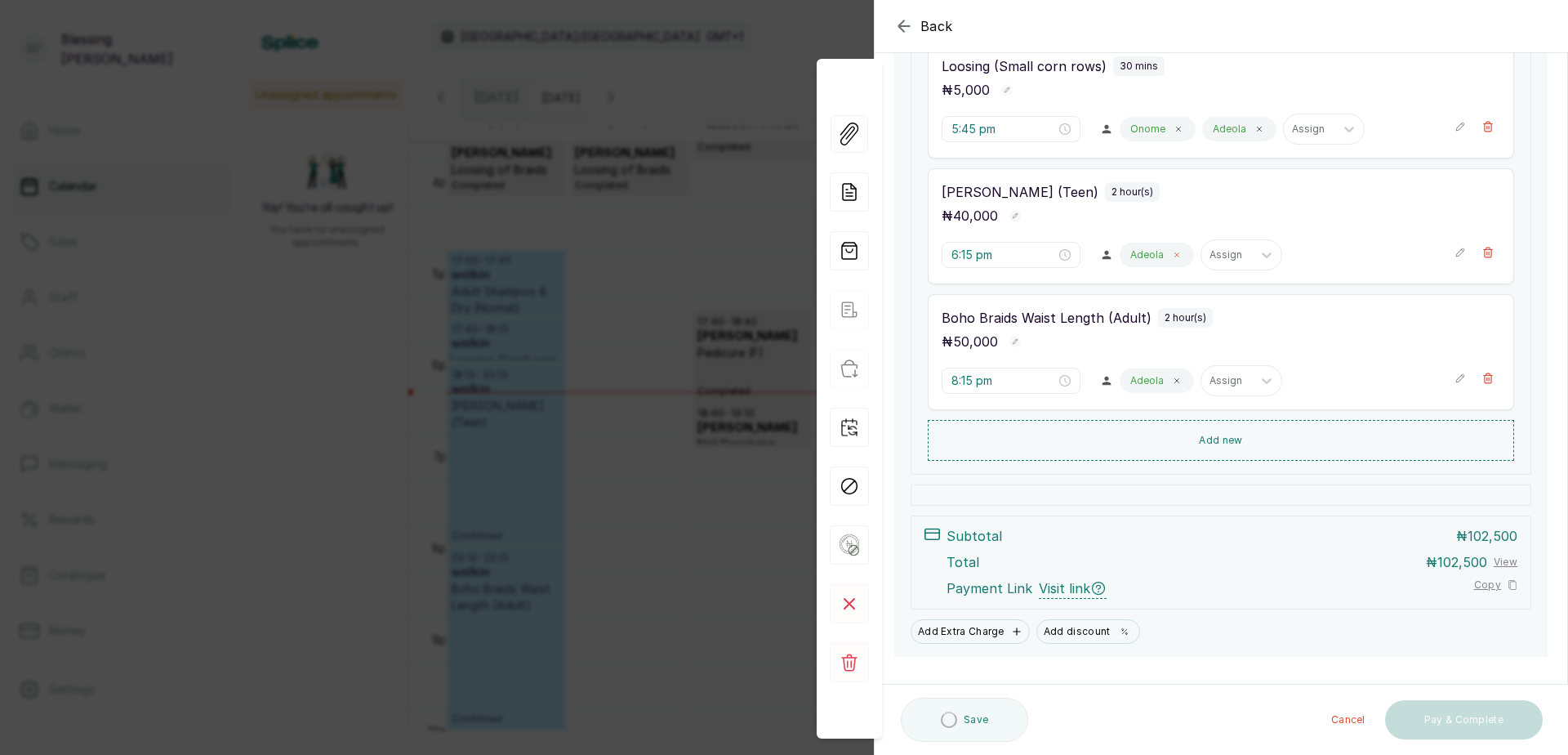
click at [1173, 258] on icon at bounding box center [1177, 254] width 8 height 8
click at [1144, 256] on div at bounding box center [1146, 254] width 34 height 15
type input "AYO"
click at [1163, 311] on div "[PERSON_NAME]" at bounding box center [1154, 296] width 164 height 30
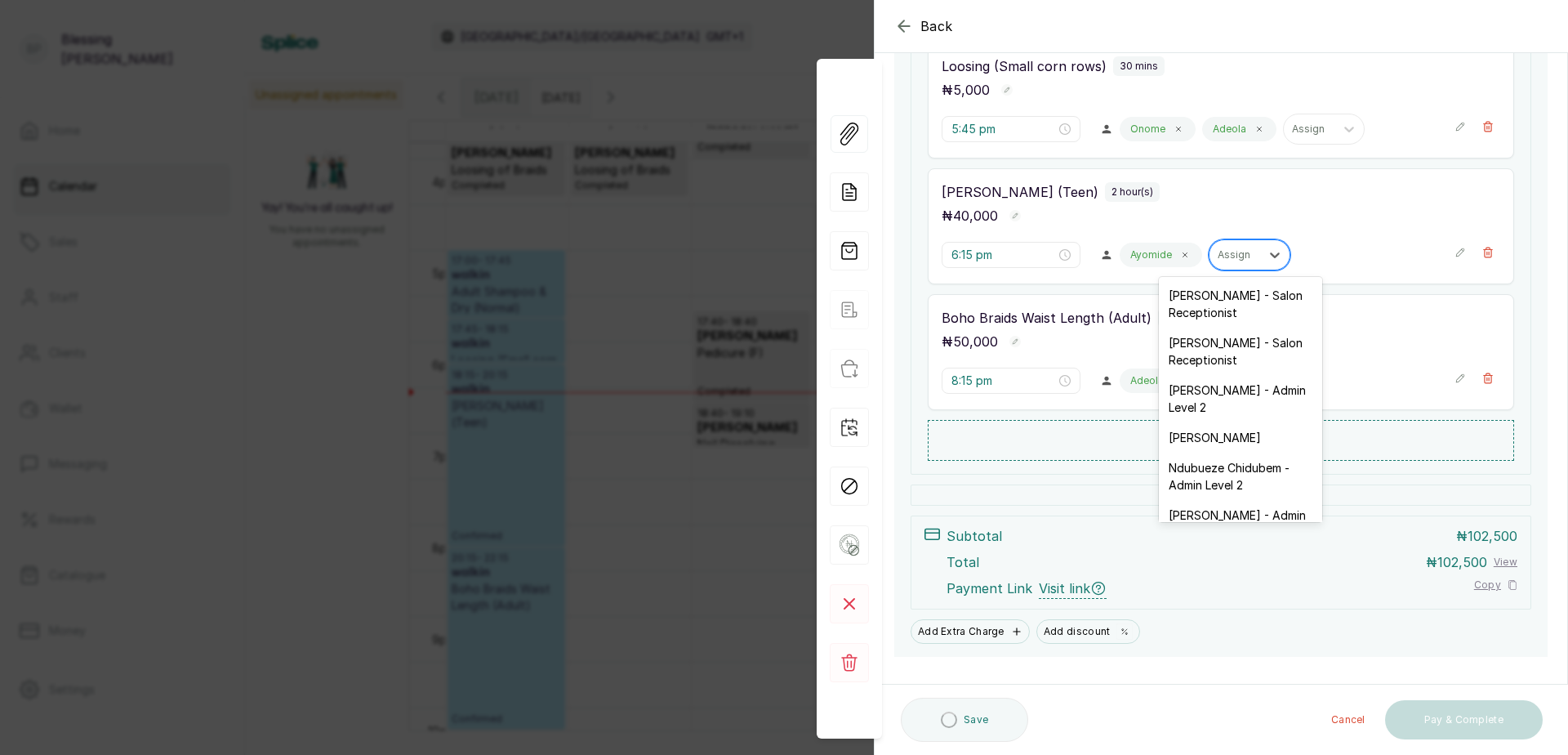
click at [1227, 259] on div at bounding box center [1235, 254] width 34 height 15
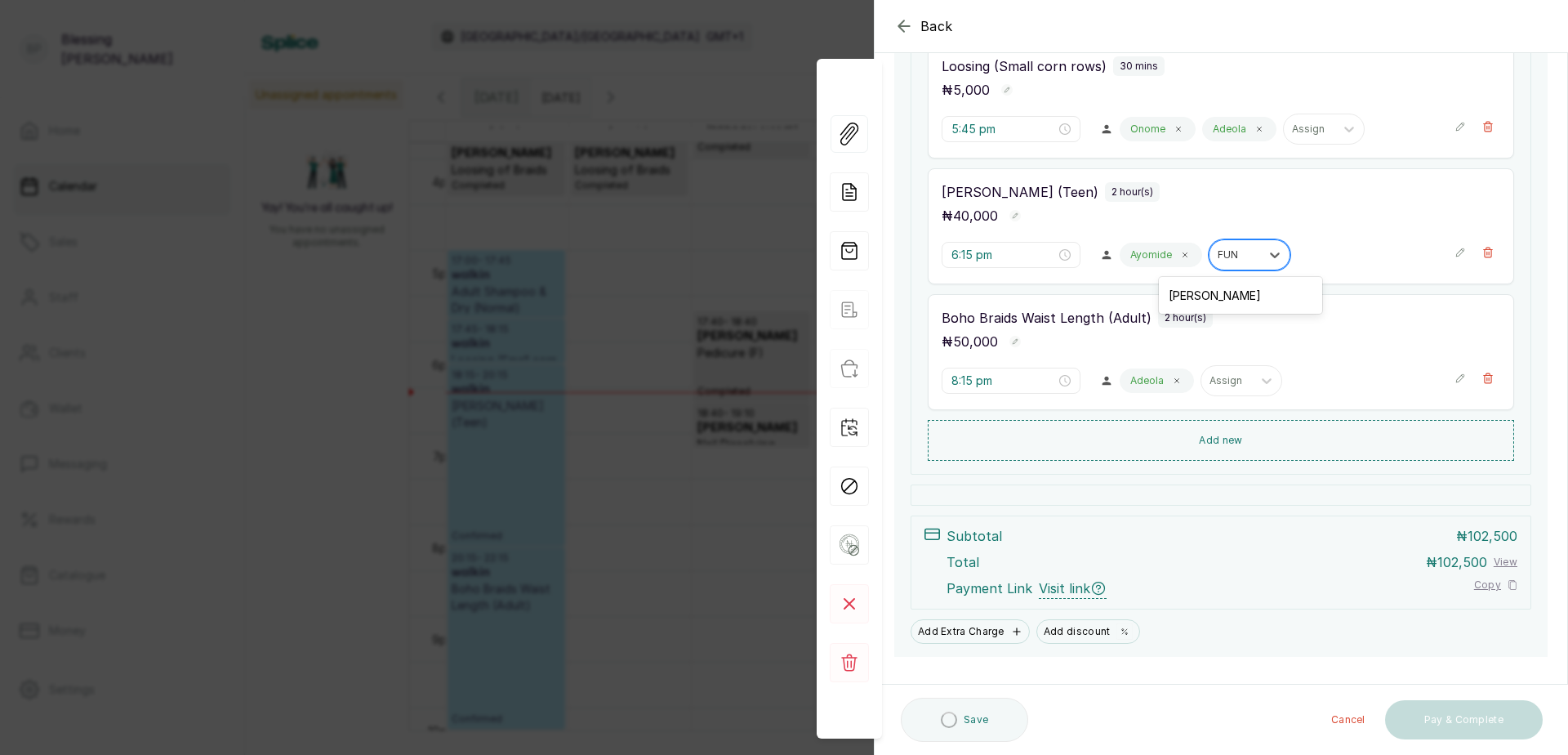
type input "FUNM"
click at [1226, 287] on div "[PERSON_NAME]" at bounding box center [1241, 296] width 164 height 30
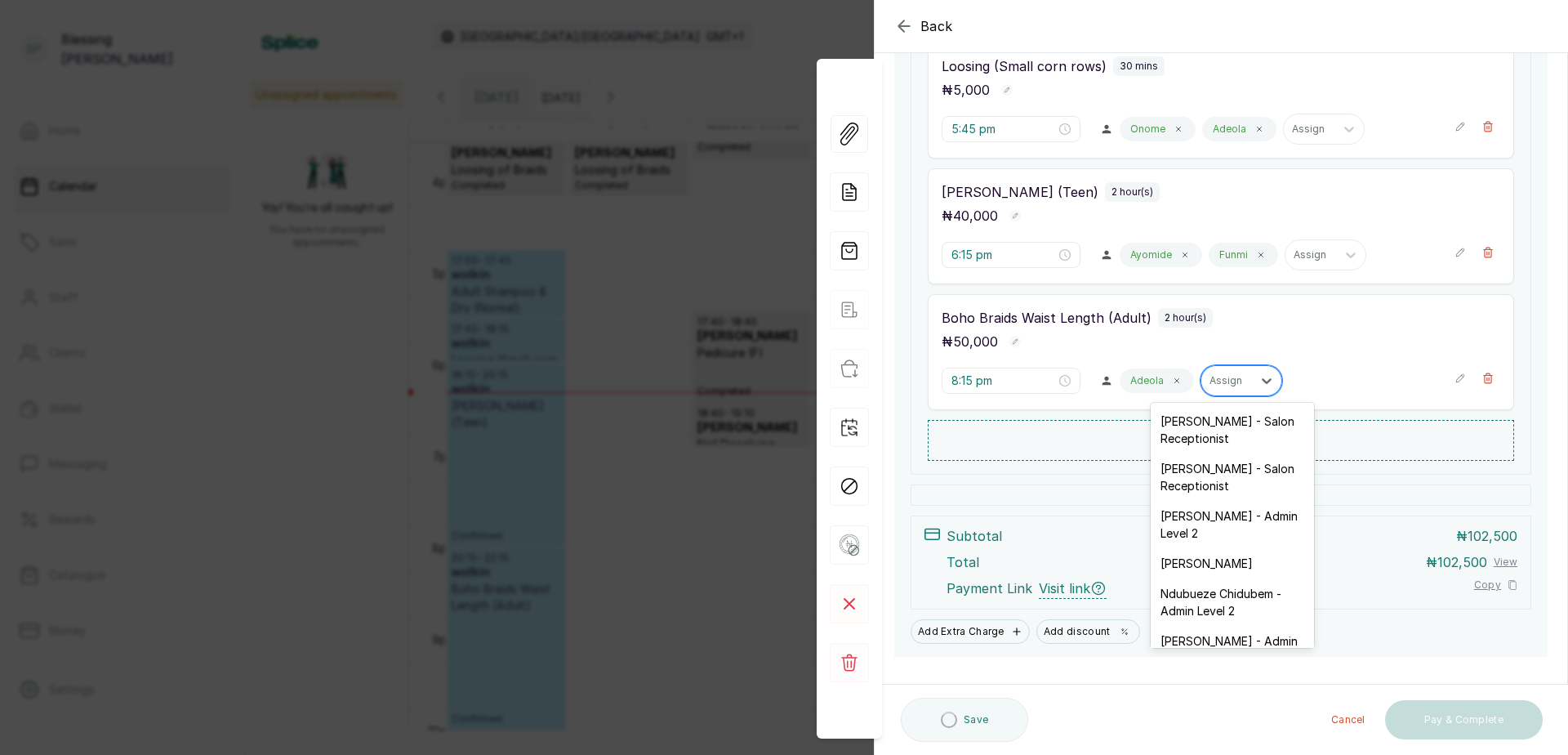
click at [1215, 385] on div at bounding box center [1227, 380] width 34 height 15
type input "ONO"
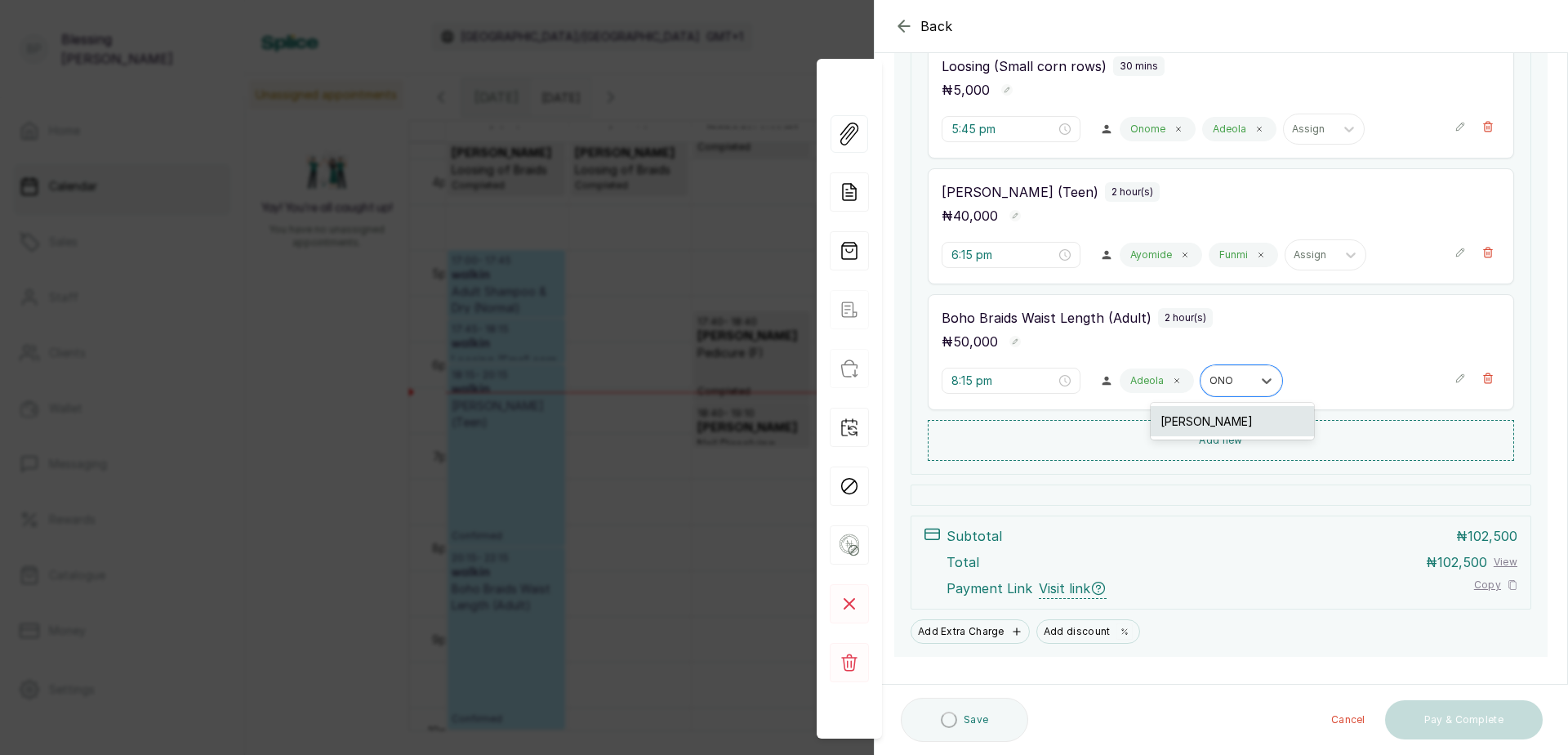
click at [1215, 421] on div "[PERSON_NAME]" at bounding box center [1233, 421] width 164 height 30
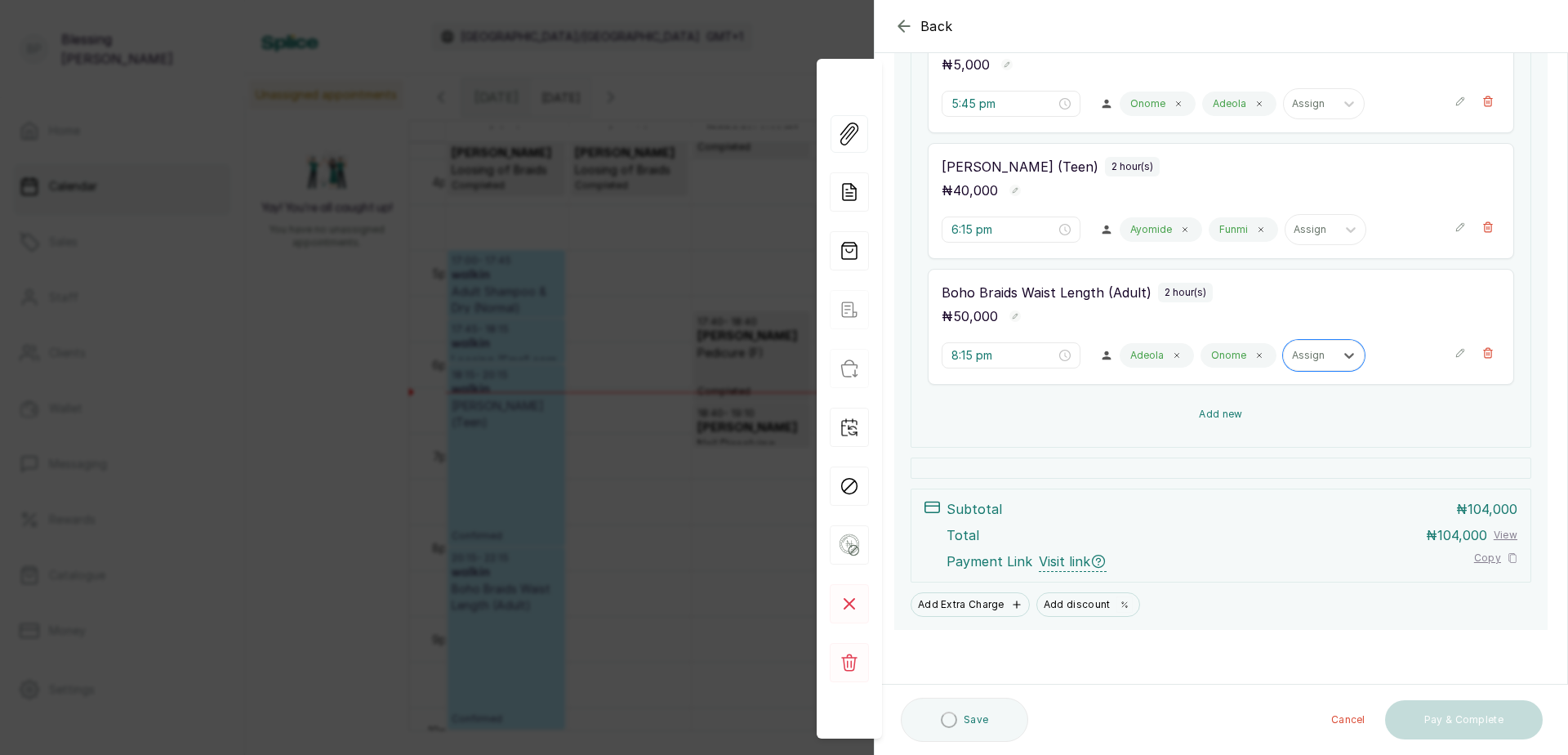
scroll to position [434, 0]
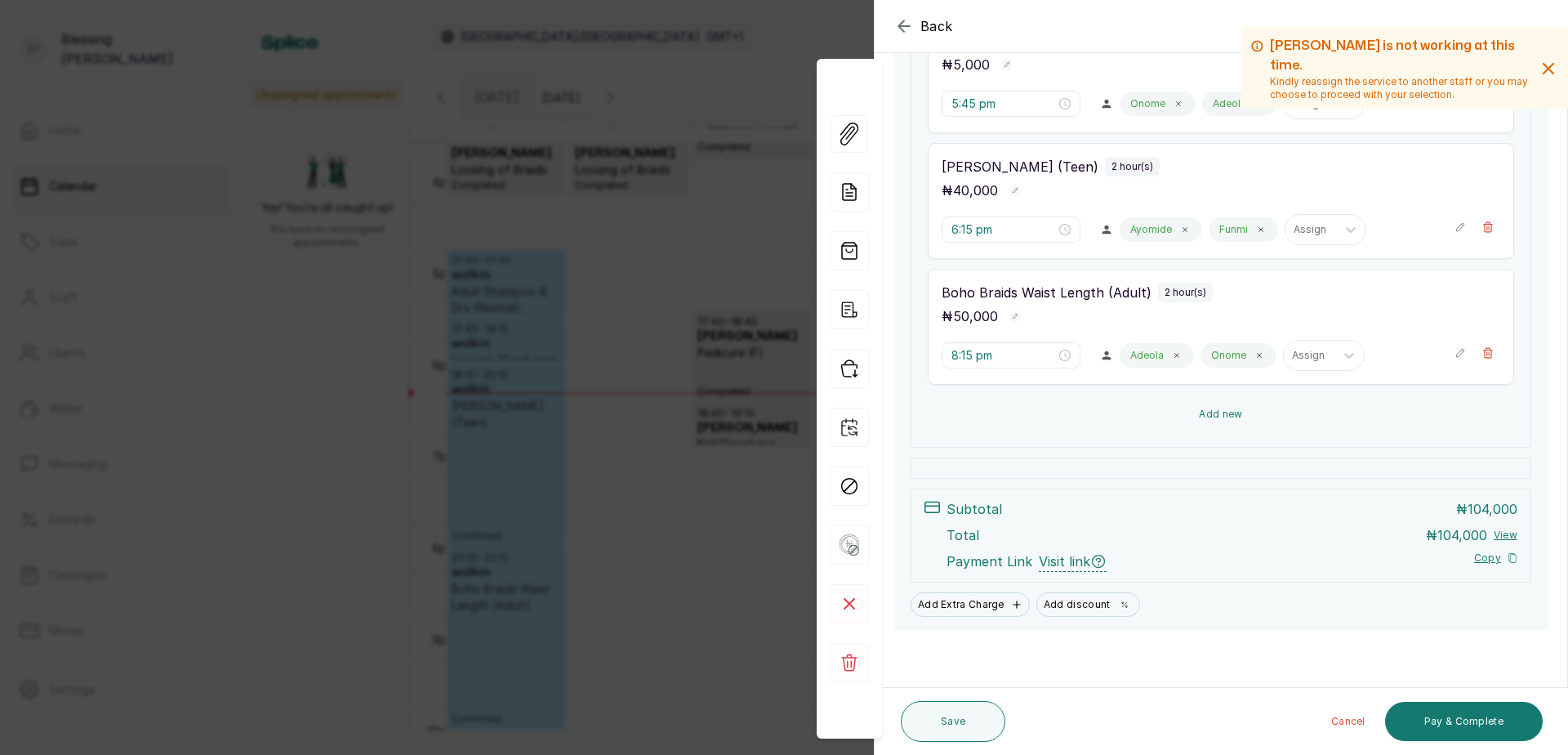
click at [1227, 412] on button "Add new" at bounding box center [1221, 414] width 587 height 40
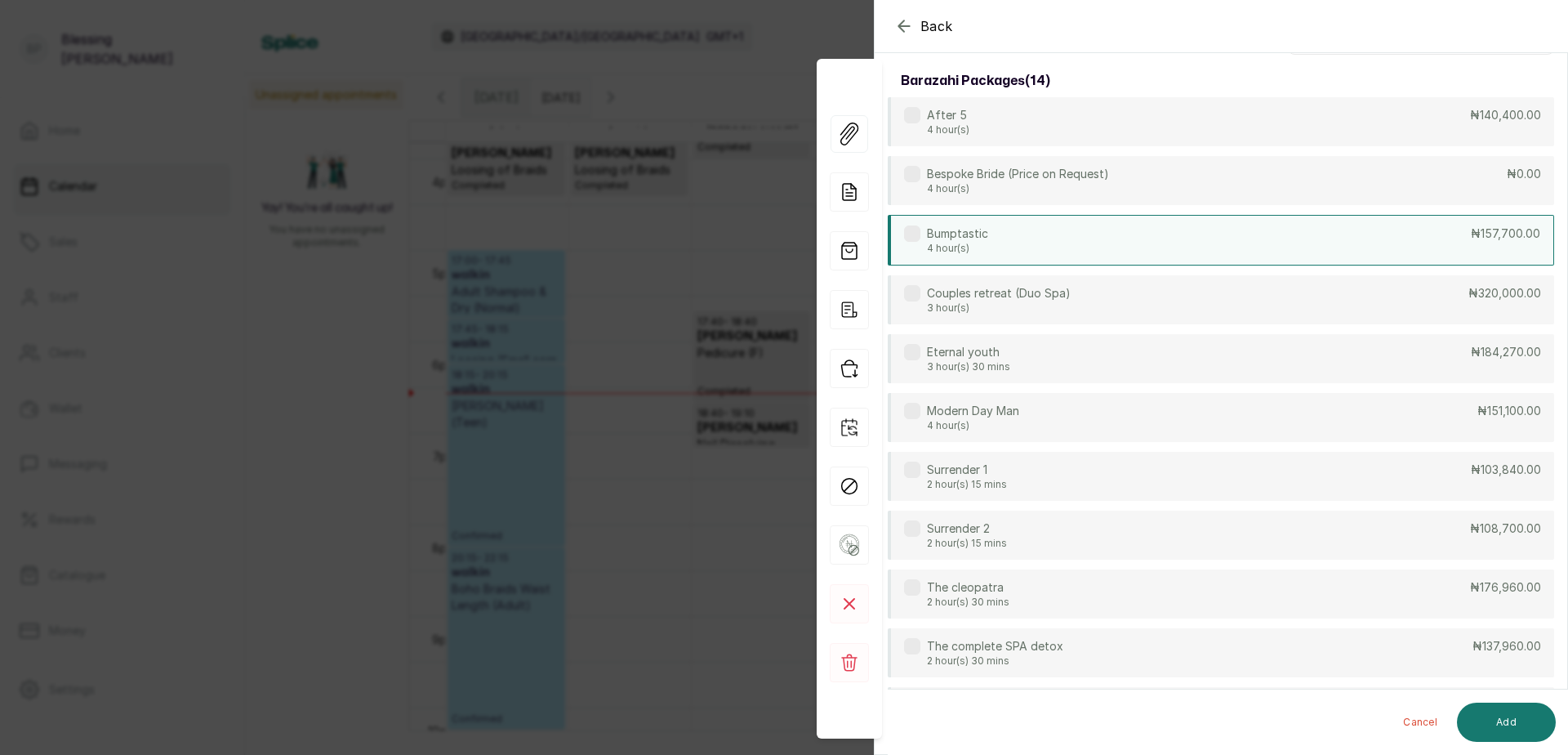
scroll to position [43, 0]
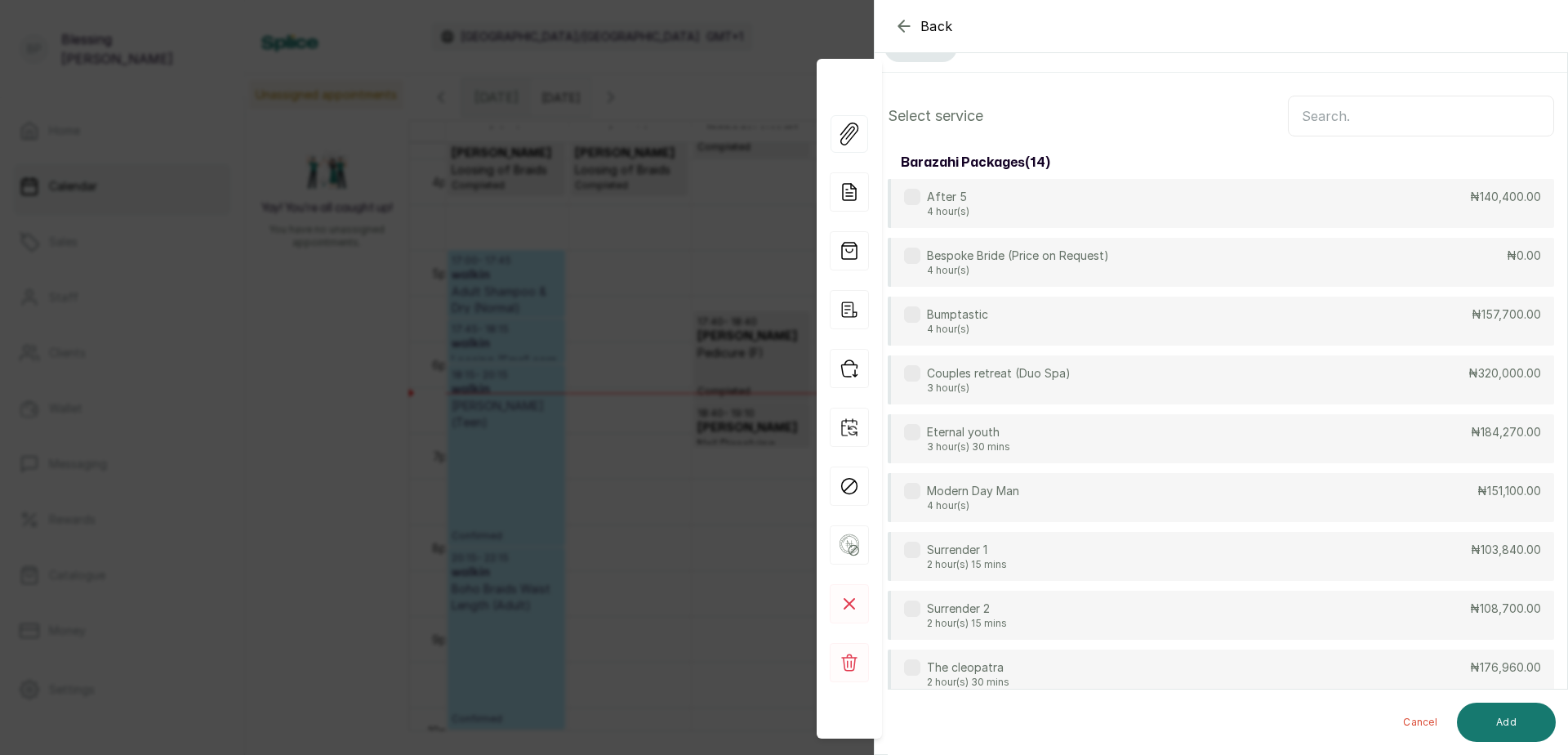
click at [1288, 117] on input "text" at bounding box center [1421, 116] width 266 height 40
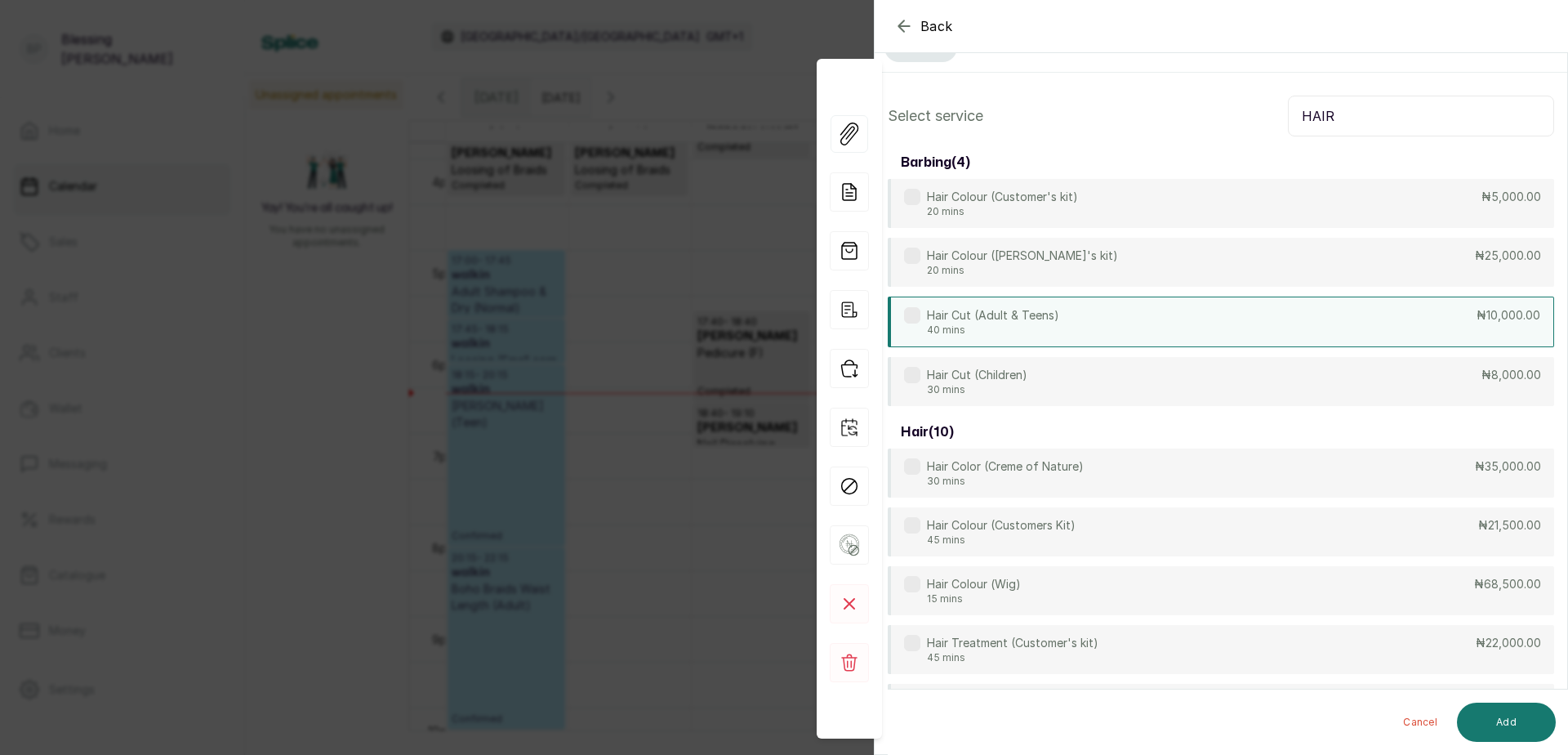
type input "HAIR"
click at [1466, 326] on div "Hair Cut (Adult & Teens) 40 mins ₦10,000.00" at bounding box center [1222, 322] width 667 height 51
click at [1516, 729] on button "Add" at bounding box center [1506, 722] width 98 height 40
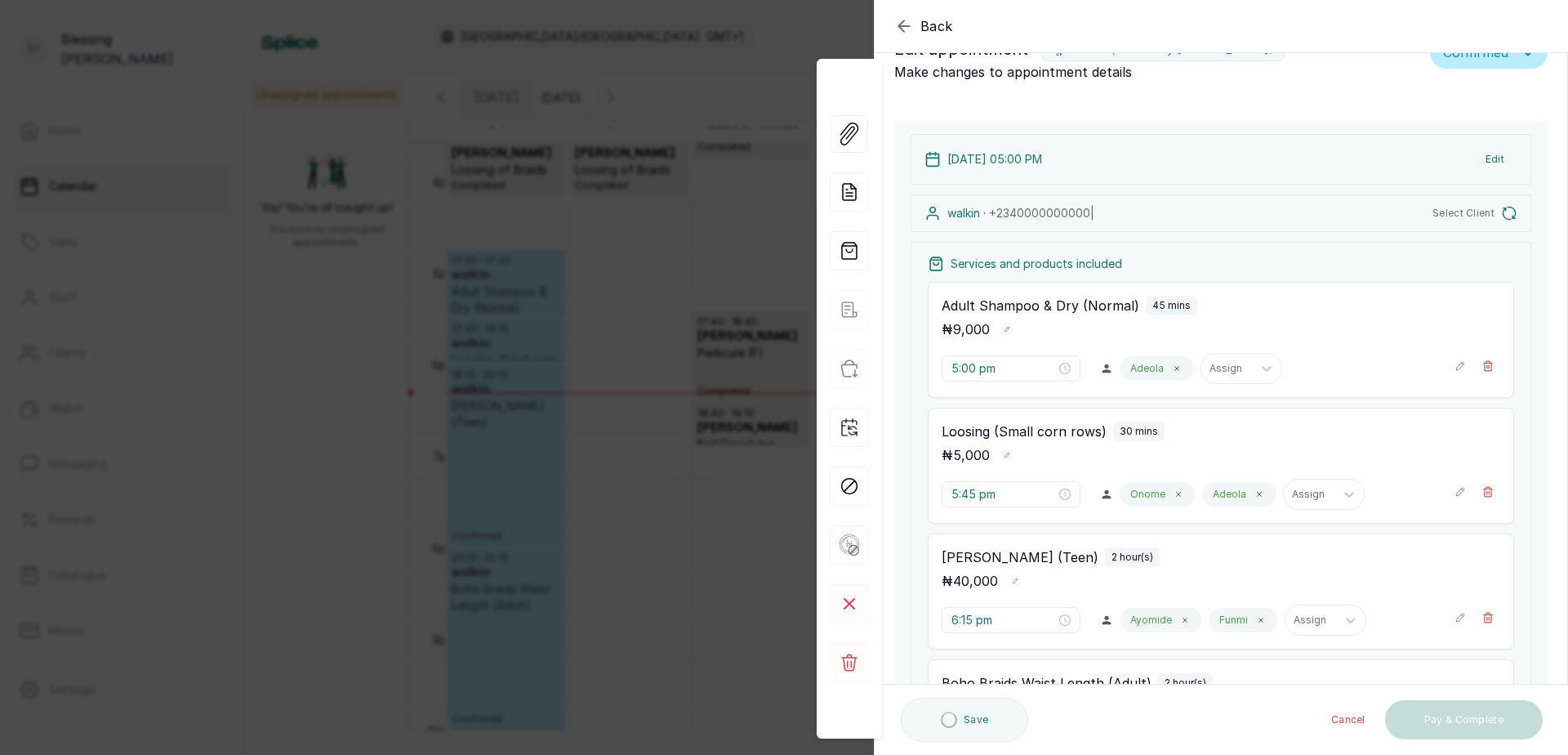
type input "10:15 pm"
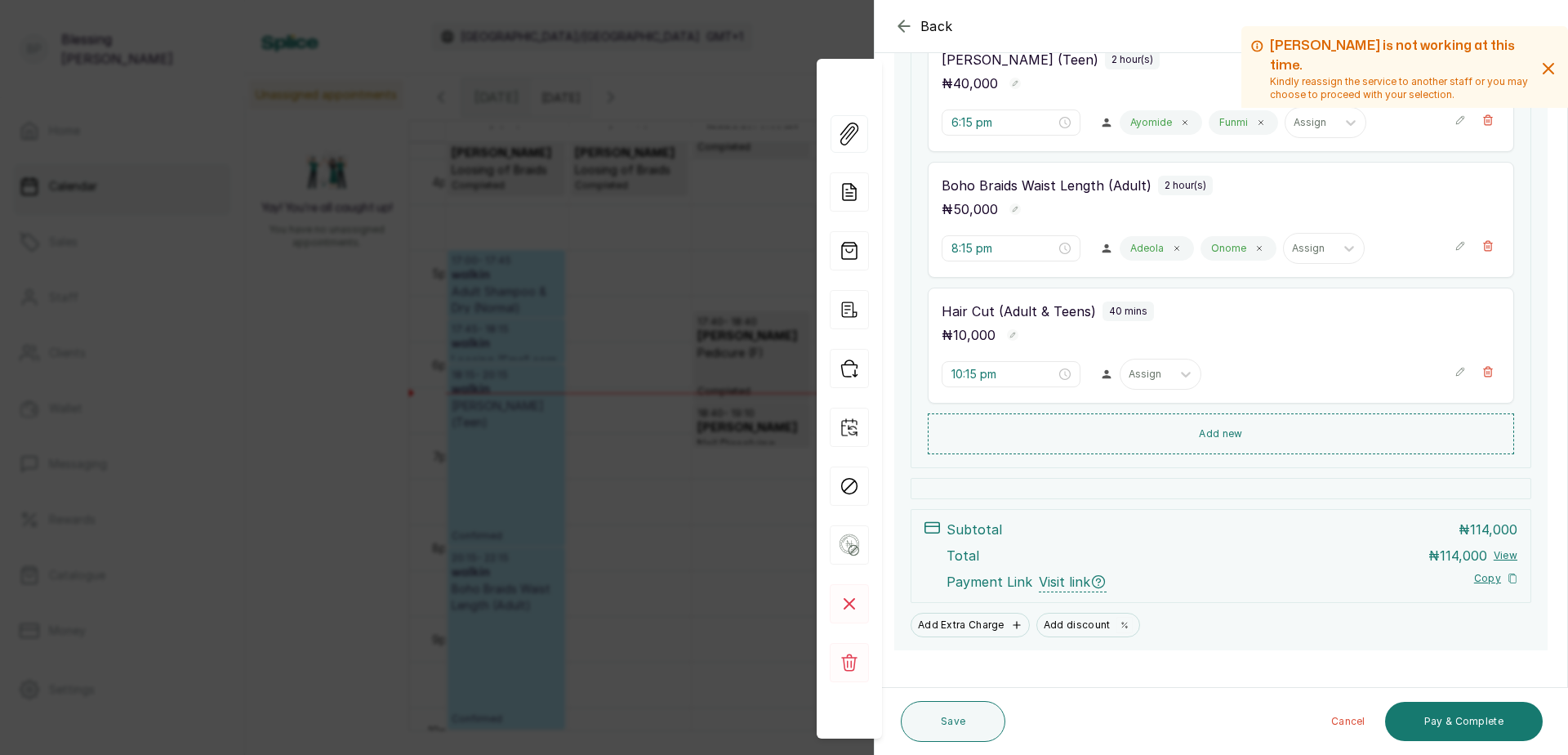
scroll to position [561, 0]
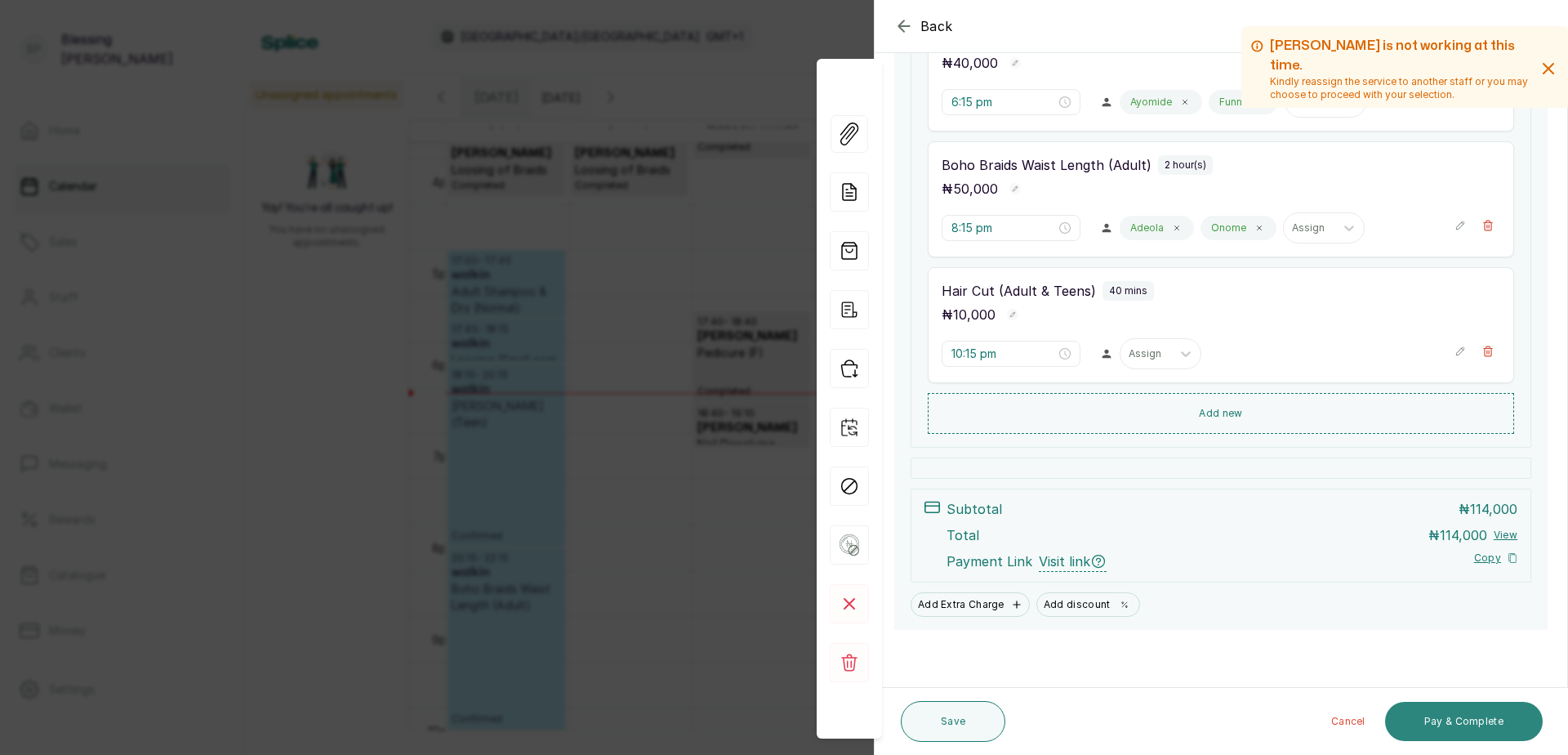
click at [1486, 722] on button "Pay & Complete" at bounding box center [1463, 722] width 157 height 40
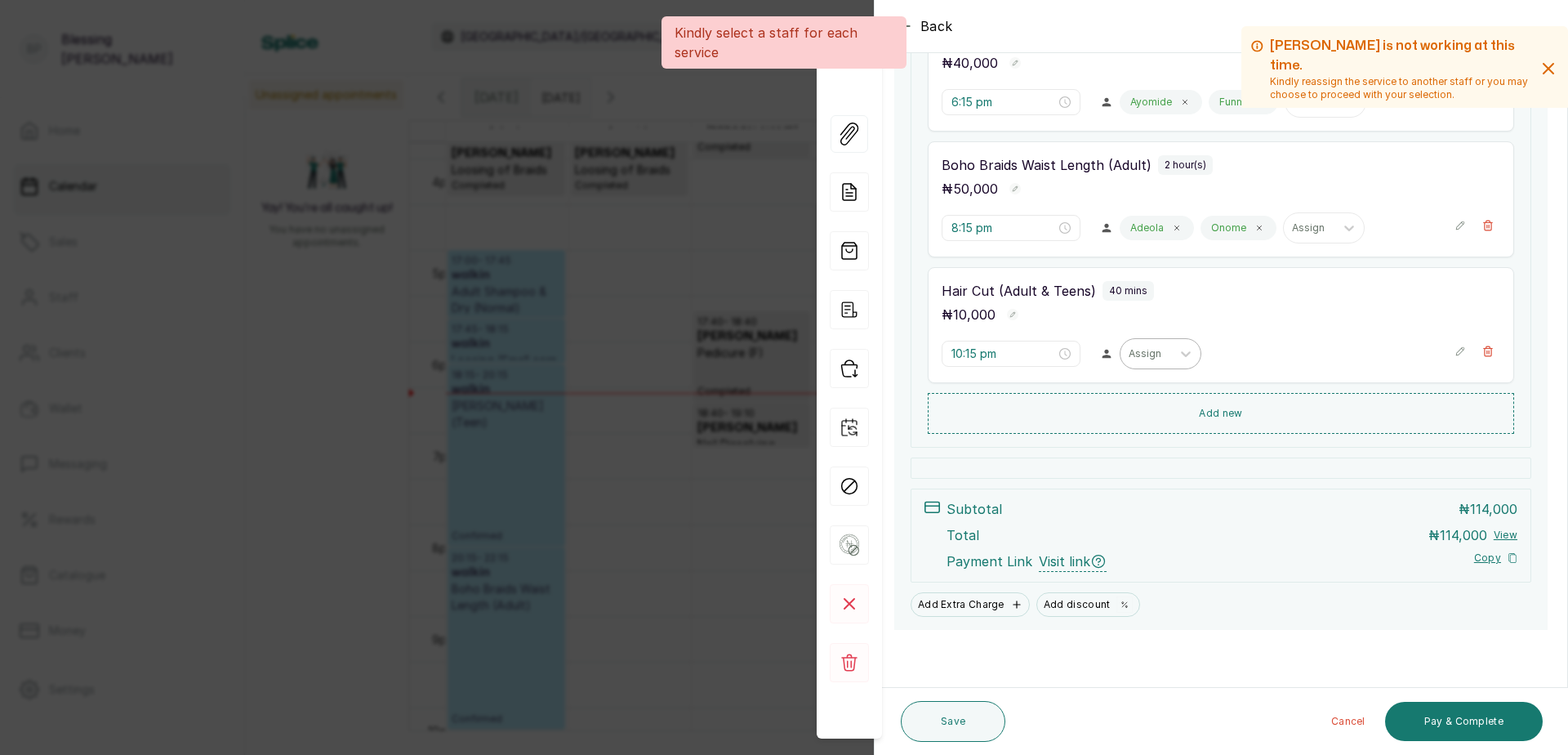
click at [1149, 358] on div at bounding box center [1146, 354] width 34 height 15
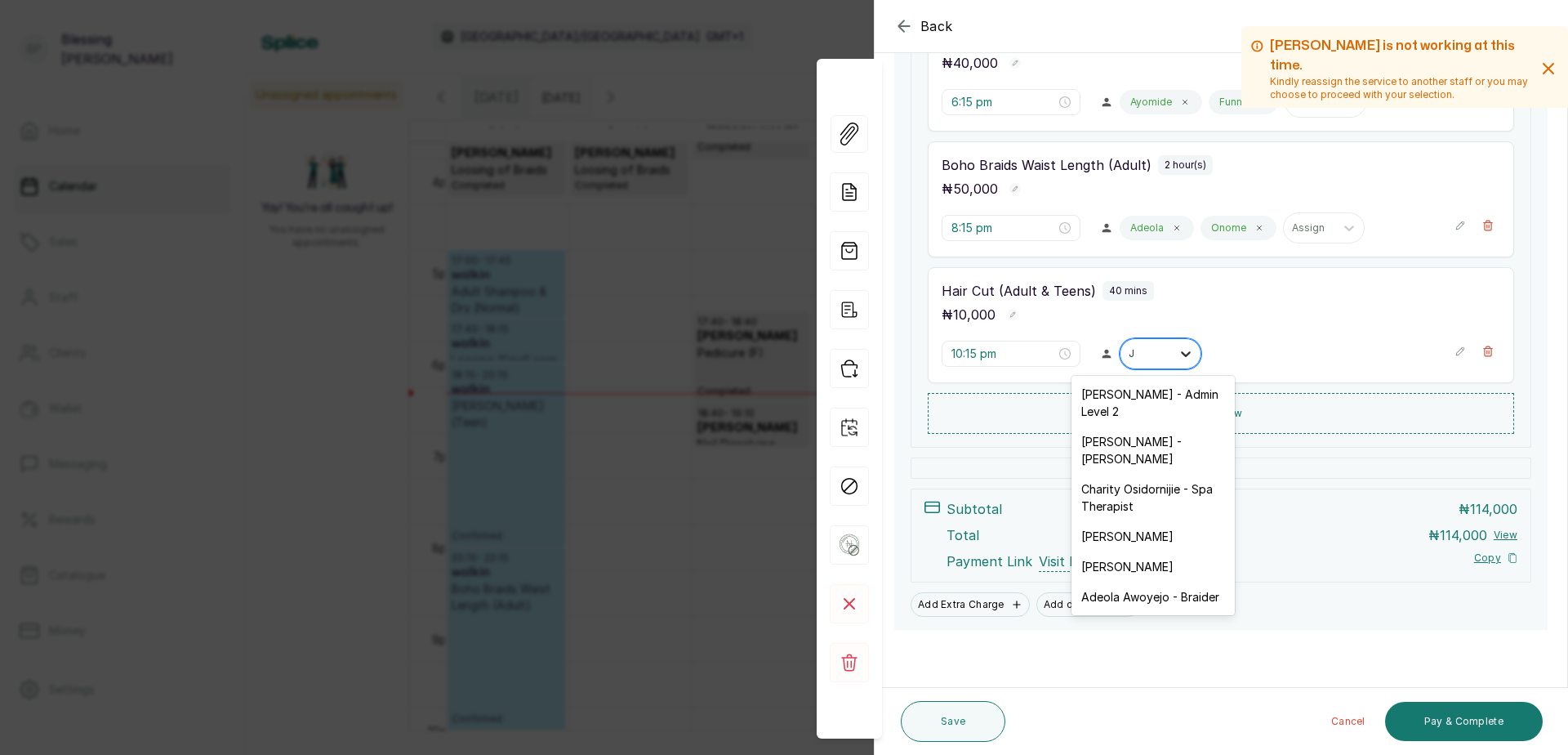
type input "[PERSON_NAME]"
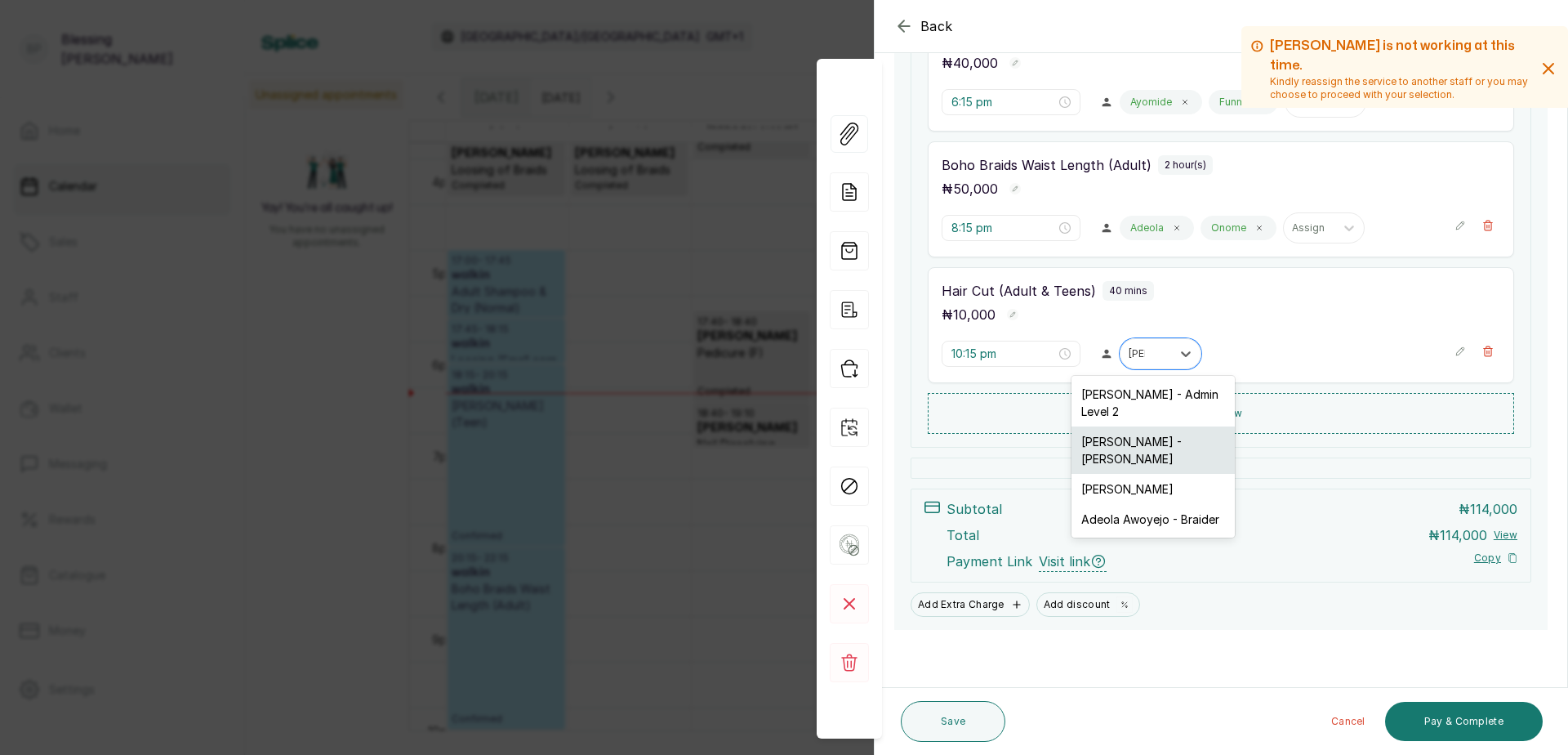
click at [1165, 468] on div "[PERSON_NAME] - [PERSON_NAME]" at bounding box center [1154, 451] width 164 height 48
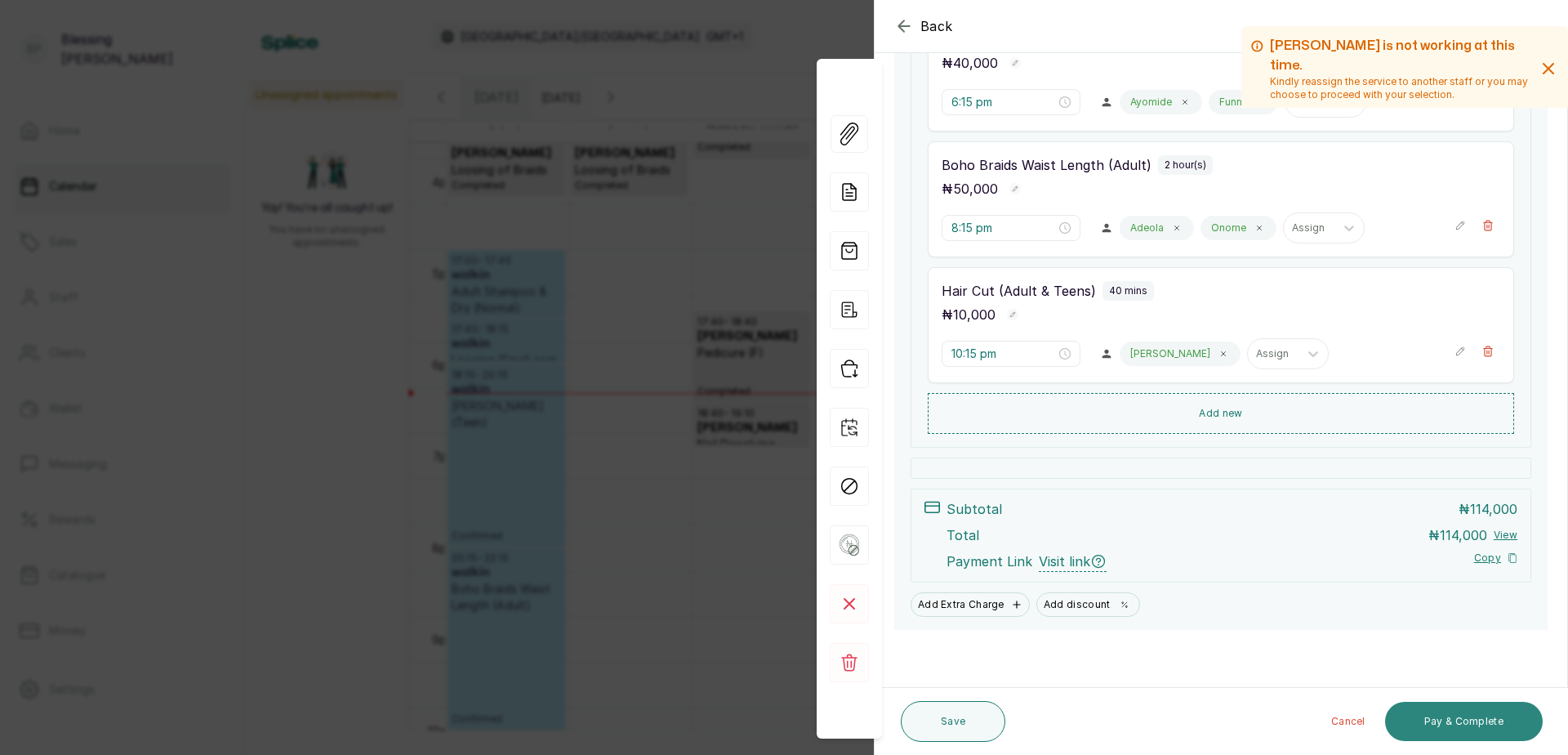
click at [1479, 716] on button "Pay & Complete" at bounding box center [1463, 722] width 157 height 40
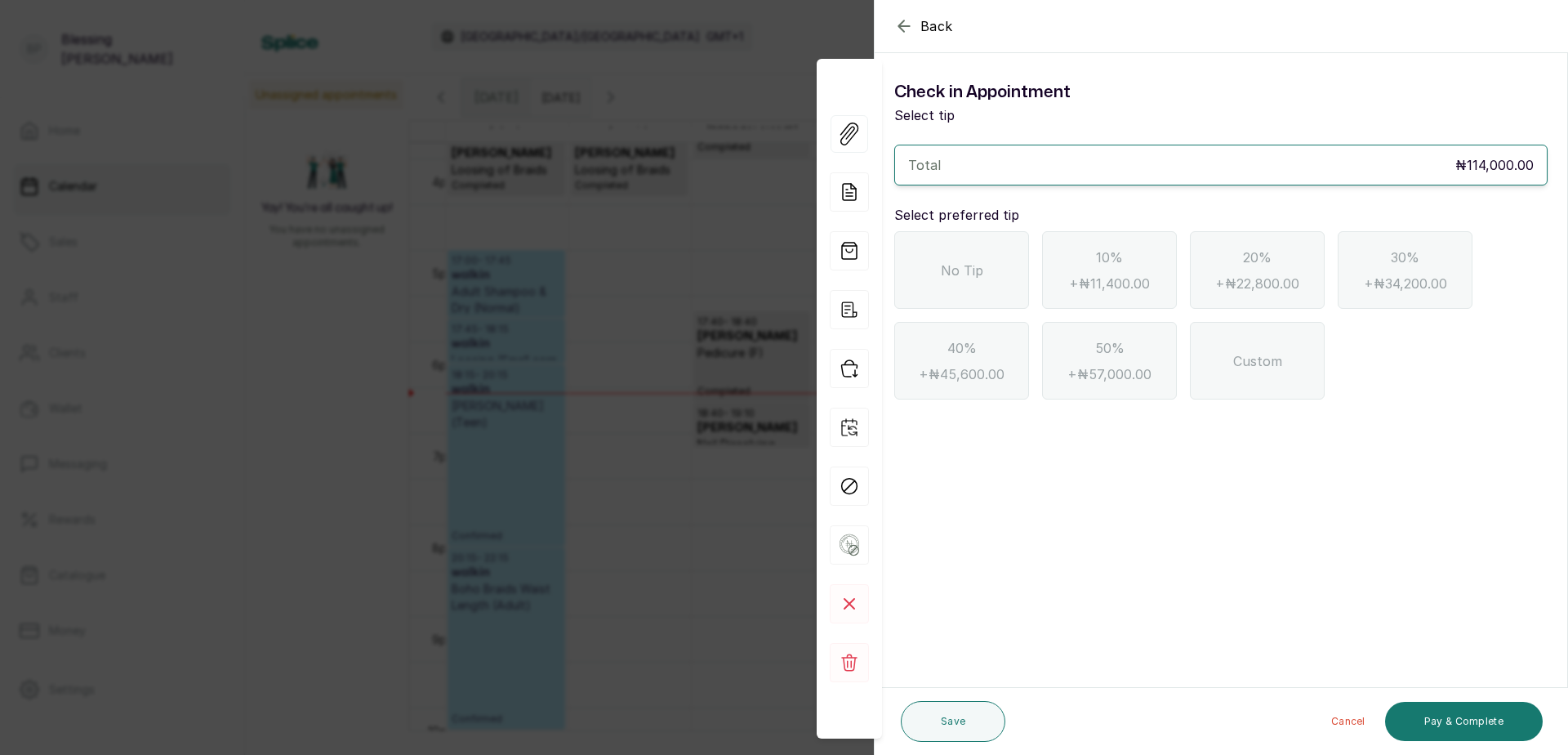
scroll to position [0, 0]
click at [914, 272] on div "No Tip" at bounding box center [961, 270] width 135 height 77
click at [1441, 720] on button "Pay & Complete" at bounding box center [1463, 722] width 157 height 40
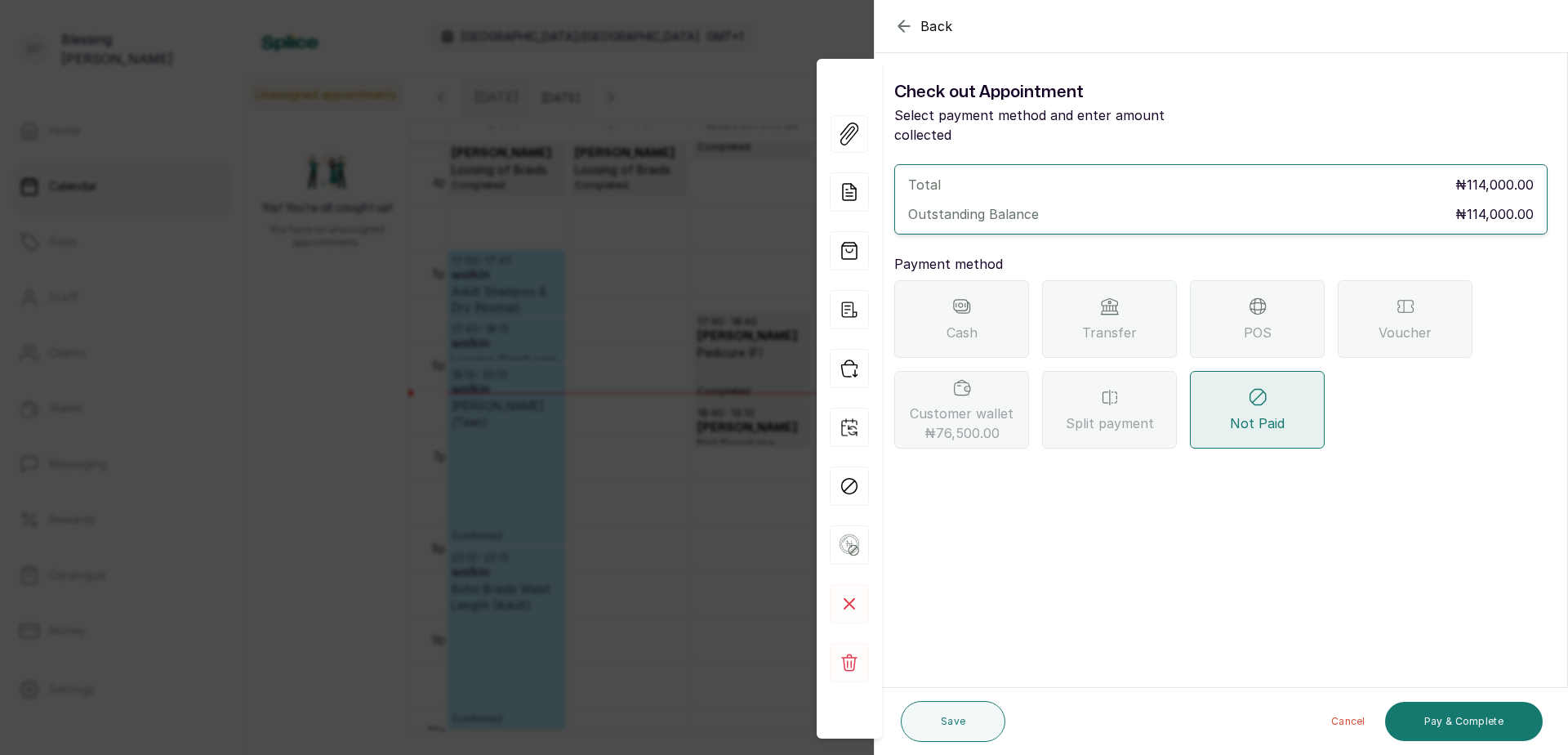
click at [1258, 323] on span "POS" at bounding box center [1258, 333] width 28 height 19
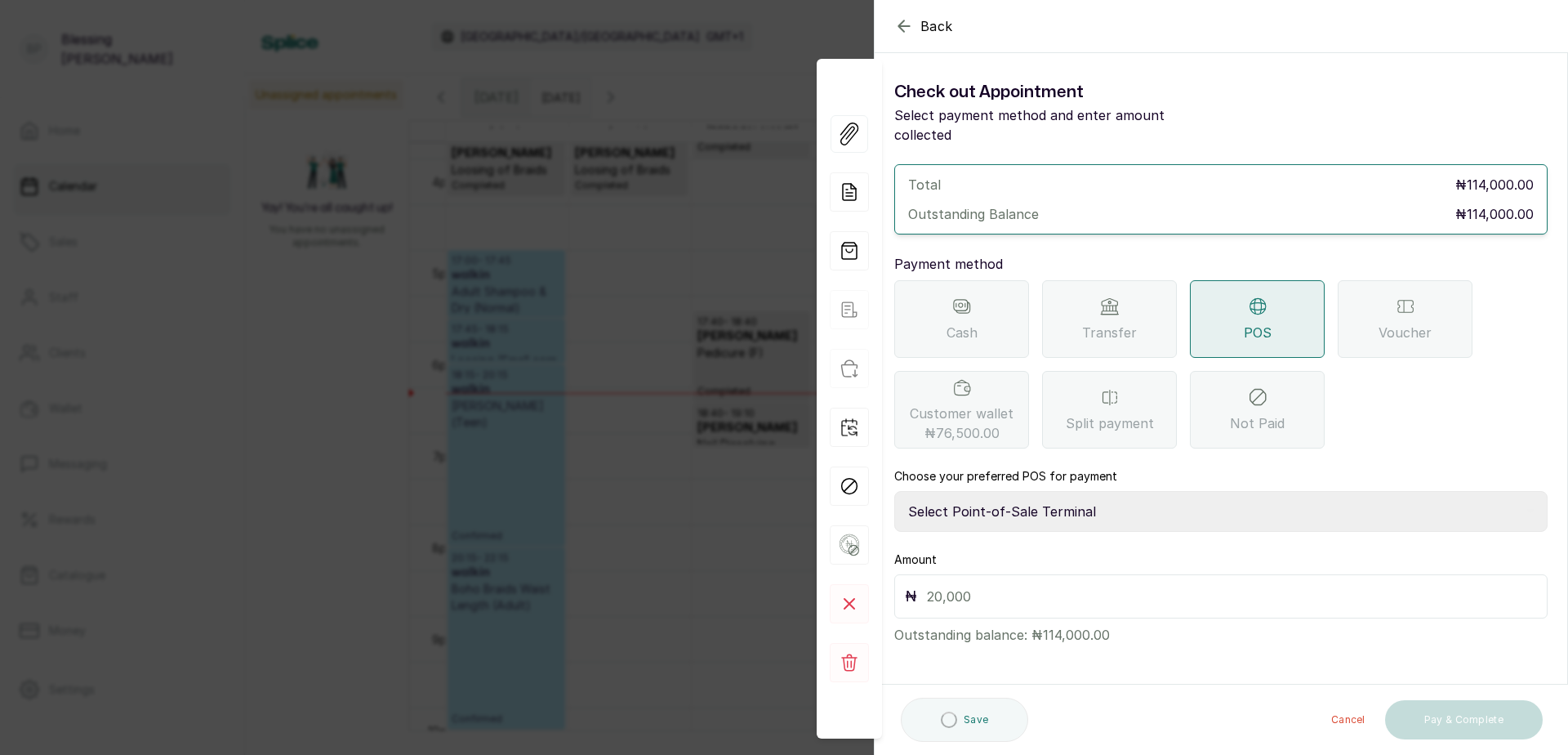
click at [1017, 492] on select "Select Point-of-Sale Terminal [GEOGRAPHIC_DATA] POS Paystack-Titan Access POS A…" at bounding box center [1221, 511] width 653 height 40
select select "167b6f8a-d5d1-4786-a93b-04c747e16f1a"
click at [894, 491] on select "Select Point-of-Sale Terminal [GEOGRAPHIC_DATA] POS Paystack-Titan Access POS A…" at bounding box center [1221, 511] width 653 height 40
click at [938, 585] on input "text" at bounding box center [1232, 597] width 610 height 23
type input "114,000"
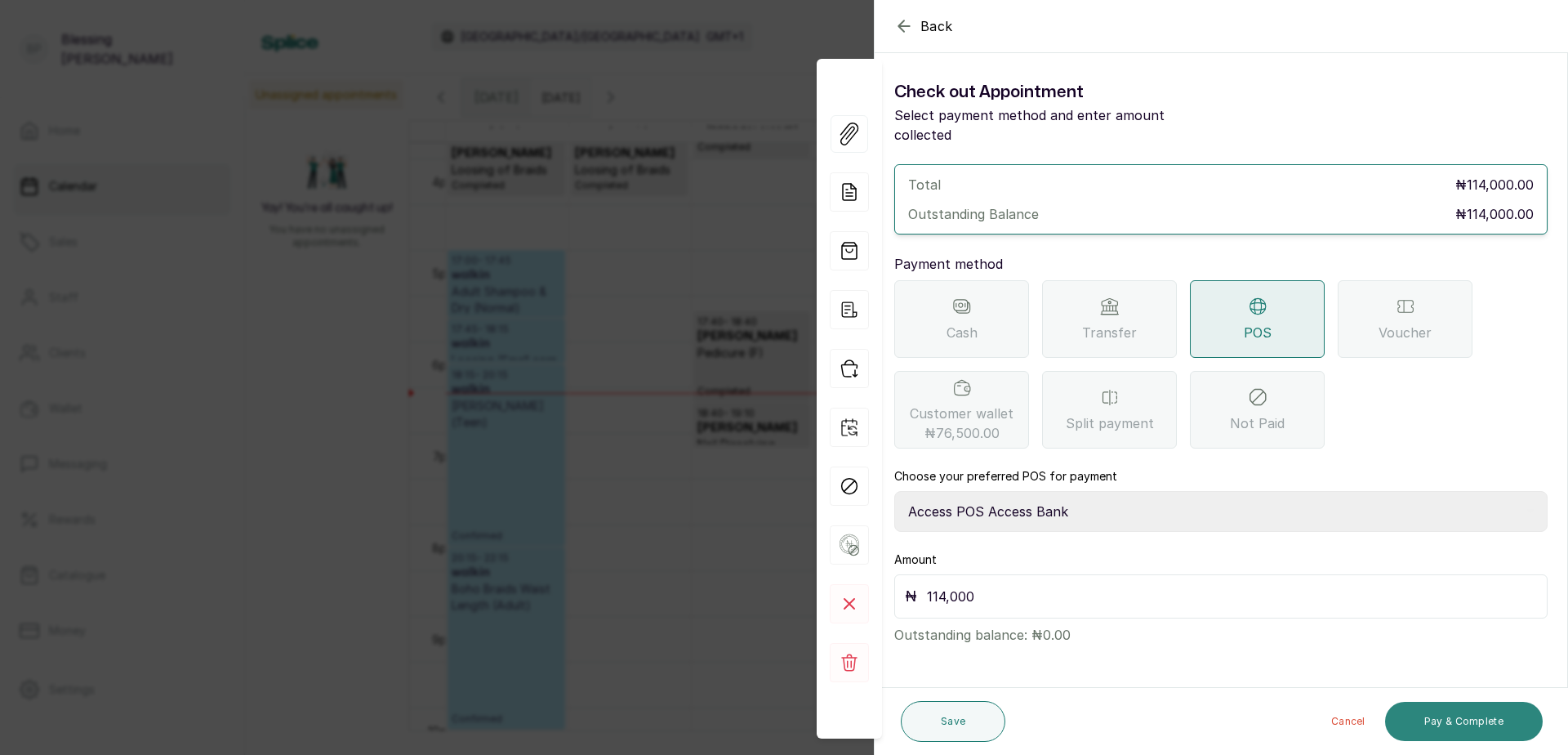
click at [1456, 722] on button "Pay & Complete" at bounding box center [1463, 722] width 157 height 40
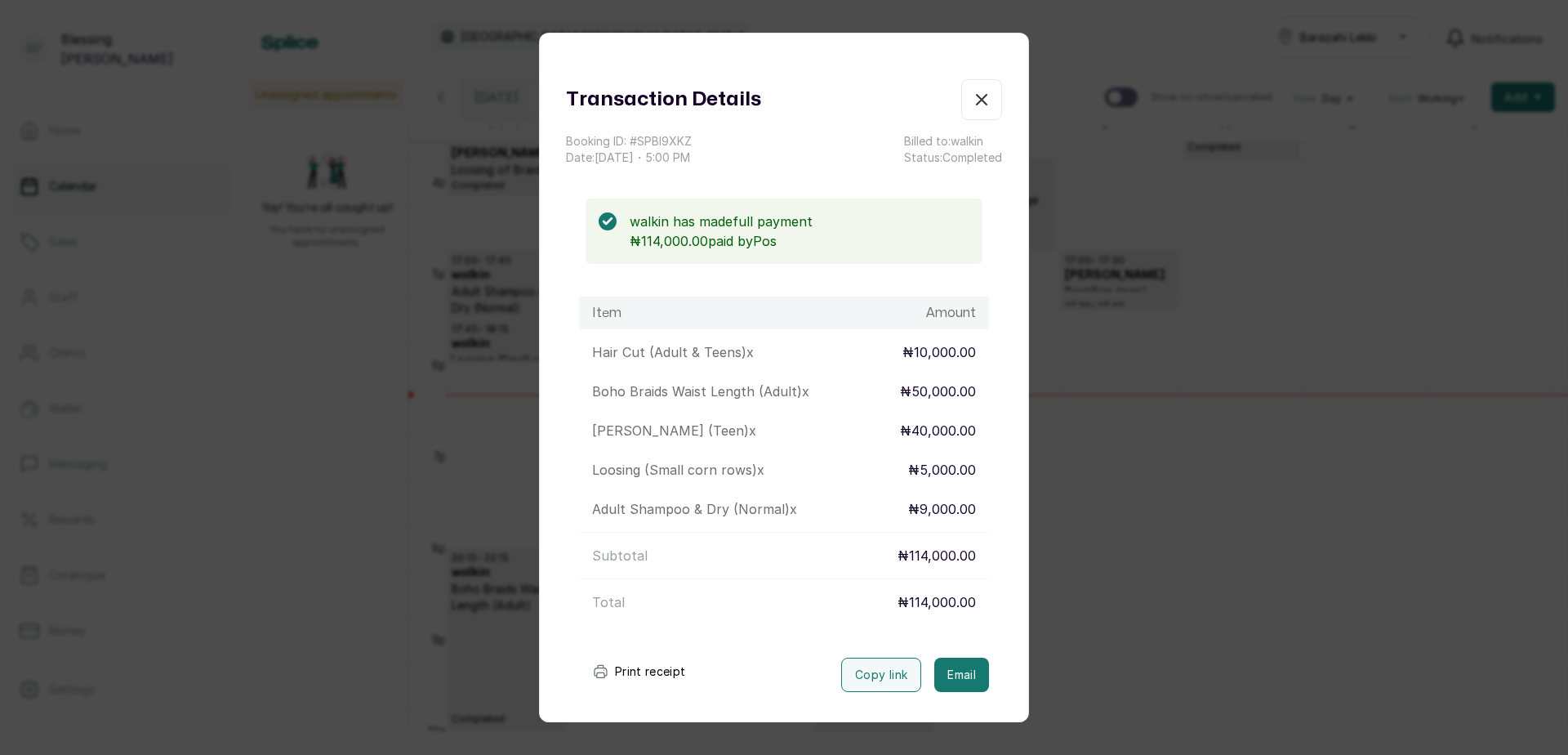
click at [635, 671] on button "Print receipt" at bounding box center [638, 671] width 120 height 33
click at [653, 675] on button "Print receipt" at bounding box center [638, 671] width 120 height 33
click at [977, 101] on icon "button" at bounding box center [981, 99] width 10 height 10
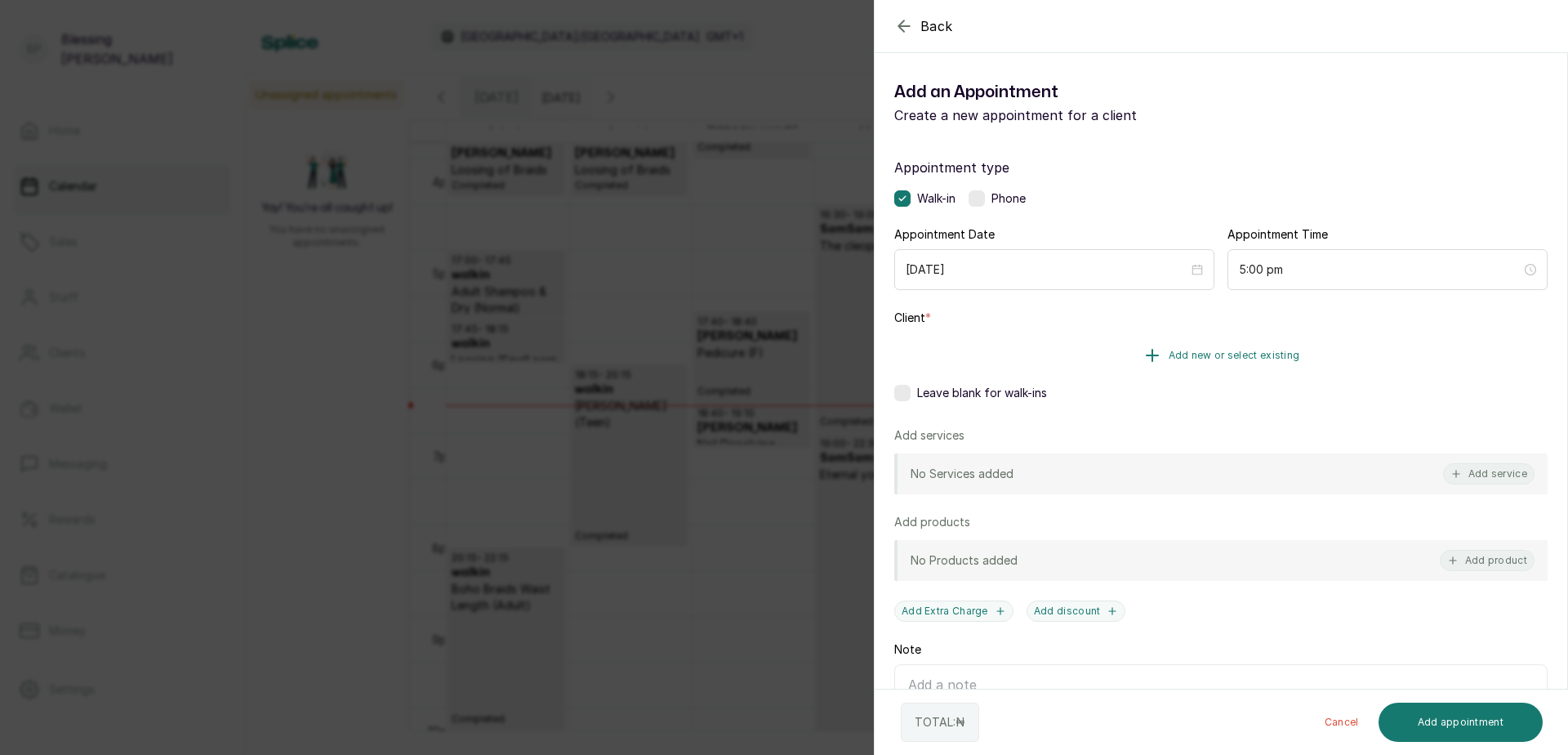
click at [1239, 352] on span "Add new or select existing" at bounding box center [1235, 356] width 132 height 13
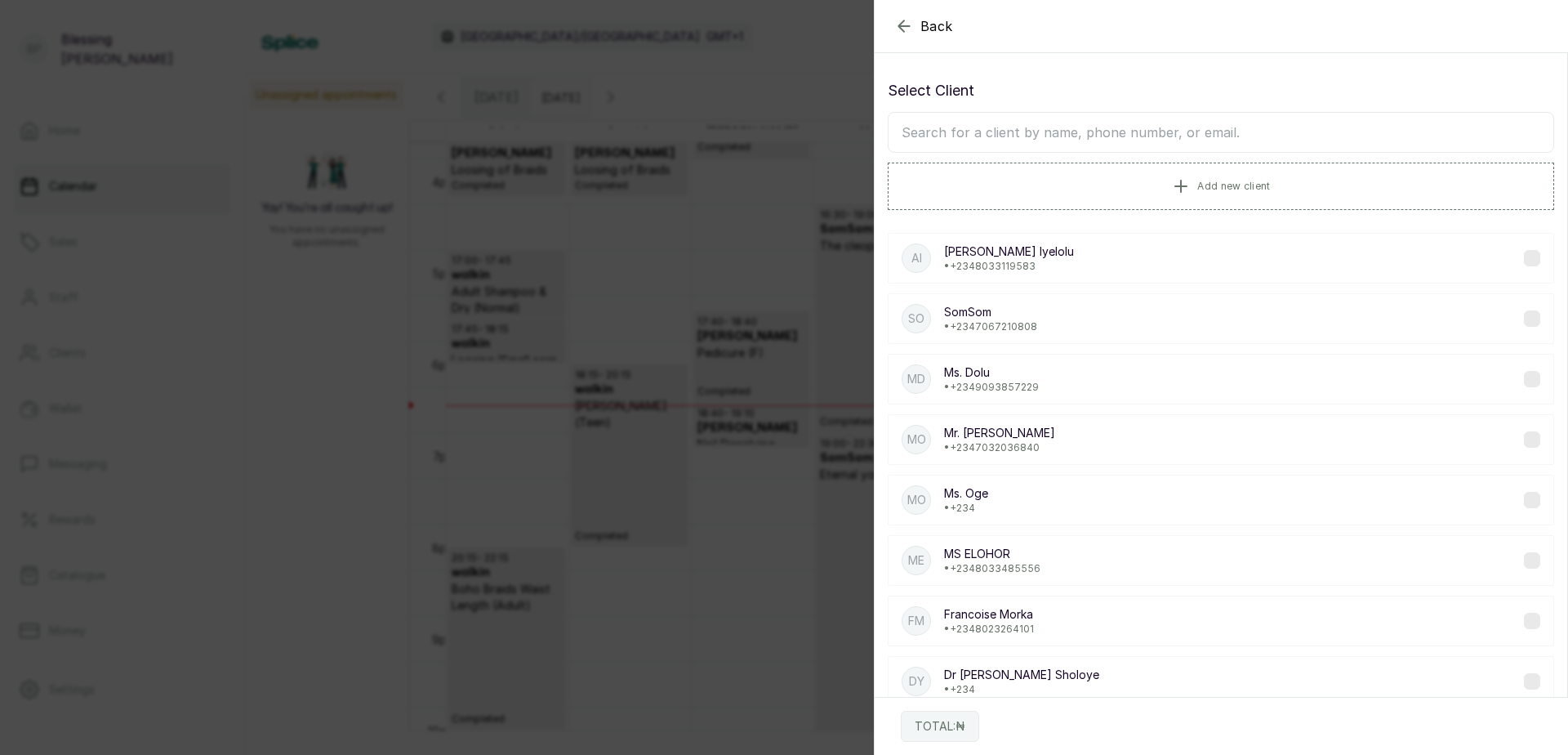
click at [979, 137] on input "text" at bounding box center [1222, 132] width 667 height 40
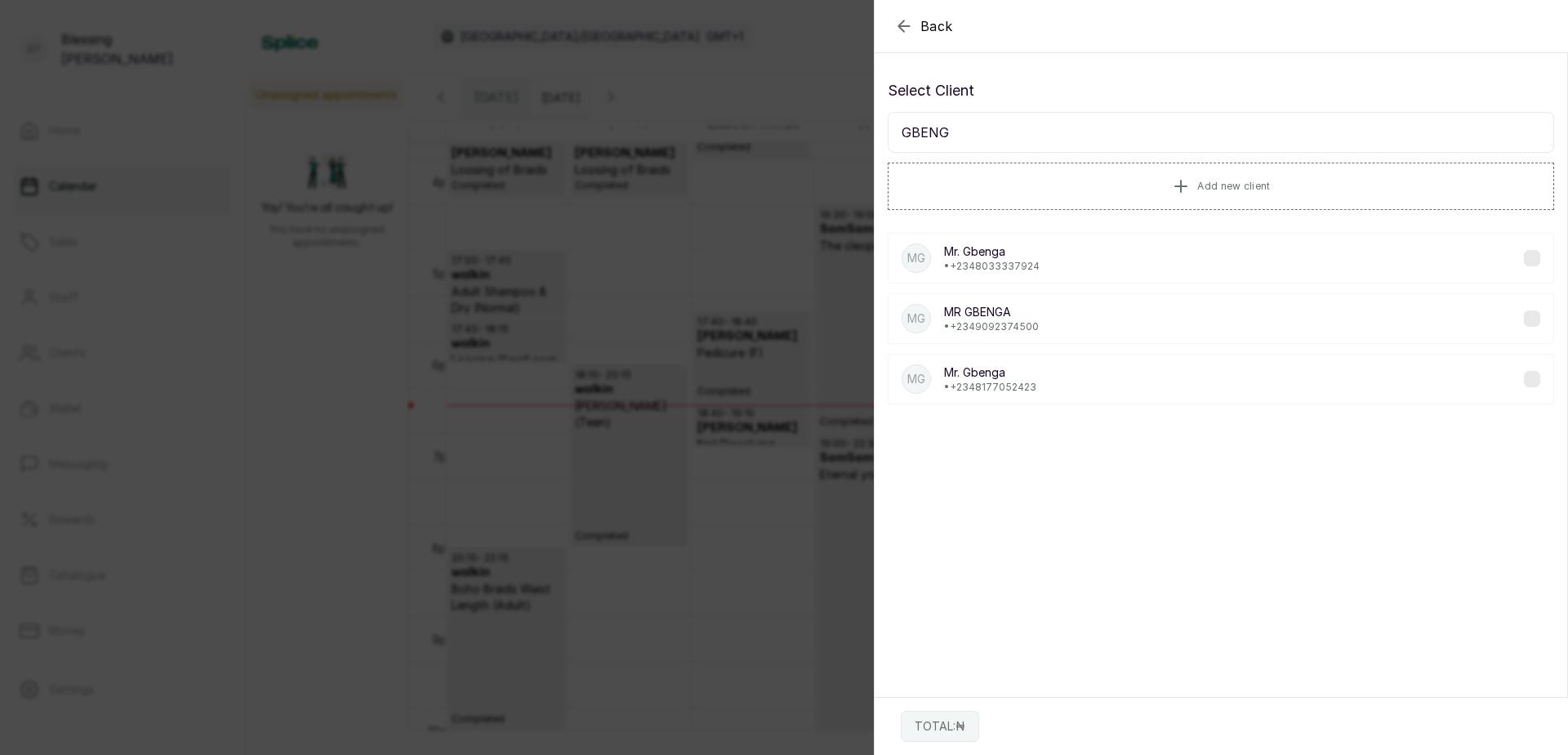
type input "GBENG"
click at [1001, 384] on p "• [PHONE_NUMBER]" at bounding box center [990, 387] width 92 height 13
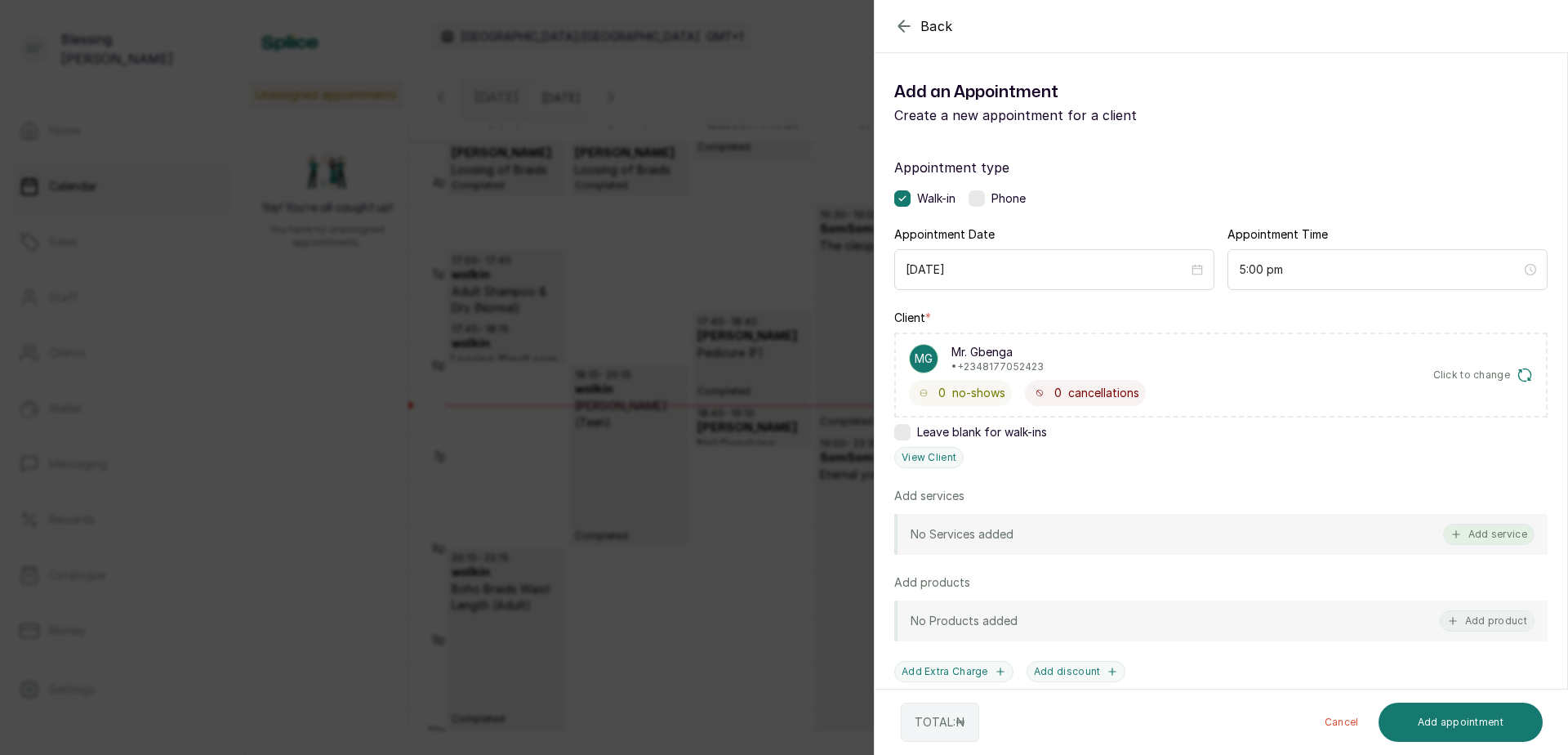
click at [1497, 529] on button "Add service" at bounding box center [1489, 534] width 91 height 21
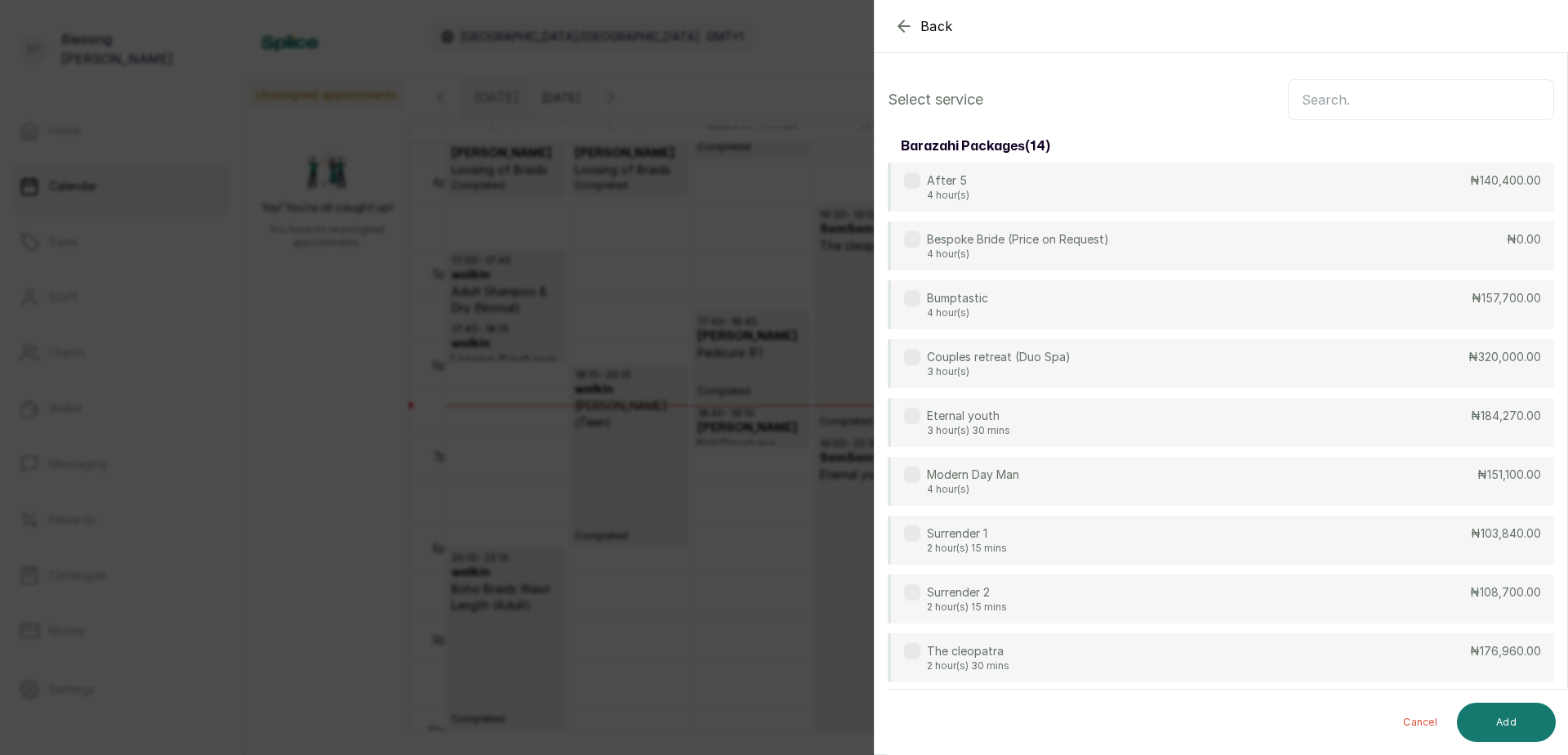
click at [1361, 96] on input "text" at bounding box center [1421, 99] width 266 height 40
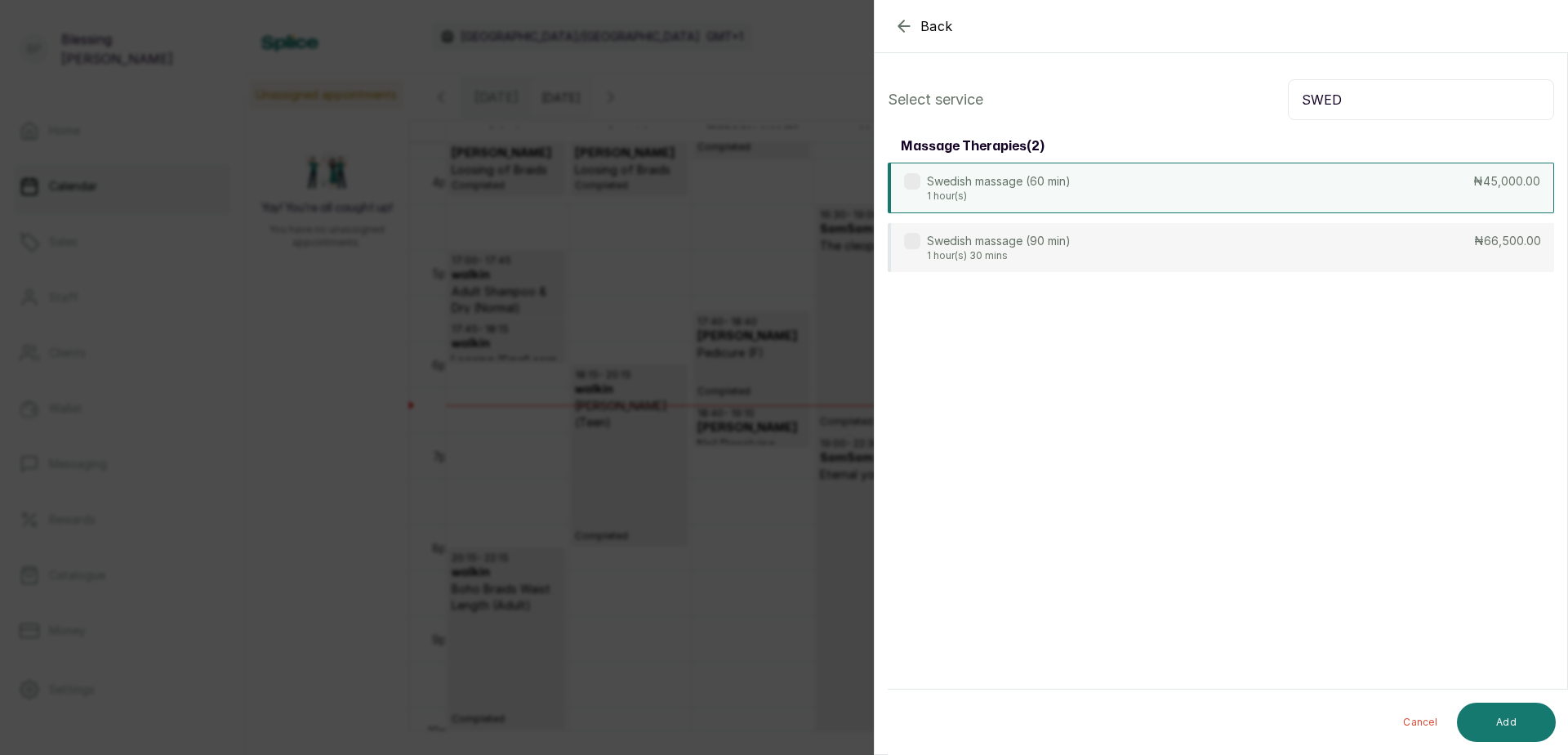
click at [1476, 184] on p "₦45,000.00" at bounding box center [1506, 181] width 67 height 17
click at [1368, 104] on input "SWED" at bounding box center [1421, 99] width 266 height 40
type input "S"
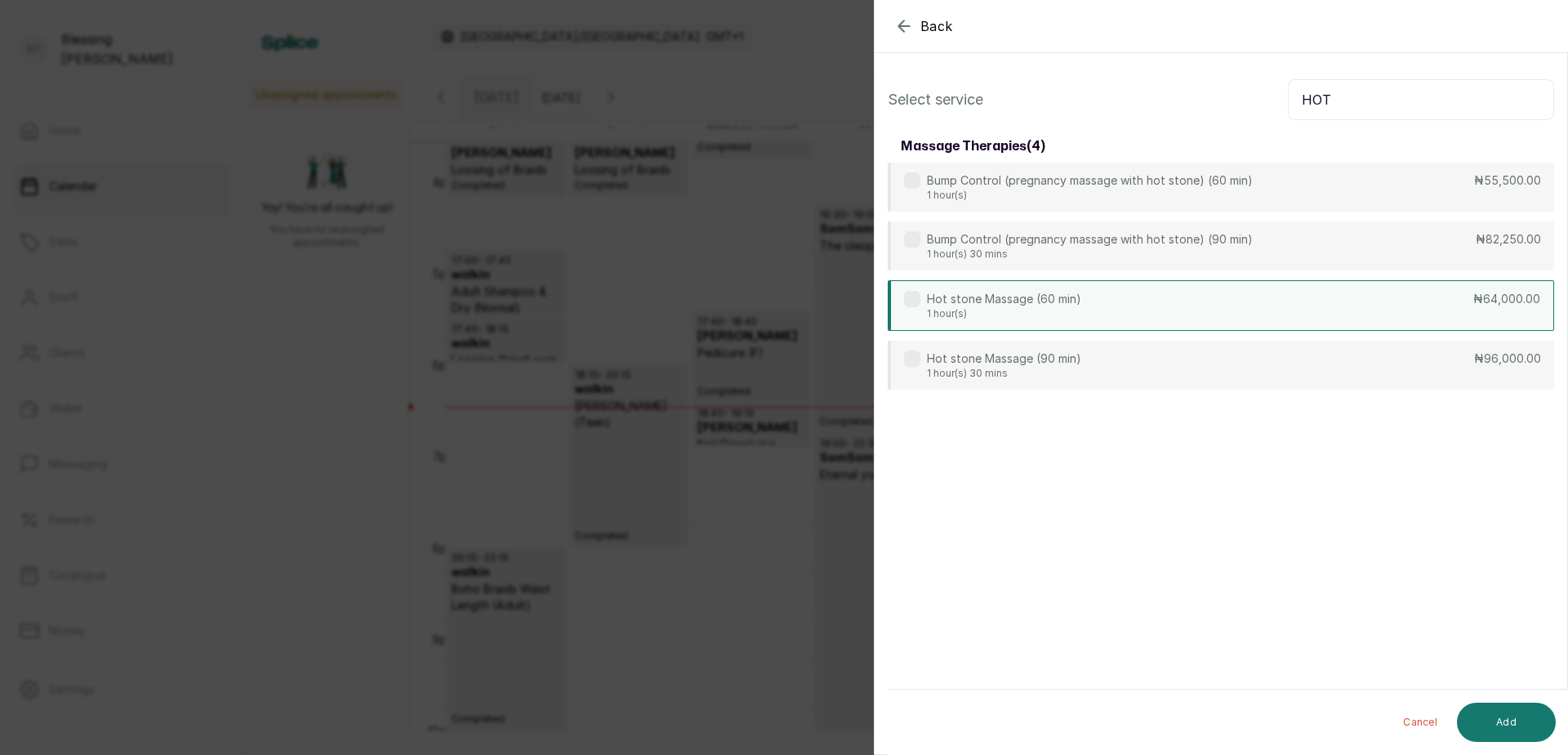
type input "HOT"
click at [1471, 316] on div "Hot stone Massage (60 min) 1 hour(s) ₦64,000.00" at bounding box center [1222, 306] width 667 height 51
click at [1534, 726] on button "Add" at bounding box center [1506, 722] width 98 height 40
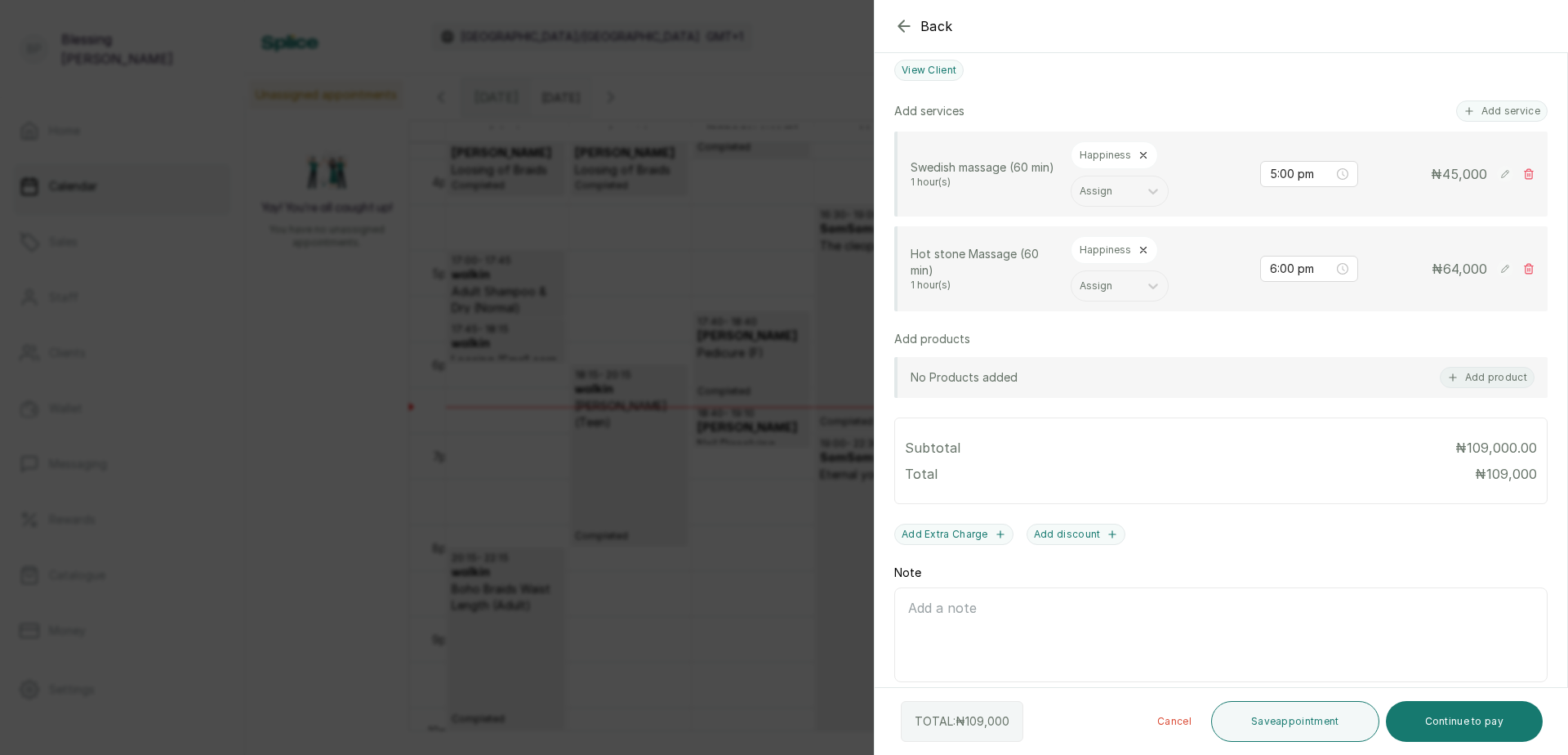
scroll to position [420, 0]
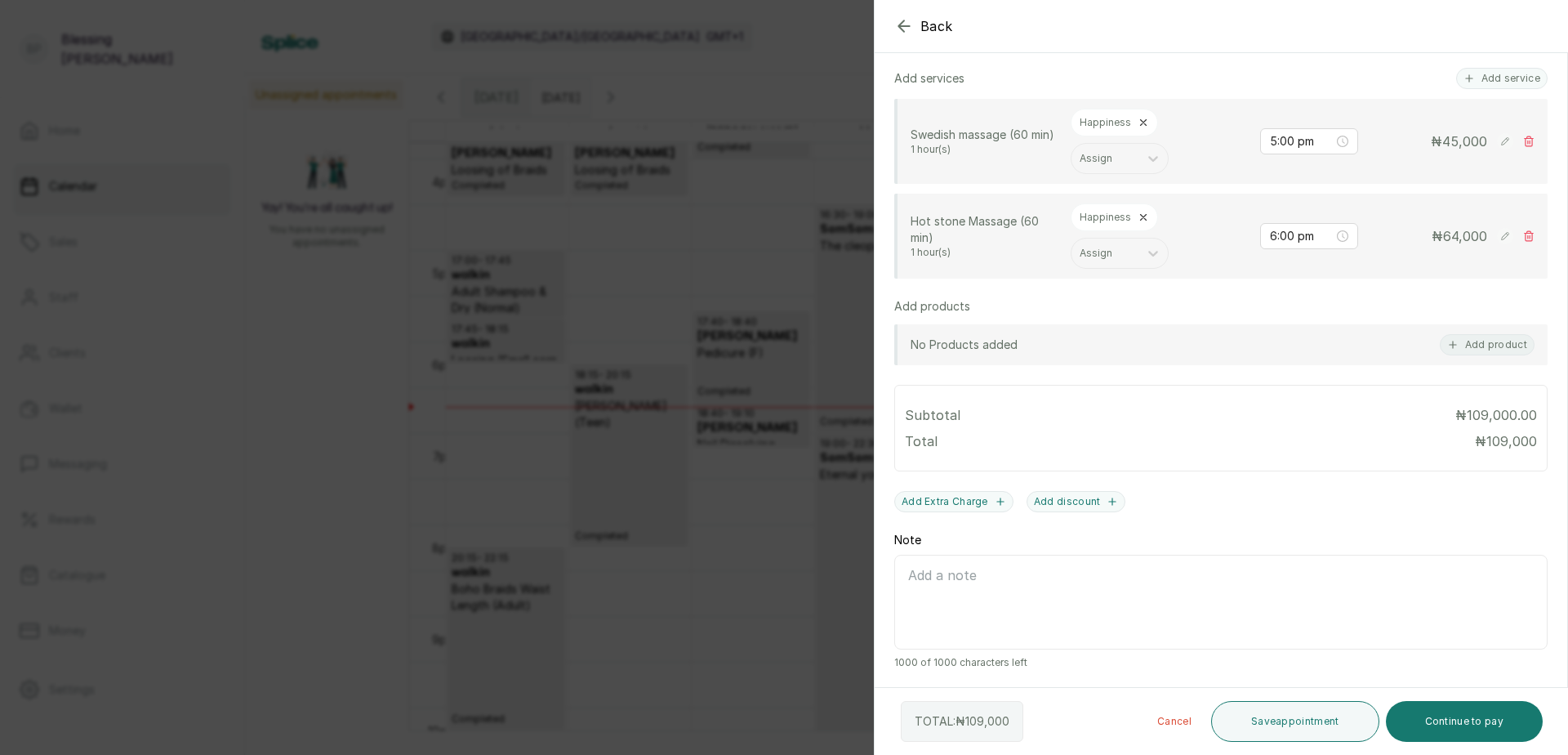
click at [1140, 122] on icon at bounding box center [1143, 122] width 11 height 11
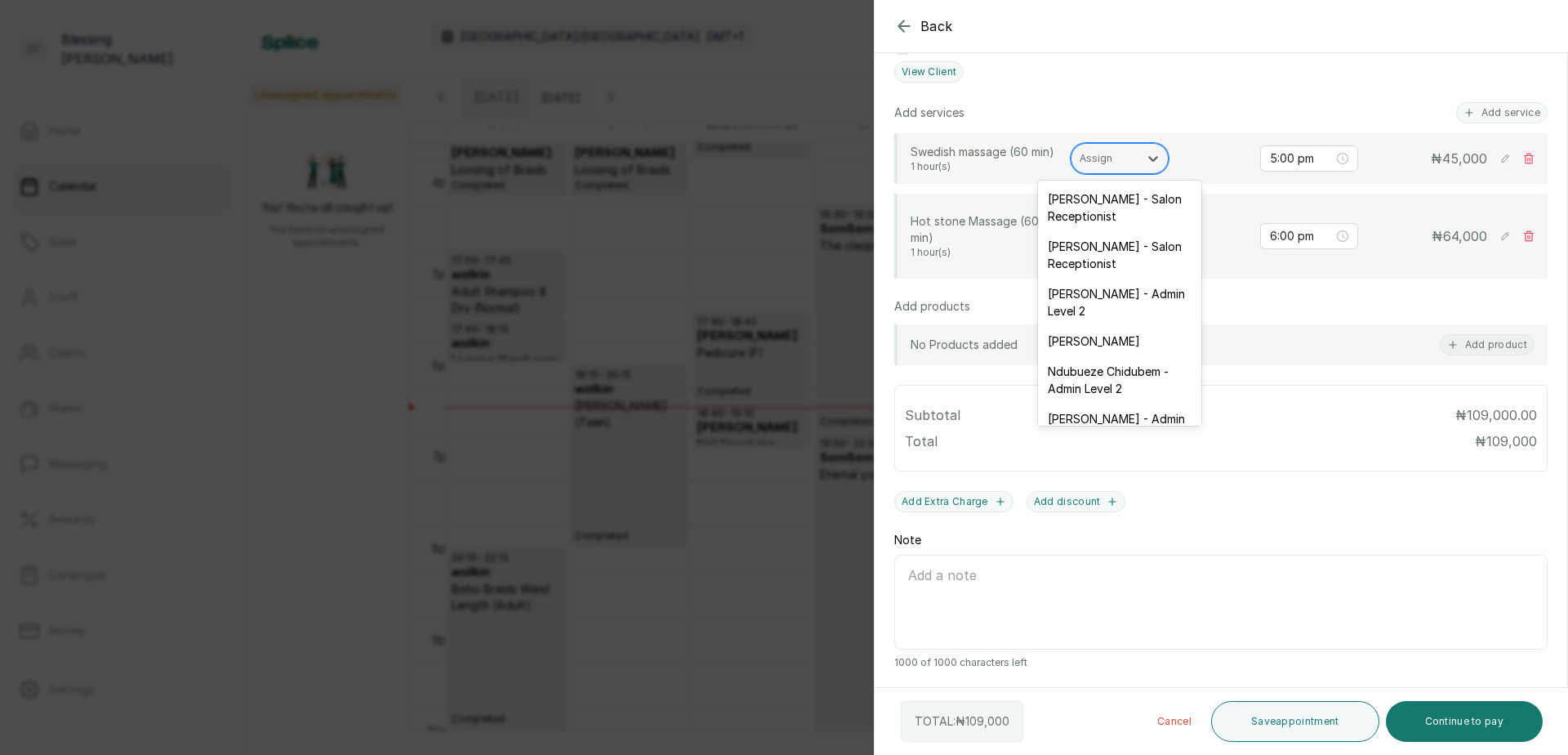
click at [1097, 165] on div at bounding box center [1105, 158] width 51 height 15
type input "C"
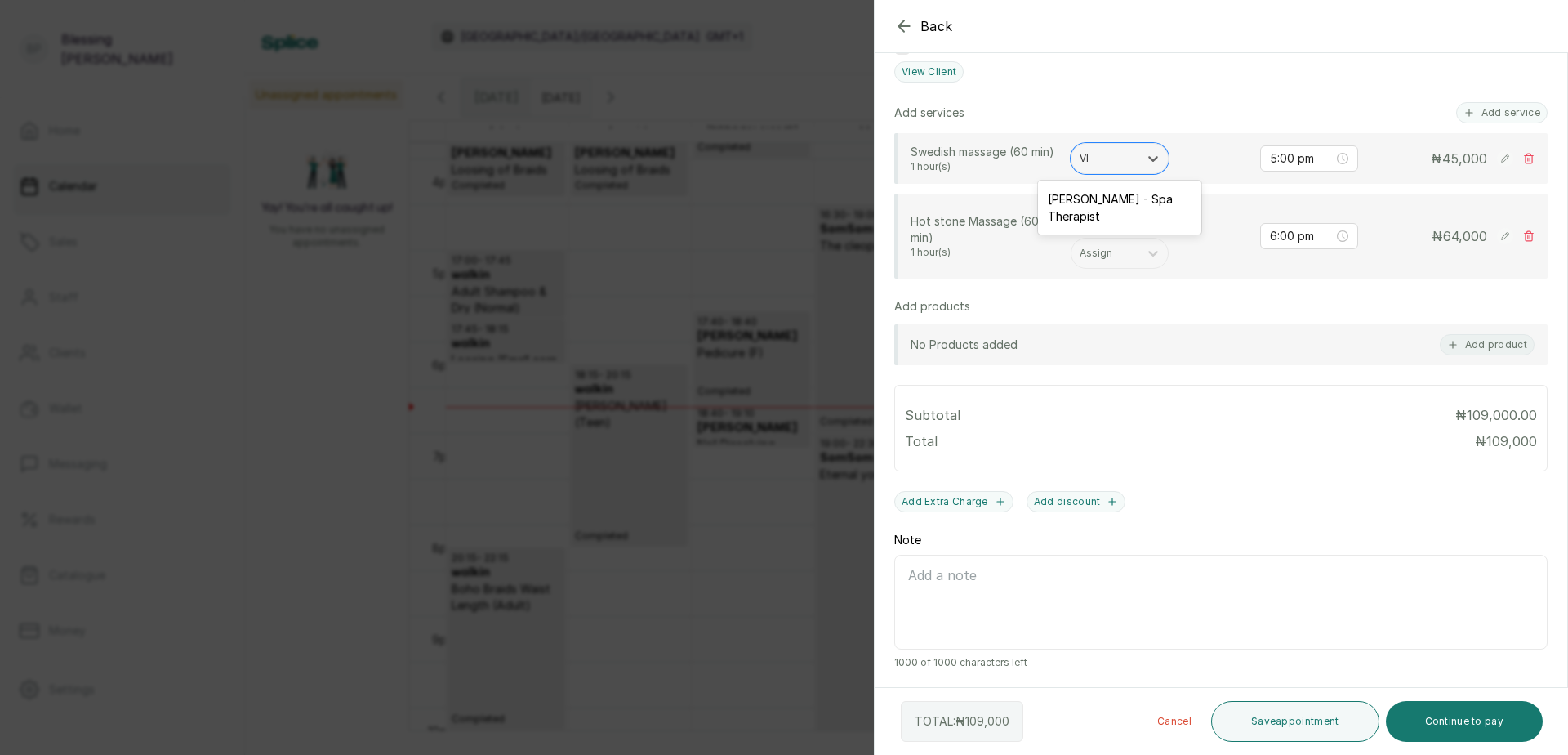
type input "VIC"
click at [1136, 211] on div "[PERSON_NAME] - Spa Therapist" at bounding box center [1119, 208] width 164 height 48
click at [1484, 725] on button "Continue to pay" at bounding box center [1464, 722] width 157 height 40
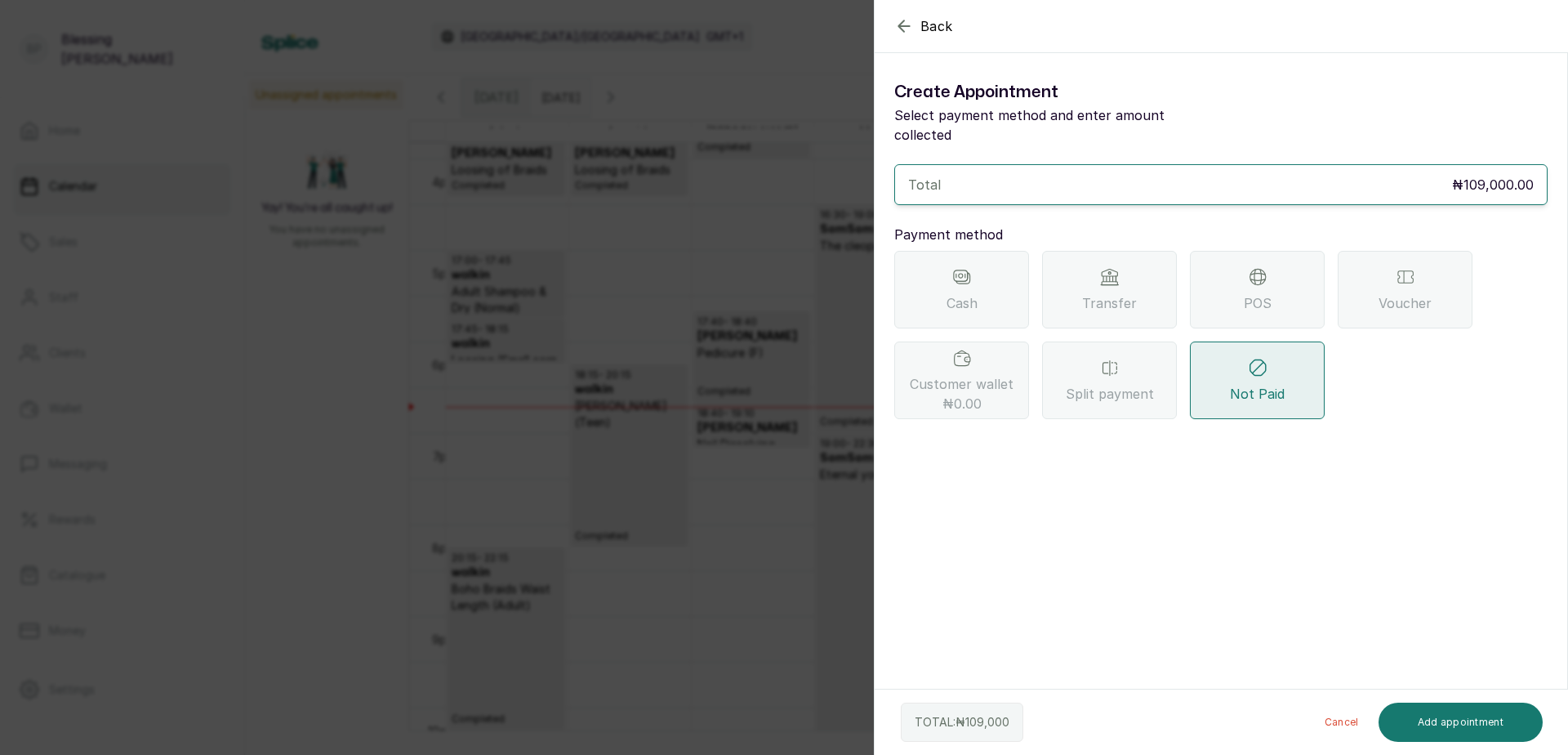
scroll to position [0, 0]
click at [1243, 274] on div "POS" at bounding box center [1257, 290] width 135 height 77
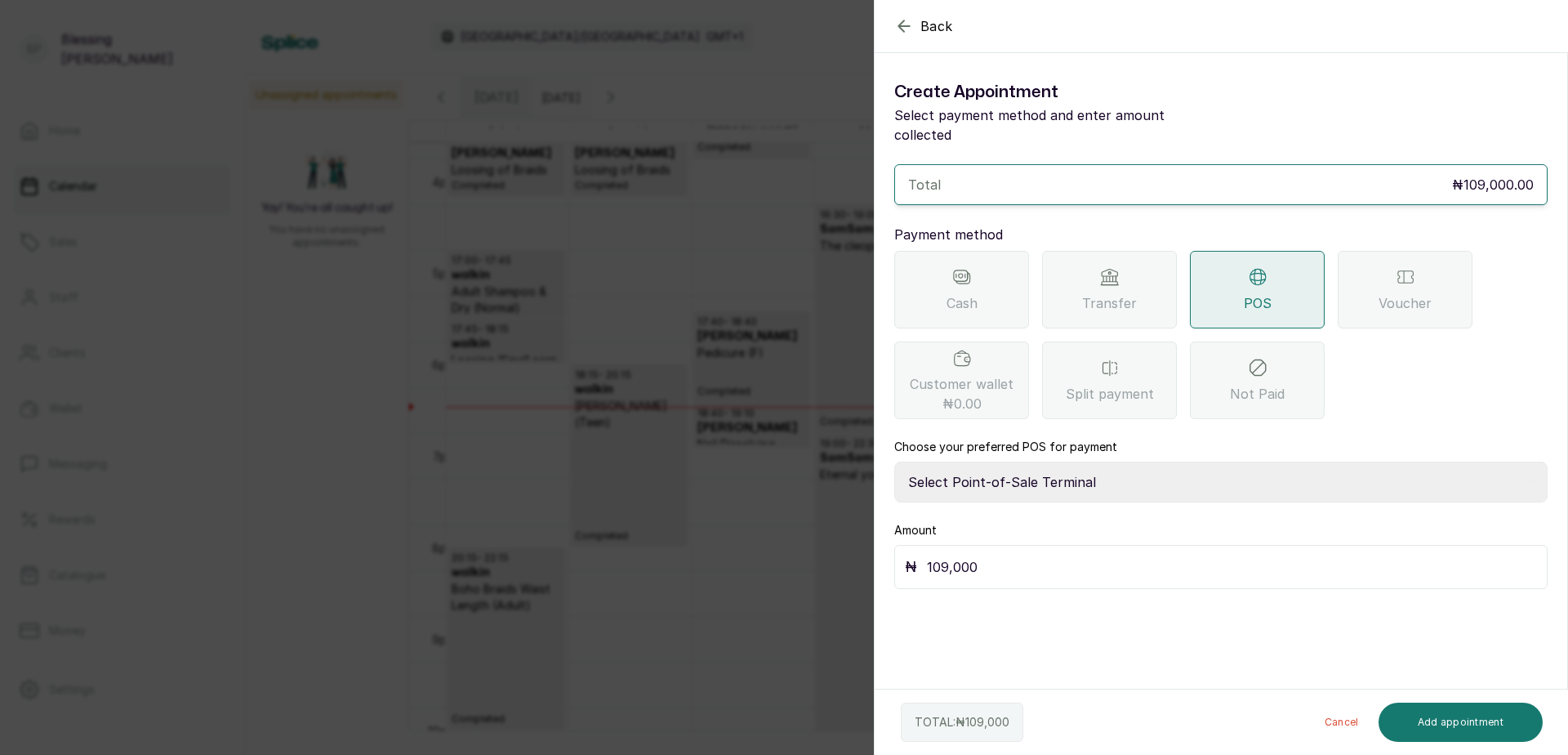
click at [992, 464] on select "Select Point-of-Sale Terminal [GEOGRAPHIC_DATA] POS Paystack-Titan Access POS A…" at bounding box center [1221, 482] width 653 height 40
select select "167b6f8a-d5d1-4786-a93b-04c747e16f1a"
click at [894, 462] on select "Select Point-of-Sale Terminal [GEOGRAPHIC_DATA] POS Paystack-Titan Access POS A…" at bounding box center [1221, 482] width 653 height 40
click at [1445, 729] on button "Add appointment" at bounding box center [1462, 722] width 165 height 40
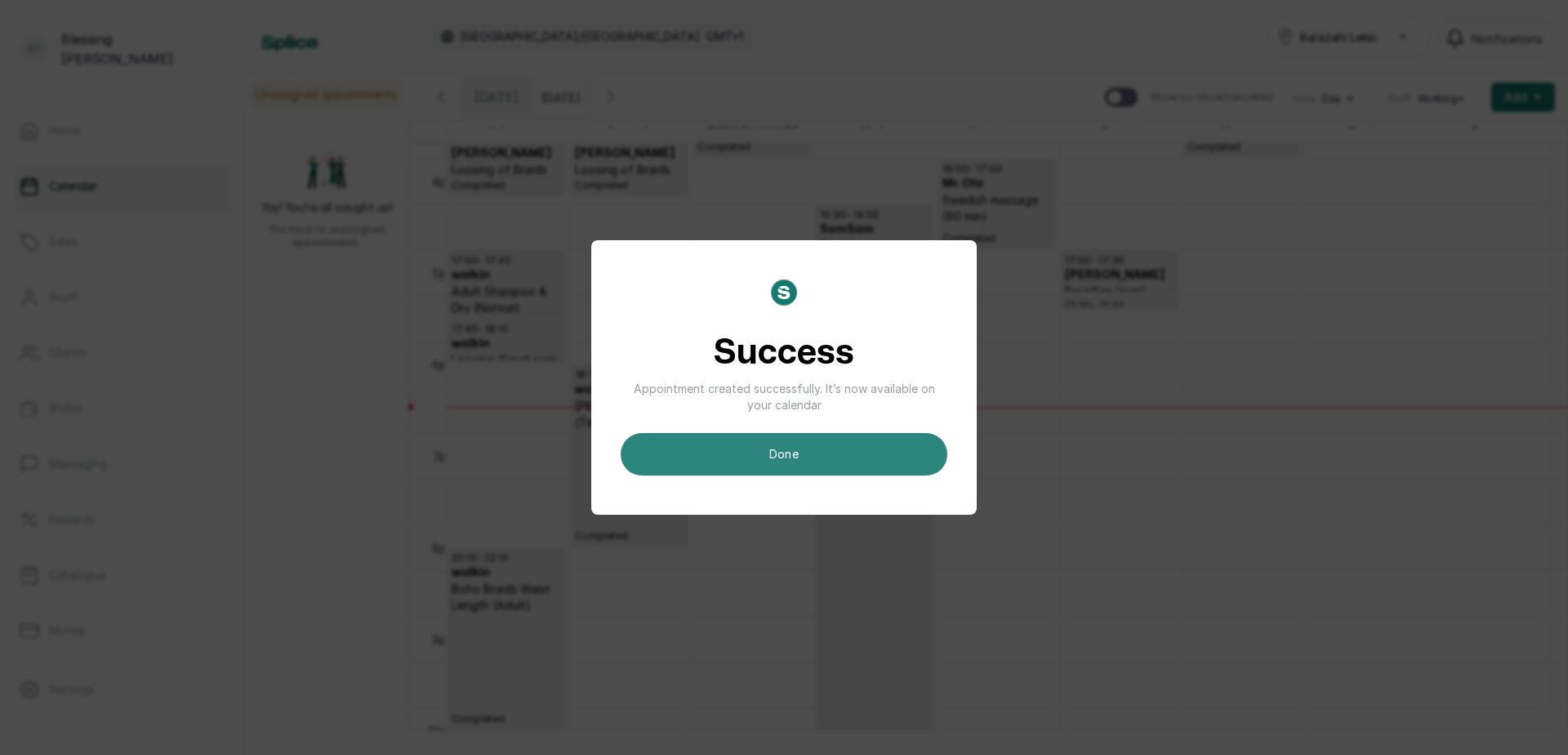
click at [903, 465] on button "done" at bounding box center [784, 454] width 327 height 42
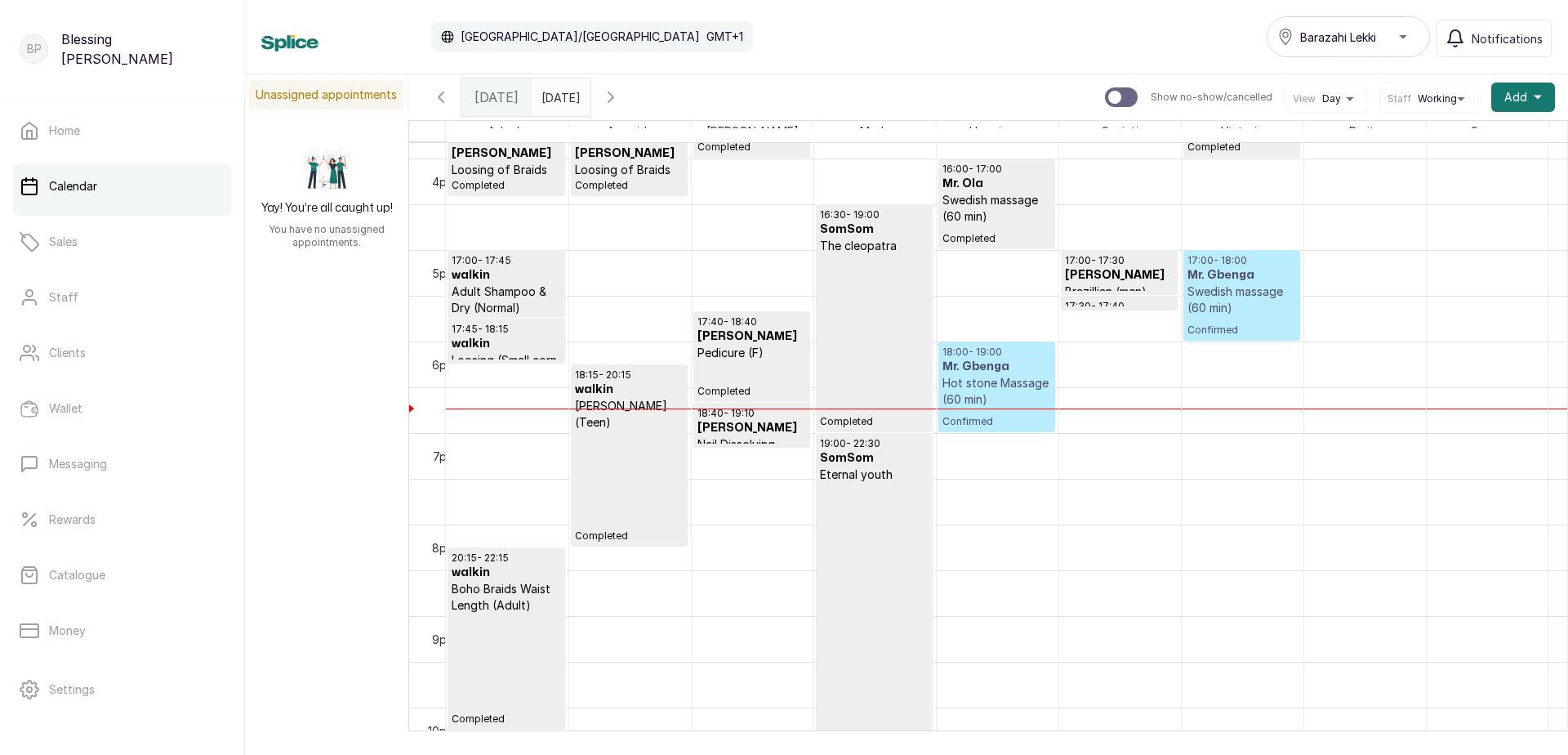
click at [979, 391] on p "Hot stone Massage (60 min)" at bounding box center [997, 391] width 109 height 33
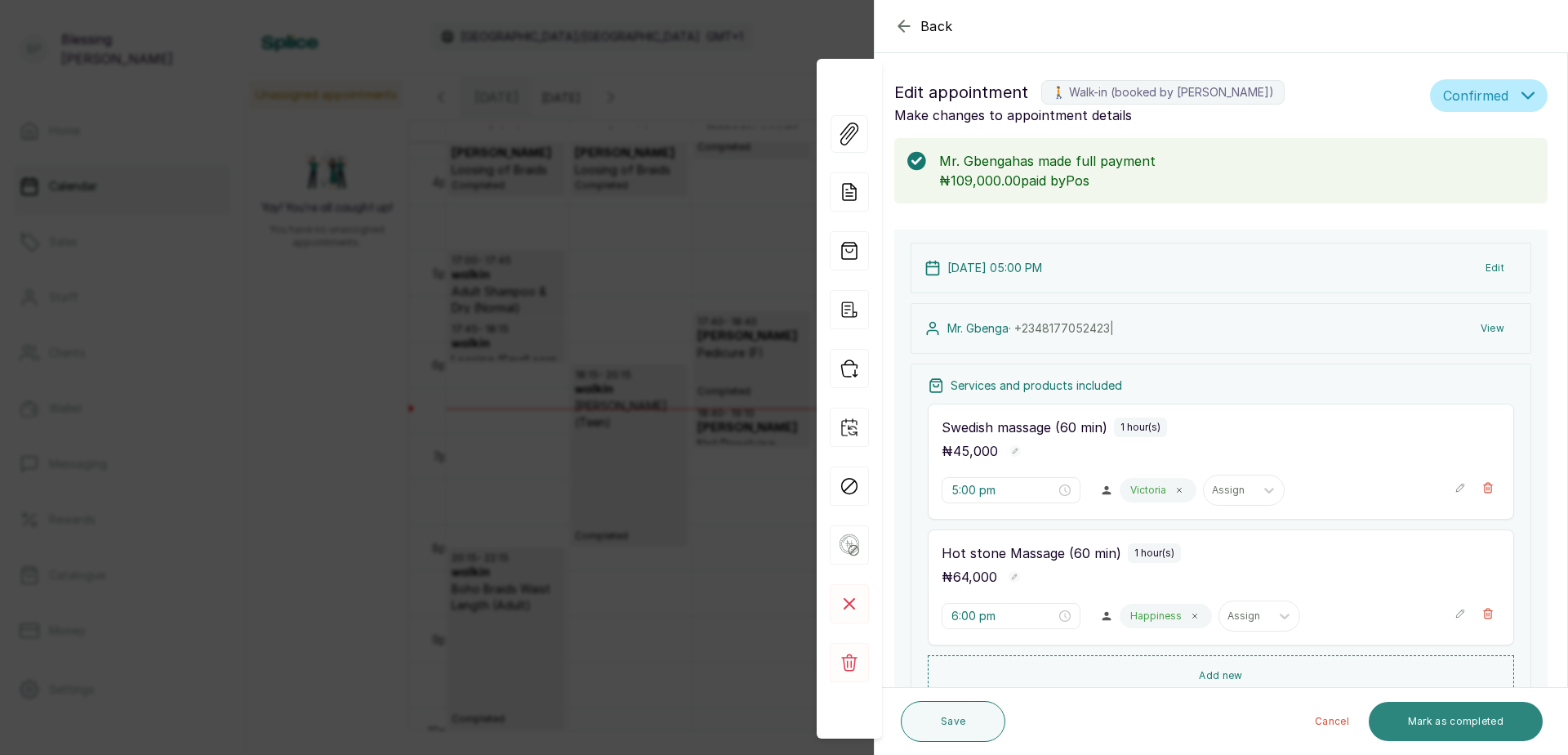
click at [1444, 726] on button "Mark as completed" at bounding box center [1456, 722] width 174 height 40
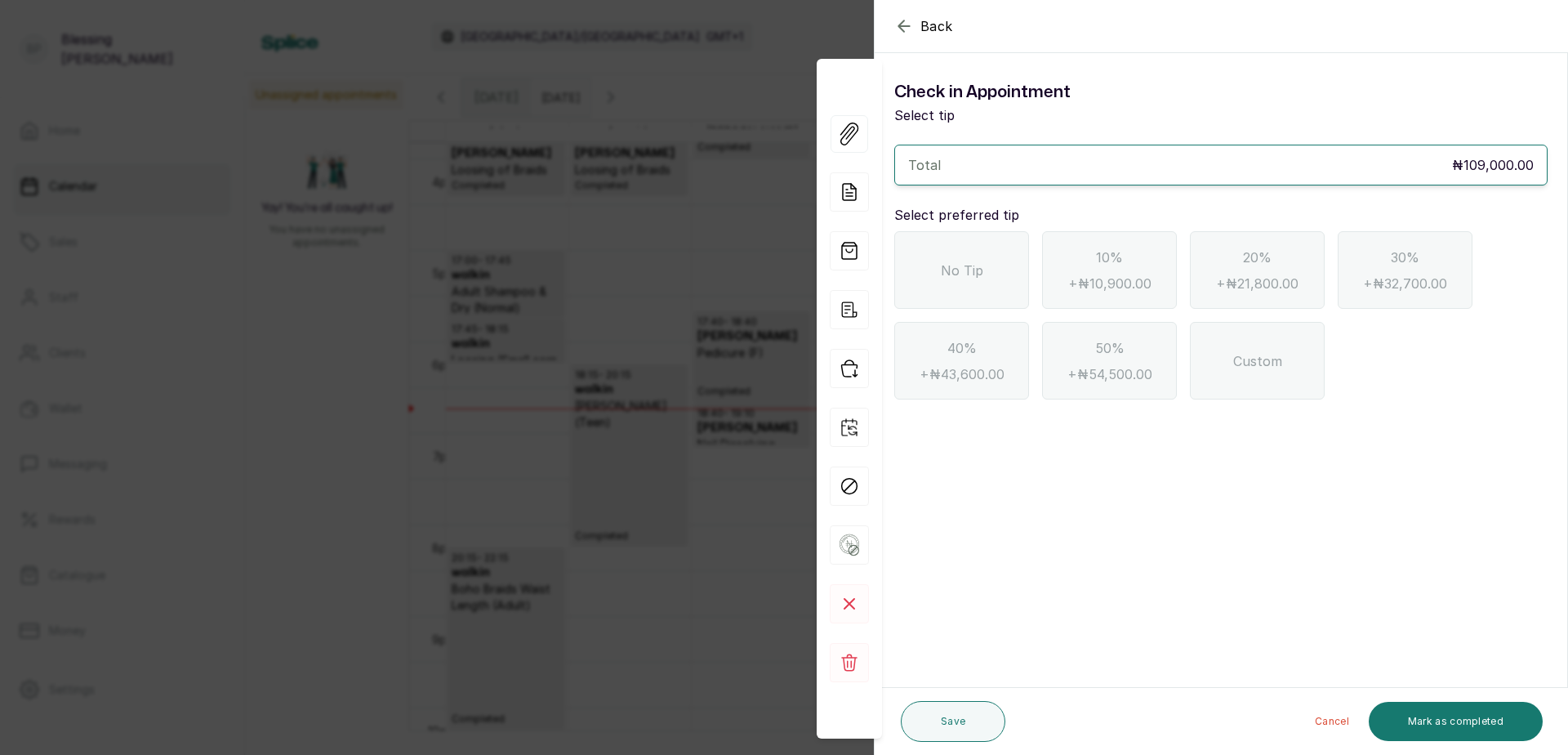
click at [983, 270] on div "No Tip" at bounding box center [961, 270] width 135 height 77
click at [1468, 721] on button "Mark as completed" at bounding box center [1456, 722] width 174 height 40
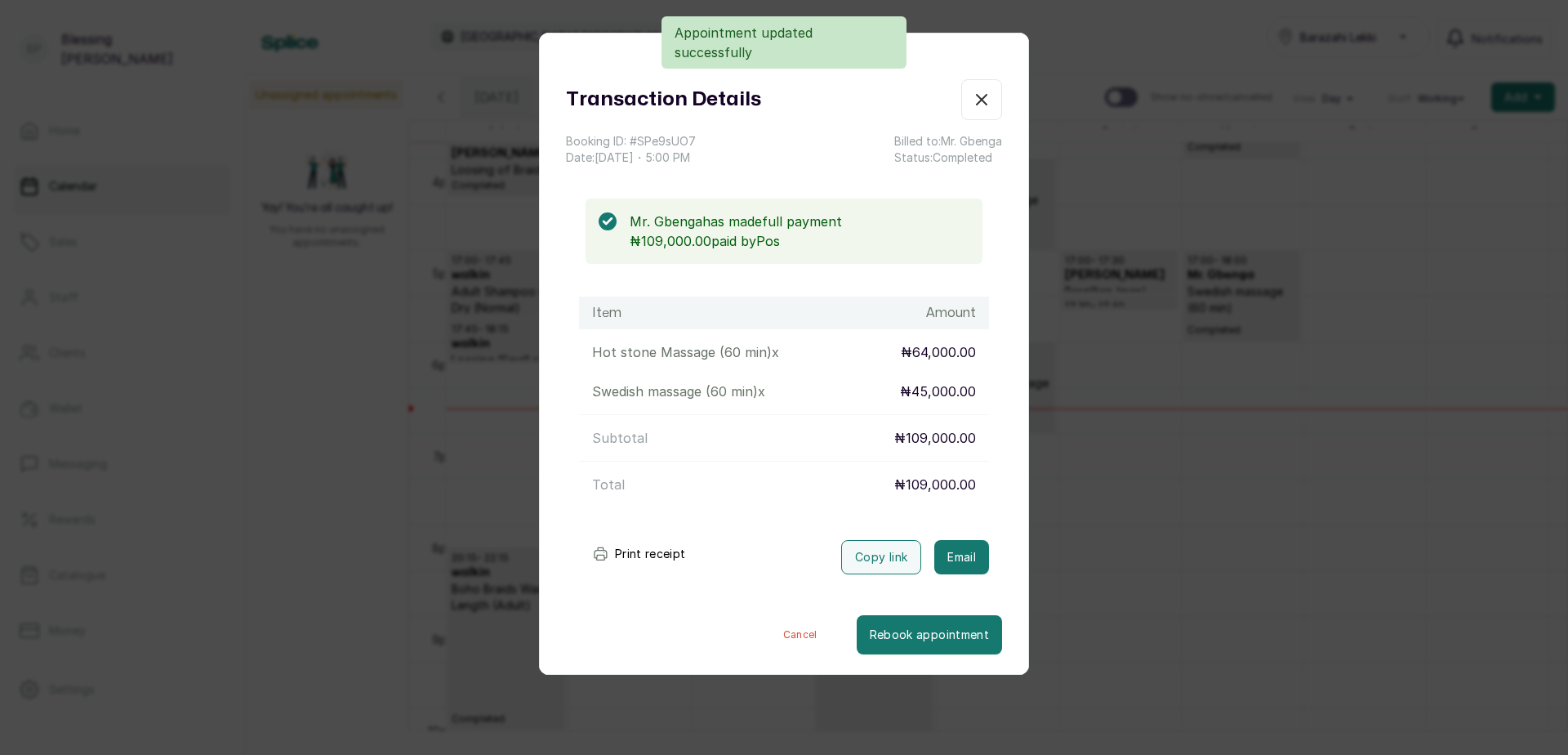
click at [631, 560] on button "Print receipt" at bounding box center [638, 553] width 120 height 33
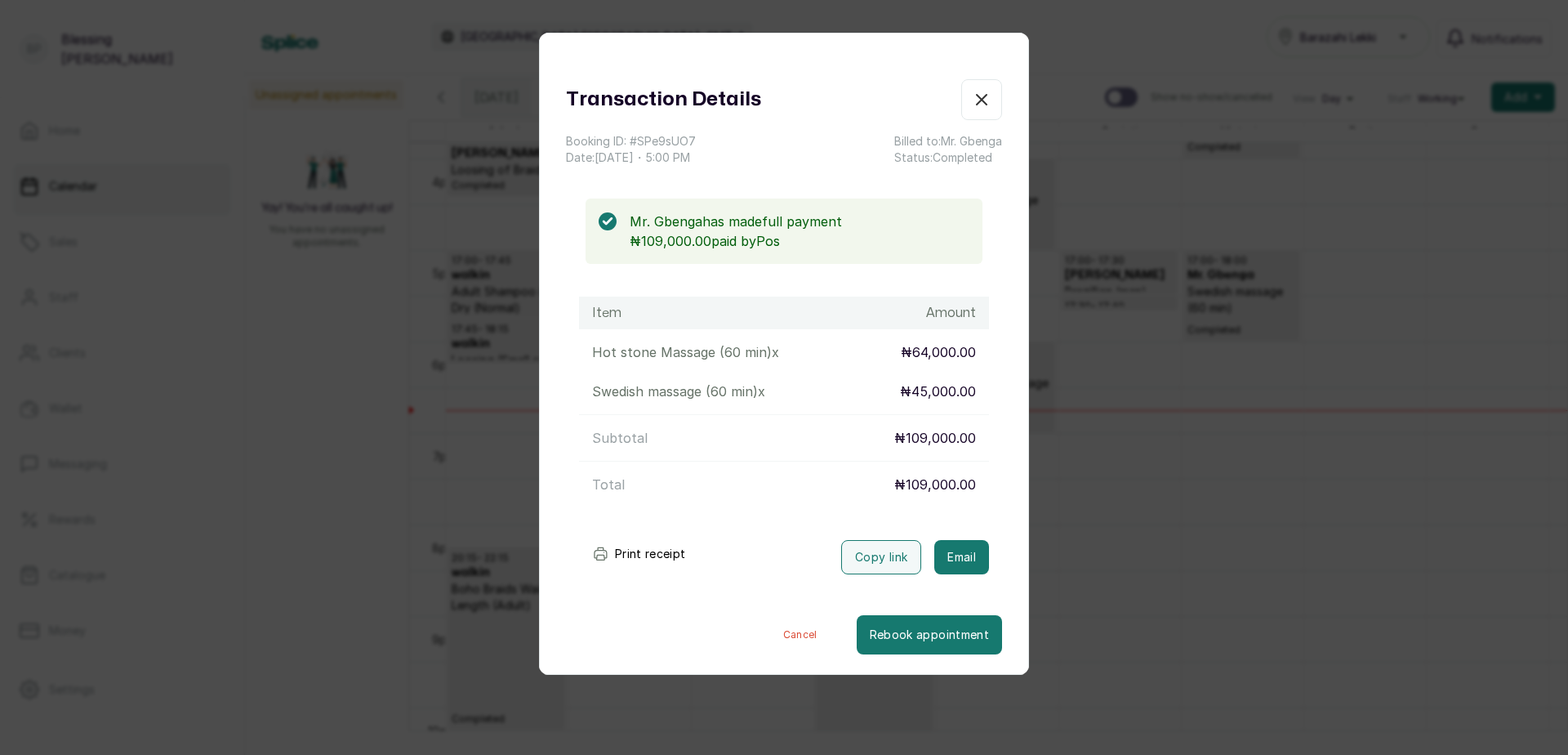
click at [979, 112] on button "Show no-show/cancelled" at bounding box center [981, 99] width 40 height 40
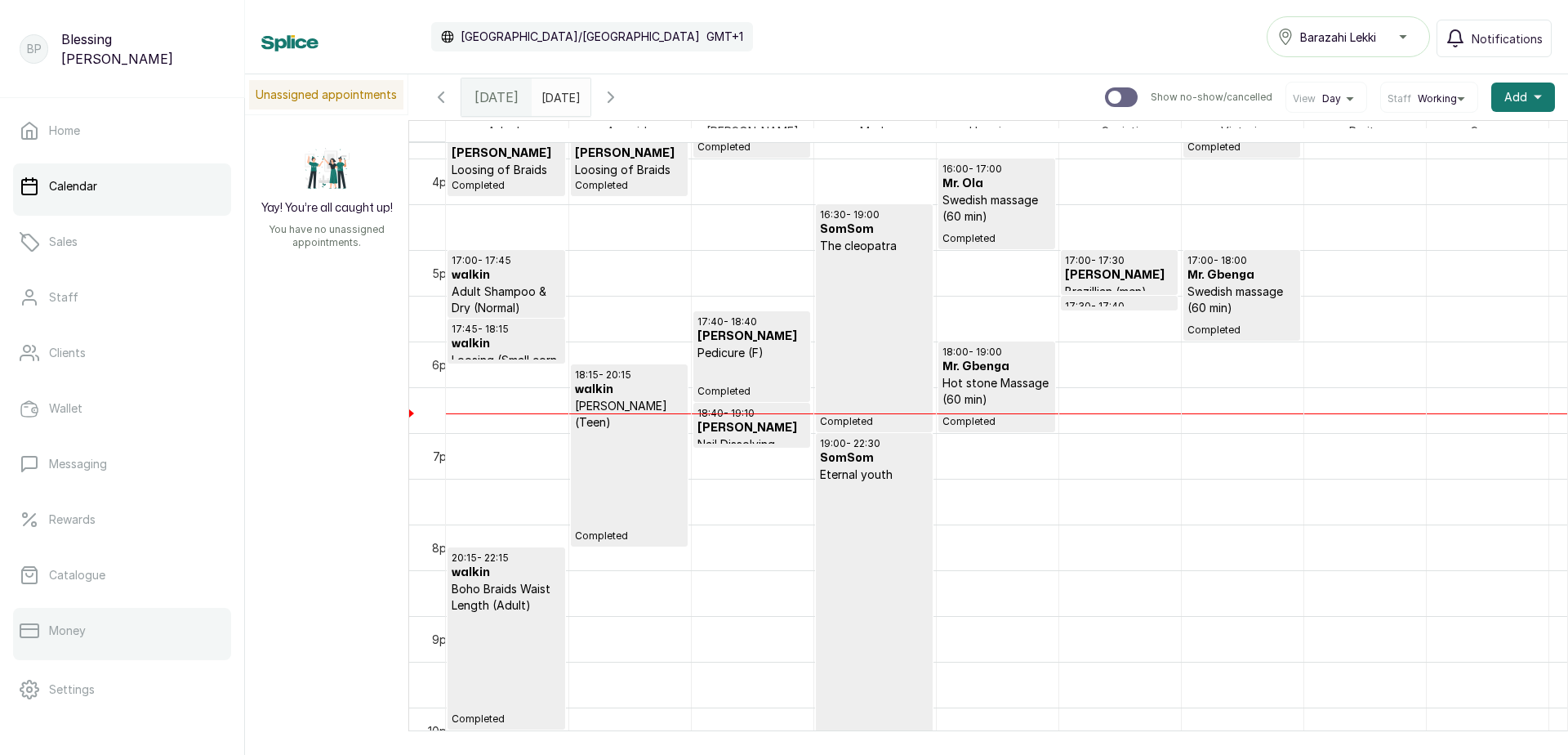
click at [95, 632] on link "Money" at bounding box center [122, 631] width 218 height 46
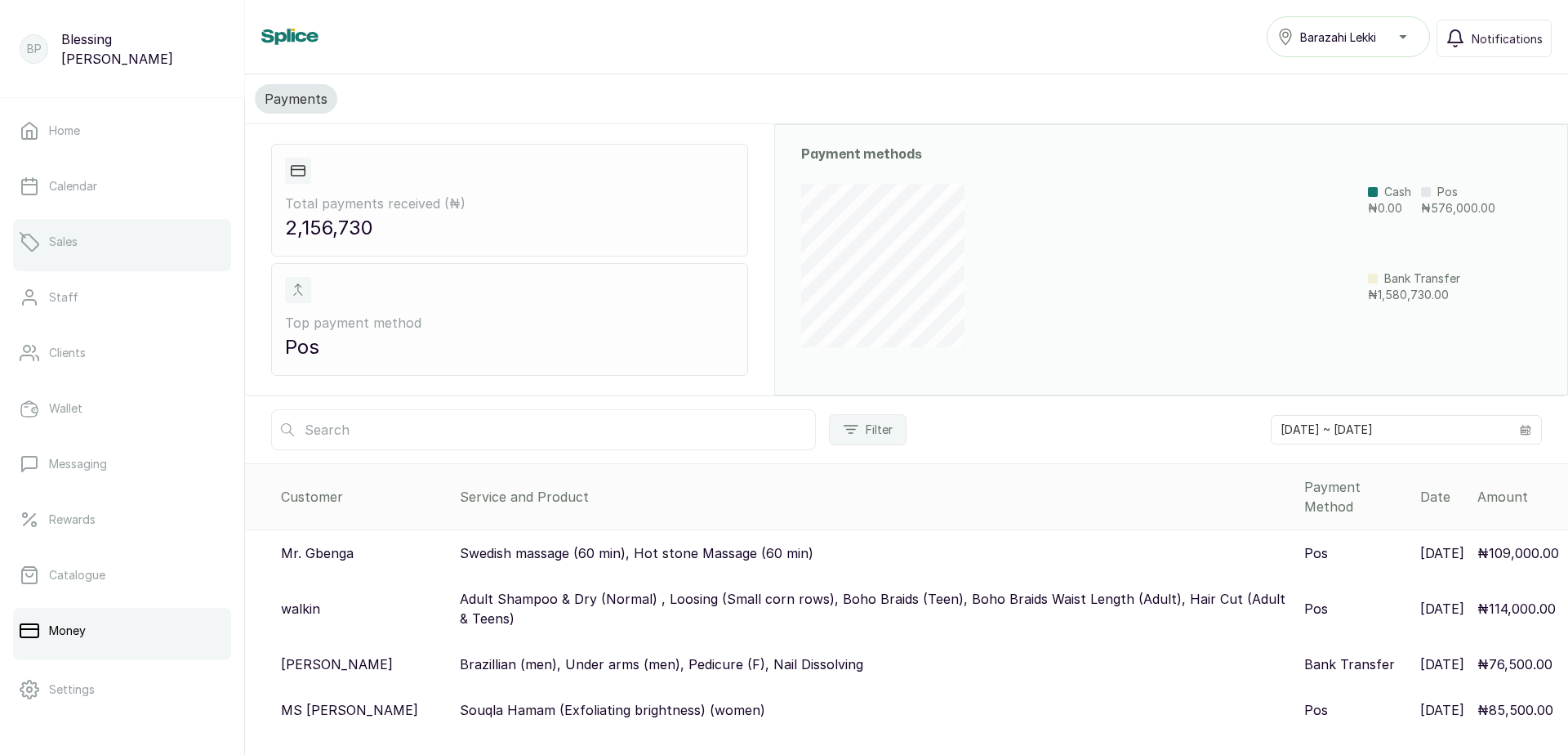
click at [78, 246] on link "Sales" at bounding box center [122, 242] width 218 height 46
